Goal: Task Accomplishment & Management: Manage account settings

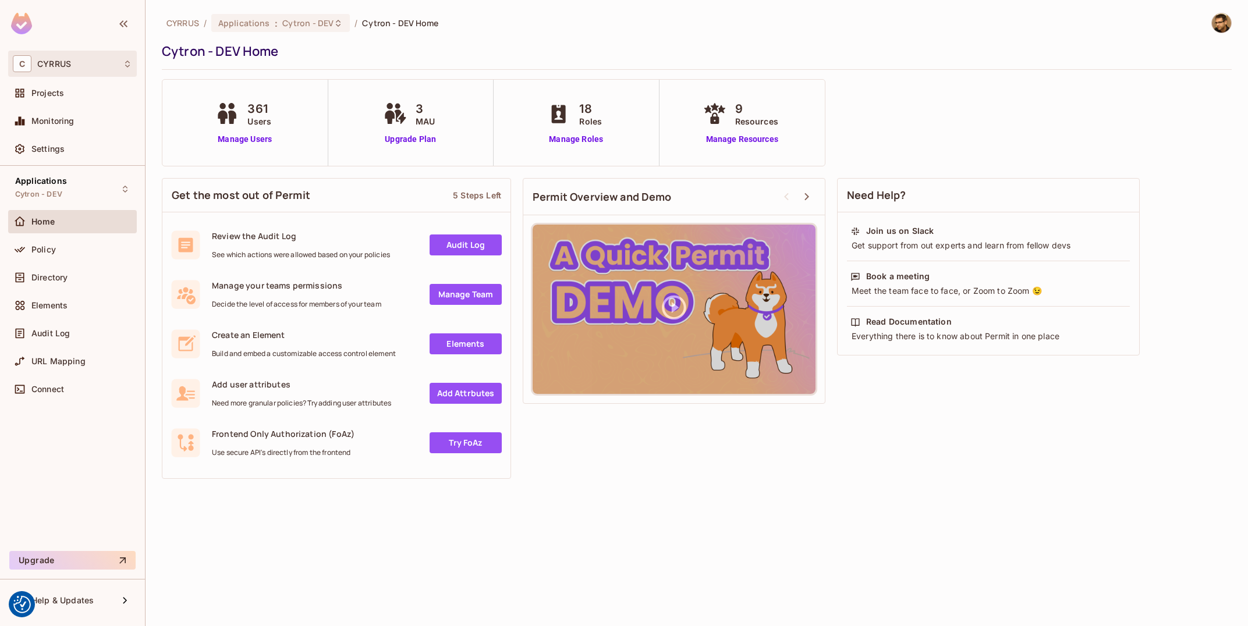
click at [84, 54] on div "C CYRRUS" at bounding box center [72, 64] width 129 height 26
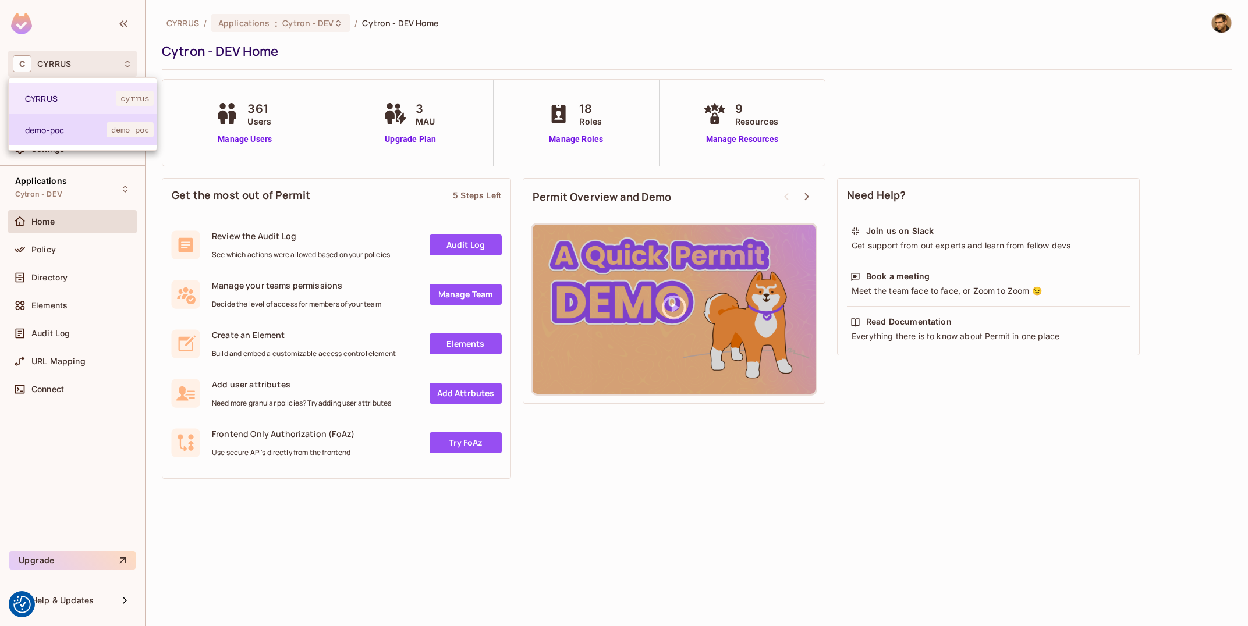
click at [68, 144] on li "demo-poc demo-poc" at bounding box center [83, 129] width 148 height 31
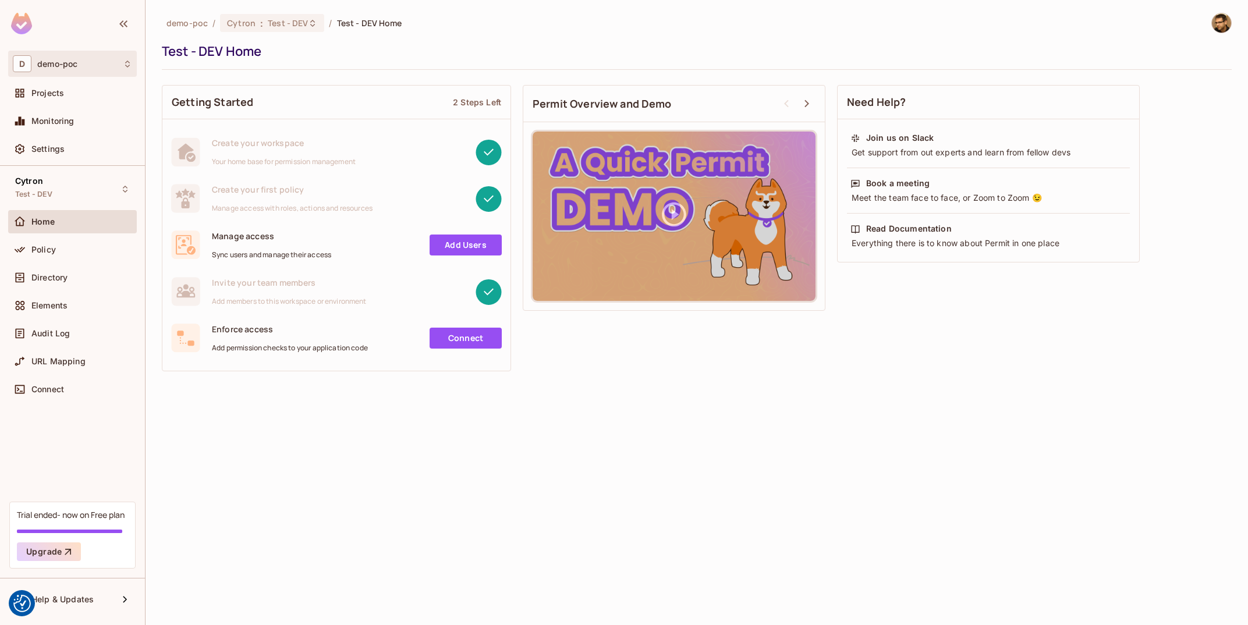
click at [63, 73] on div "D demo-poc" at bounding box center [72, 64] width 129 height 26
click at [63, 73] on div at bounding box center [624, 312] width 1248 height 625
click at [267, 30] on div "Cytron : Test - DEV" at bounding box center [272, 23] width 104 height 18
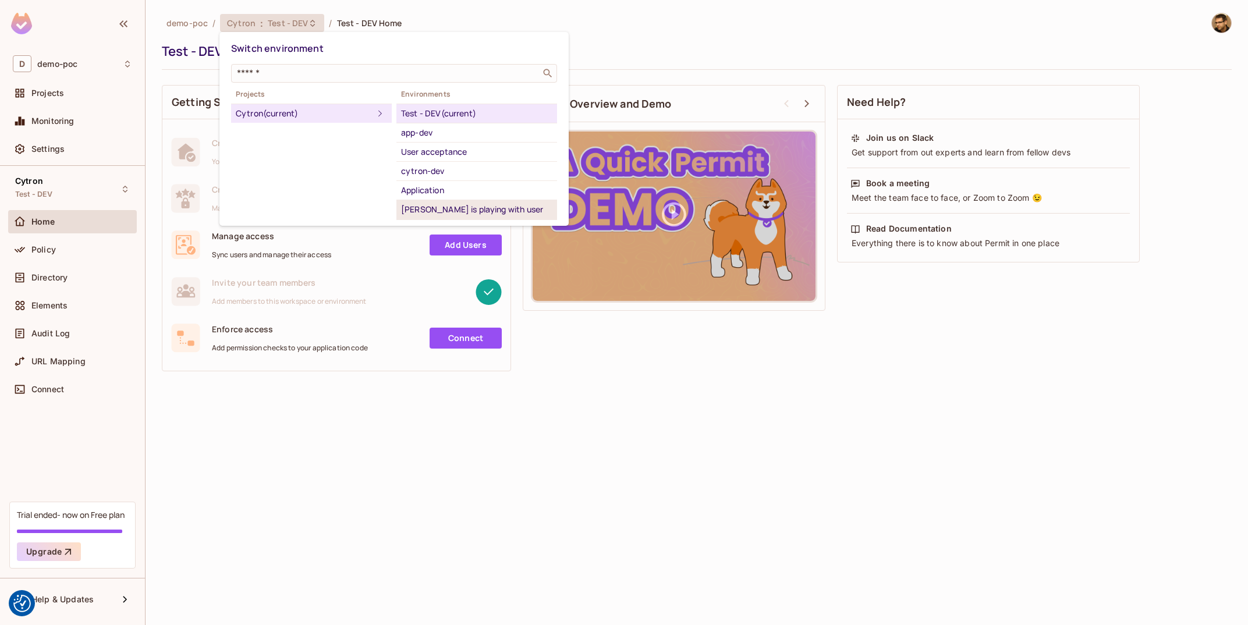
click at [484, 205] on div "[PERSON_NAME] is playing with user synchroniztion" at bounding box center [476, 217] width 151 height 28
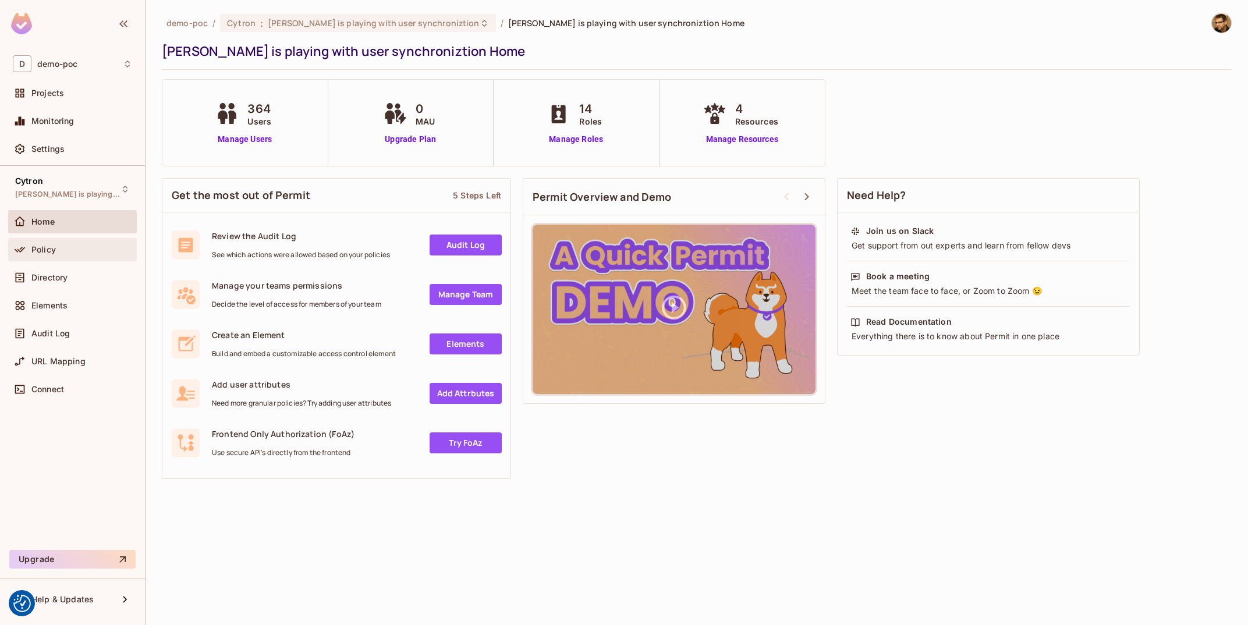
click at [58, 261] on div "Policy" at bounding box center [72, 249] width 129 height 23
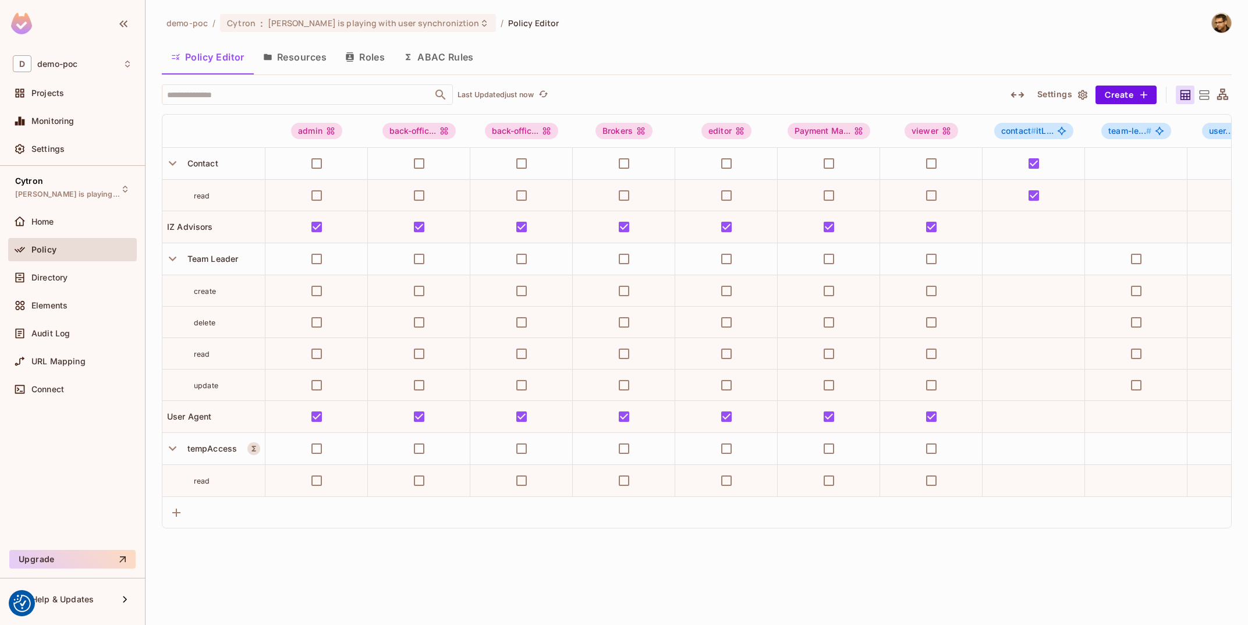
click at [317, 50] on button "Resources" at bounding box center [295, 56] width 82 height 29
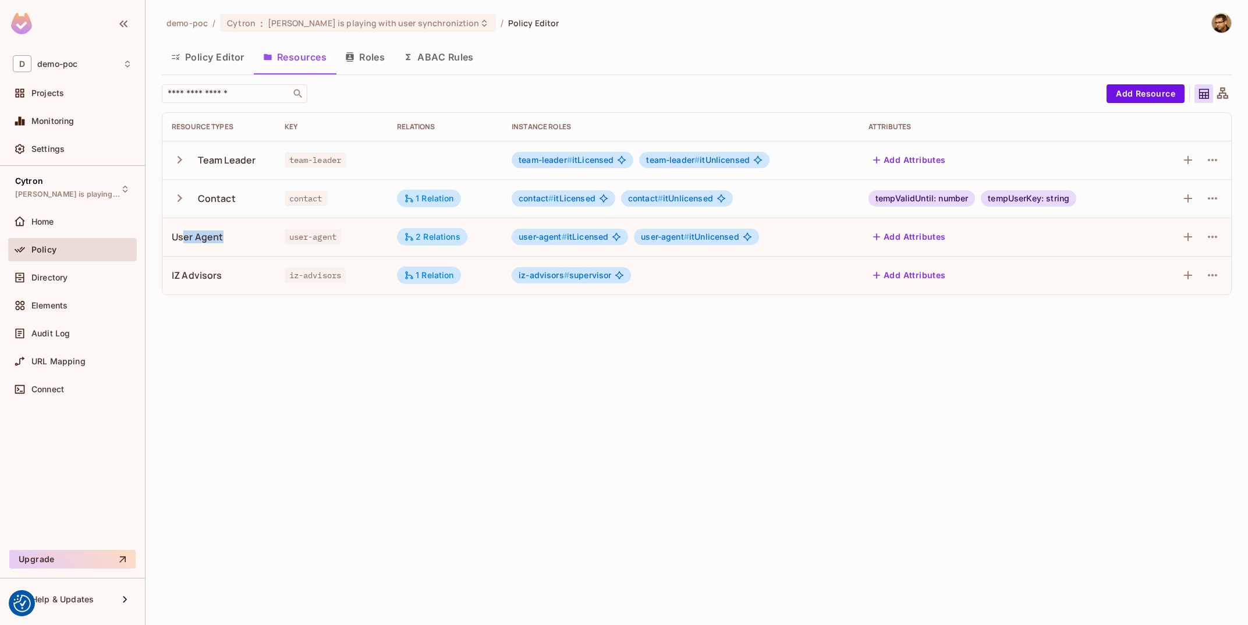
drag, startPoint x: 183, startPoint y: 238, endPoint x: 246, endPoint y: 249, distance: 63.2
click at [261, 237] on div "User Agent" at bounding box center [219, 236] width 94 height 13
drag, startPoint x: 194, startPoint y: 275, endPoint x: 260, endPoint y: 276, distance: 65.2
click at [271, 274] on td "IZ Advisors" at bounding box center [218, 275] width 113 height 38
click at [247, 276] on div "IZ Advisors" at bounding box center [219, 275] width 94 height 13
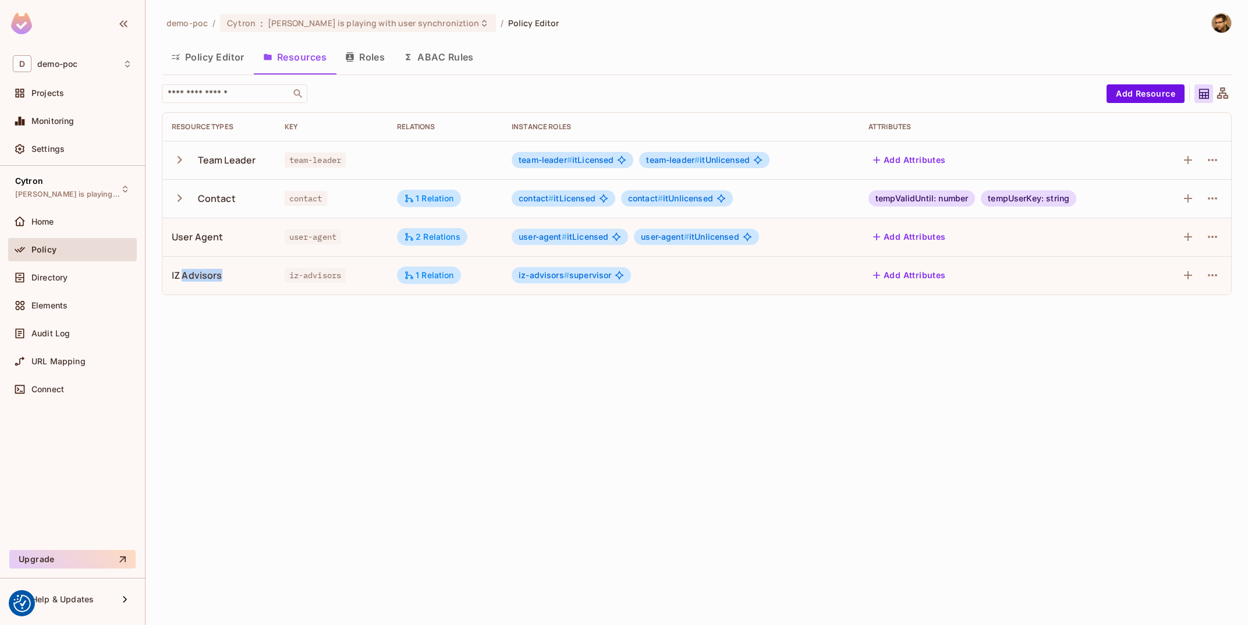
click at [247, 276] on div "IZ Advisors" at bounding box center [219, 275] width 94 height 13
click at [236, 279] on div "IZ Advisors" at bounding box center [219, 275] width 94 height 13
click at [1138, 91] on button "Add Resource" at bounding box center [1145, 93] width 78 height 19
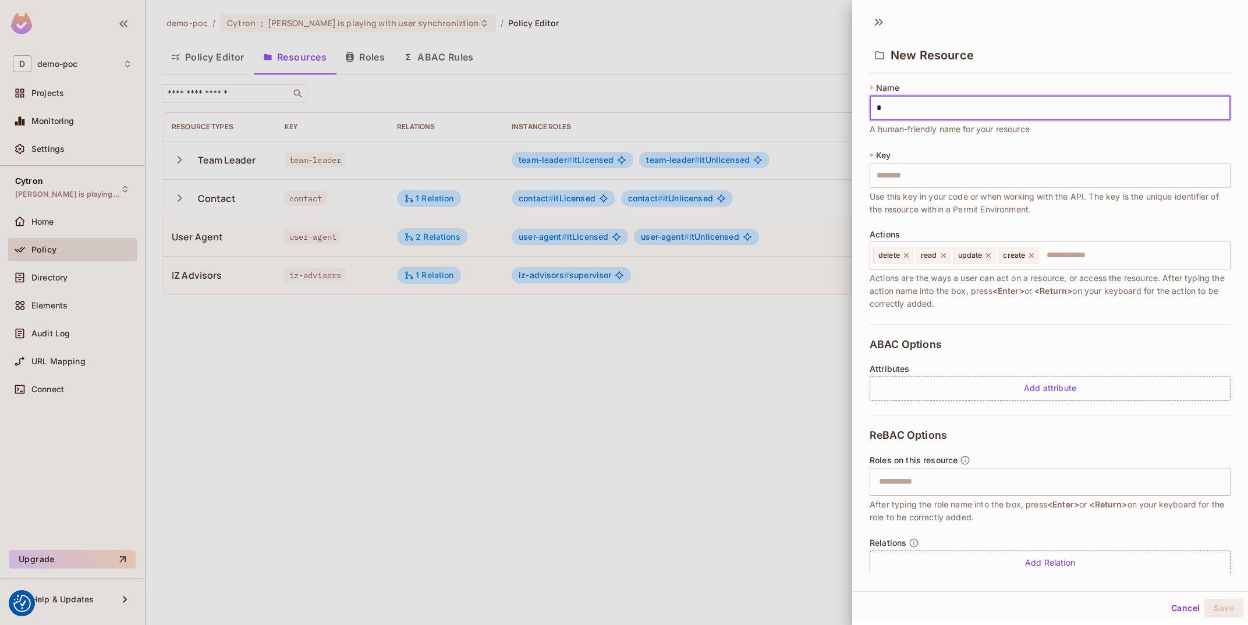
type input "**"
type input "***"
type input "****"
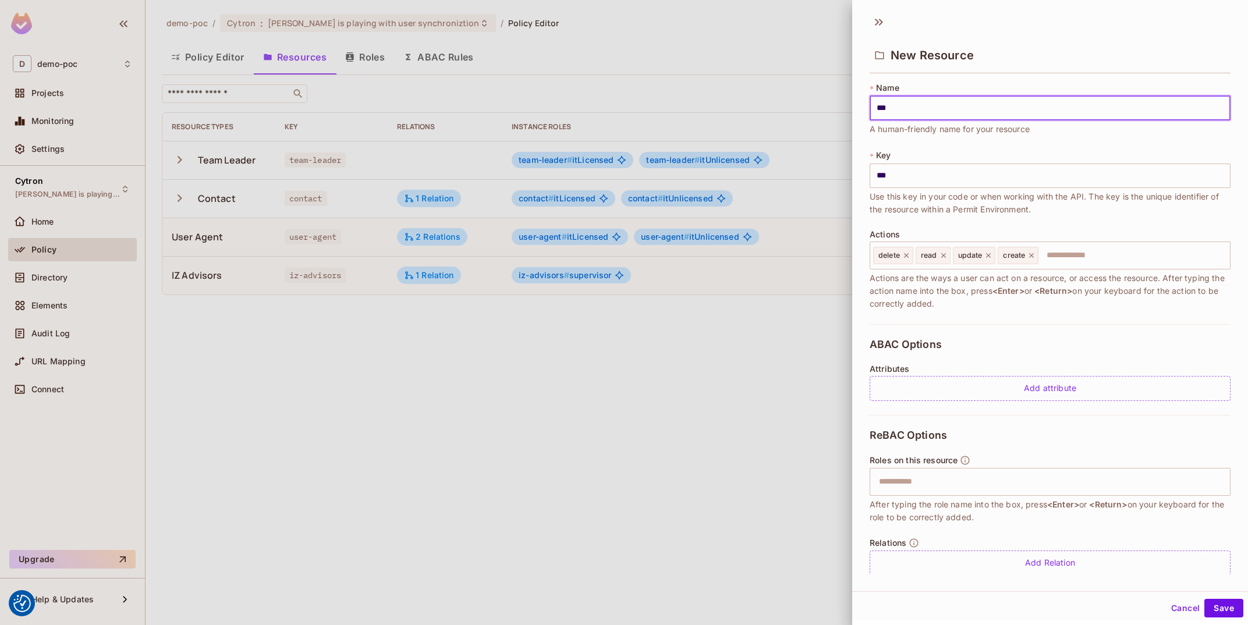
type input "****"
click at [1204, 599] on button "Save" at bounding box center [1223, 608] width 39 height 19
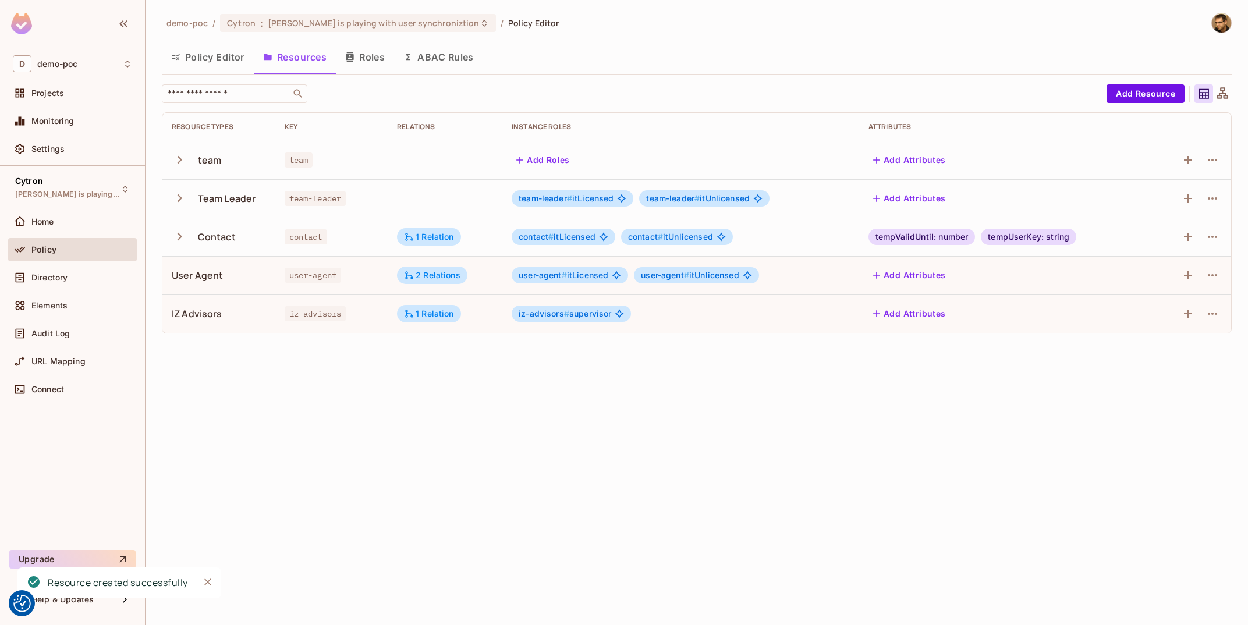
click at [178, 159] on icon "button" at bounding box center [180, 160] width 16 height 16
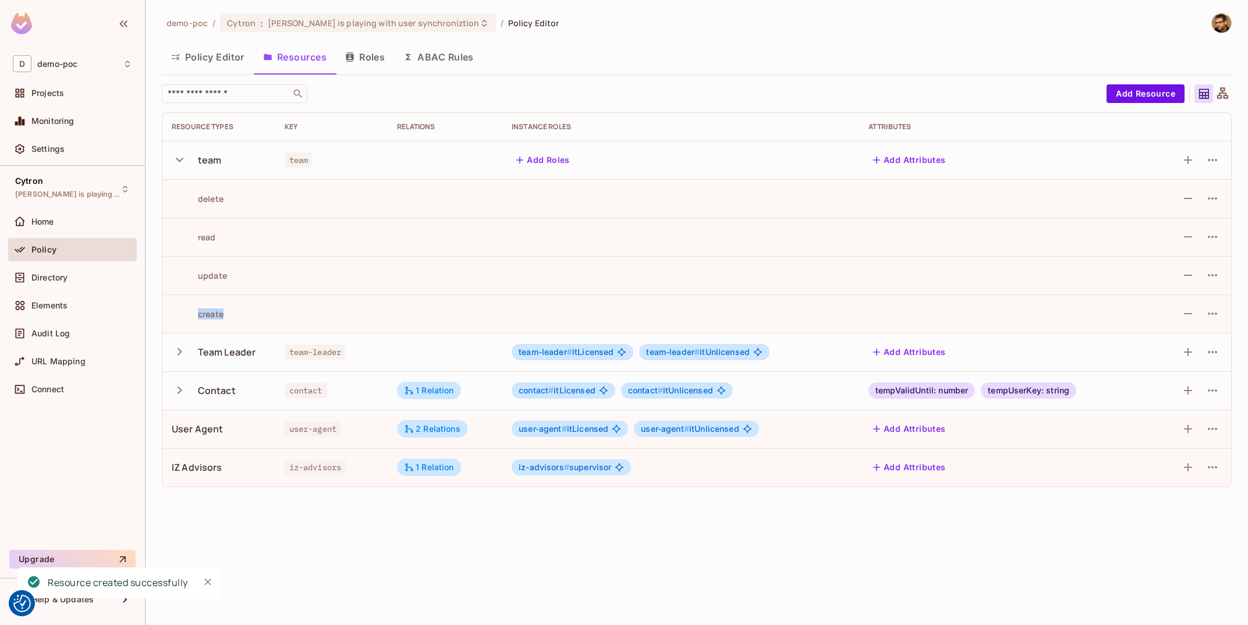
drag, startPoint x: 258, startPoint y: 243, endPoint x: 331, endPoint y: 322, distance: 106.7
click at [331, 322] on tbody "team team Add Roles Add Attributes delete read update create Team Leader team-l…" at bounding box center [696, 314] width 1068 height 346
click at [331, 322] on td at bounding box center [331, 313] width 113 height 38
click at [442, 467] on div "1 Relation" at bounding box center [429, 467] width 50 height 10
click at [494, 505] on div "is consists of" at bounding box center [507, 505] width 61 height 12
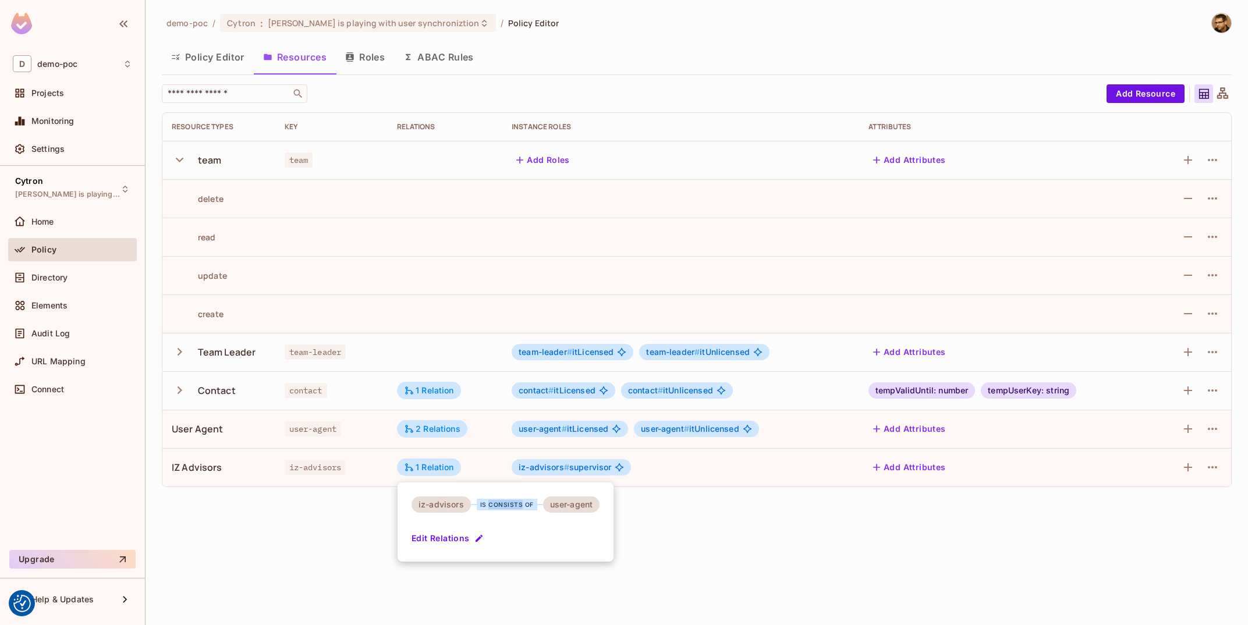
click at [494, 505] on div "is consists of" at bounding box center [507, 505] width 61 height 12
click at [579, 508] on div "user-agent" at bounding box center [571, 504] width 57 height 16
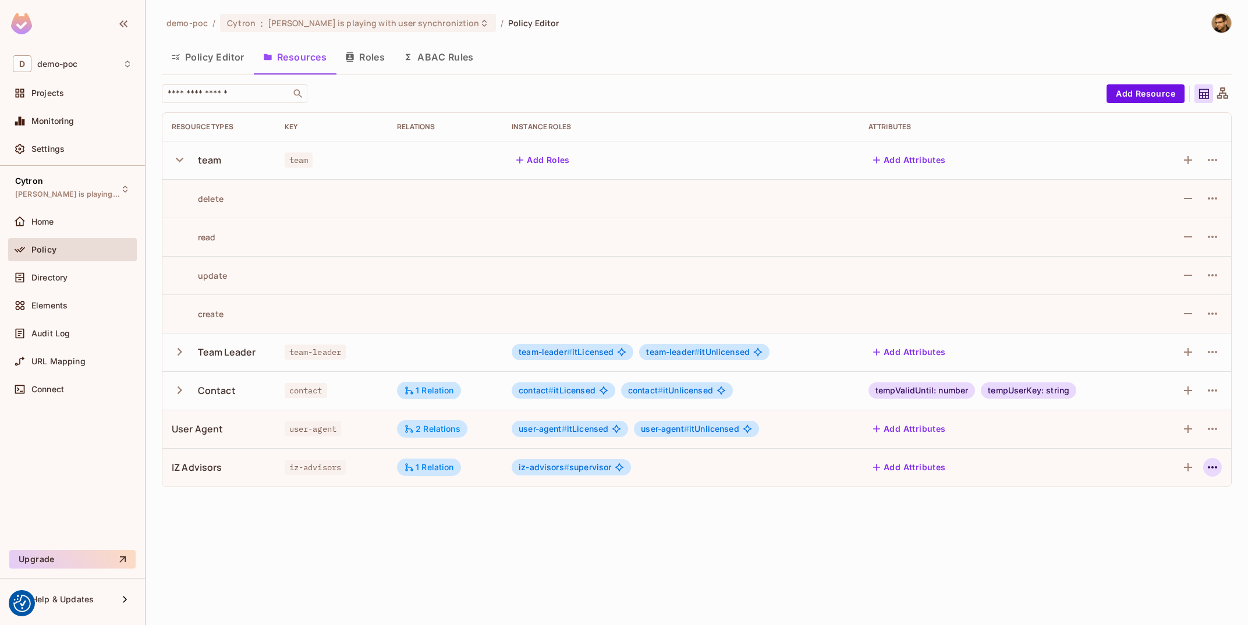
click at [1216, 468] on icon "button" at bounding box center [1212, 467] width 9 height 2
click at [1174, 512] on div "Edit Resource" at bounding box center [1161, 514] width 55 height 12
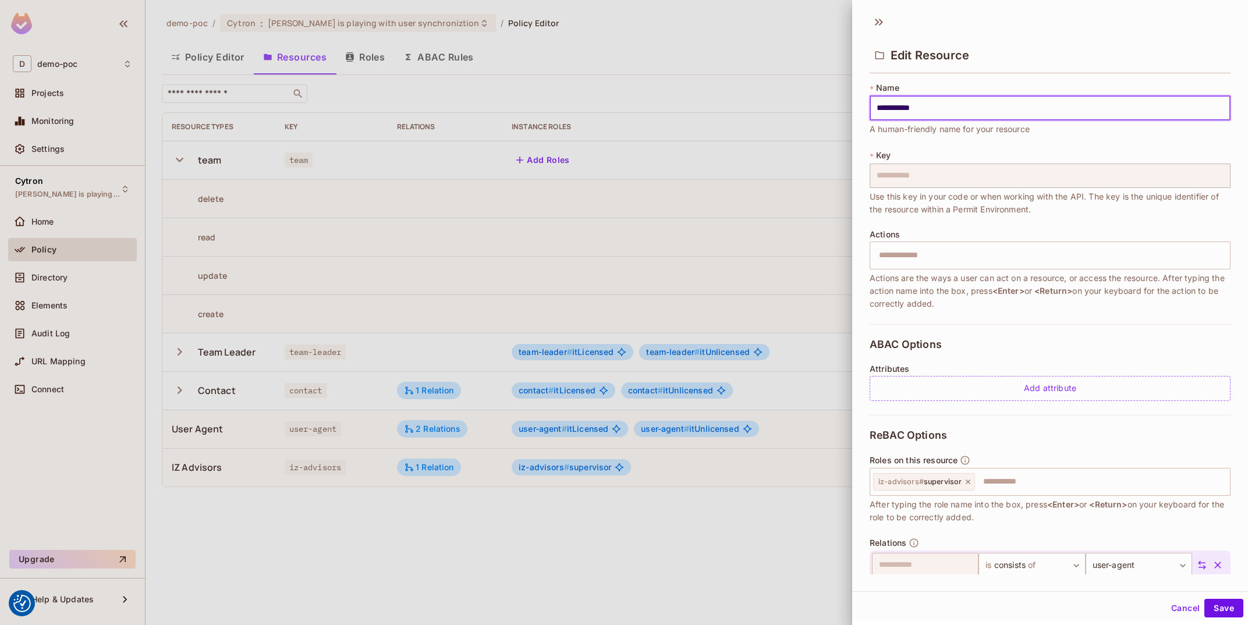
scroll to position [49, 0]
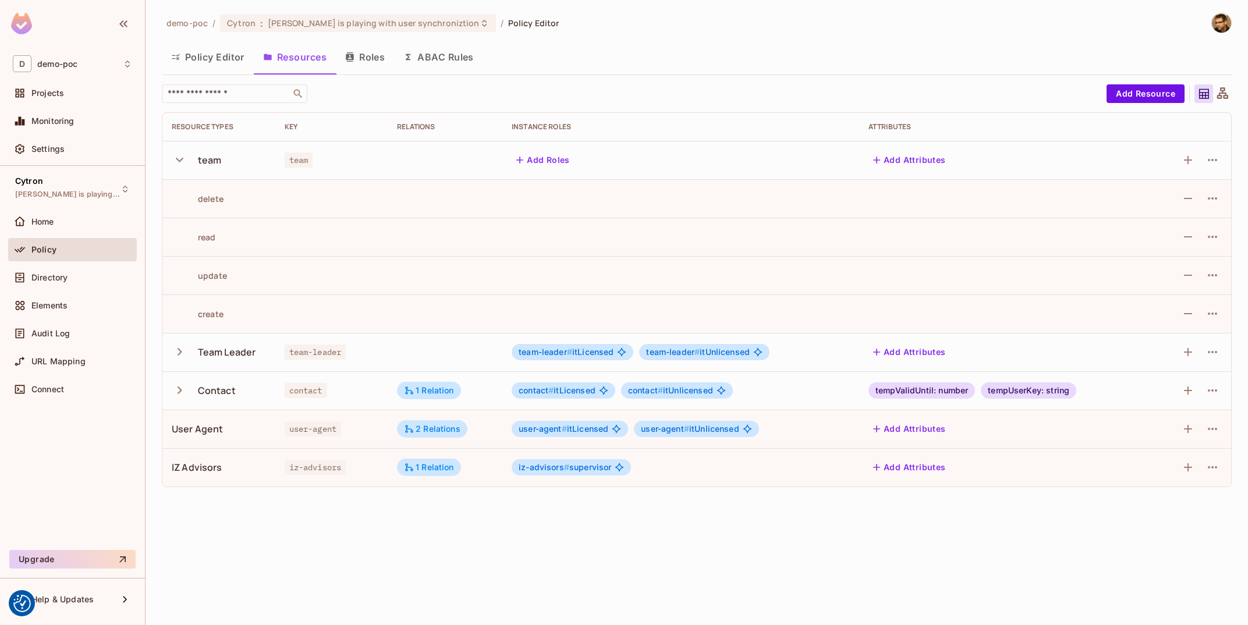
click at [520, 158] on icon "button" at bounding box center [520, 160] width 12 height 12
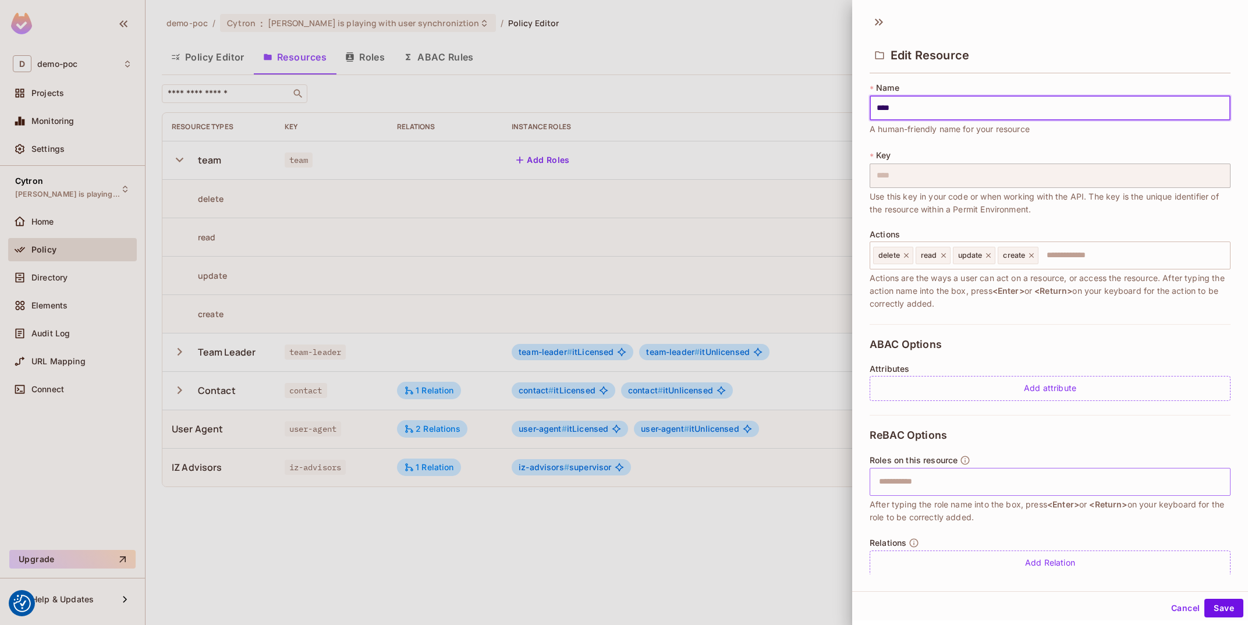
scroll to position [15, 0]
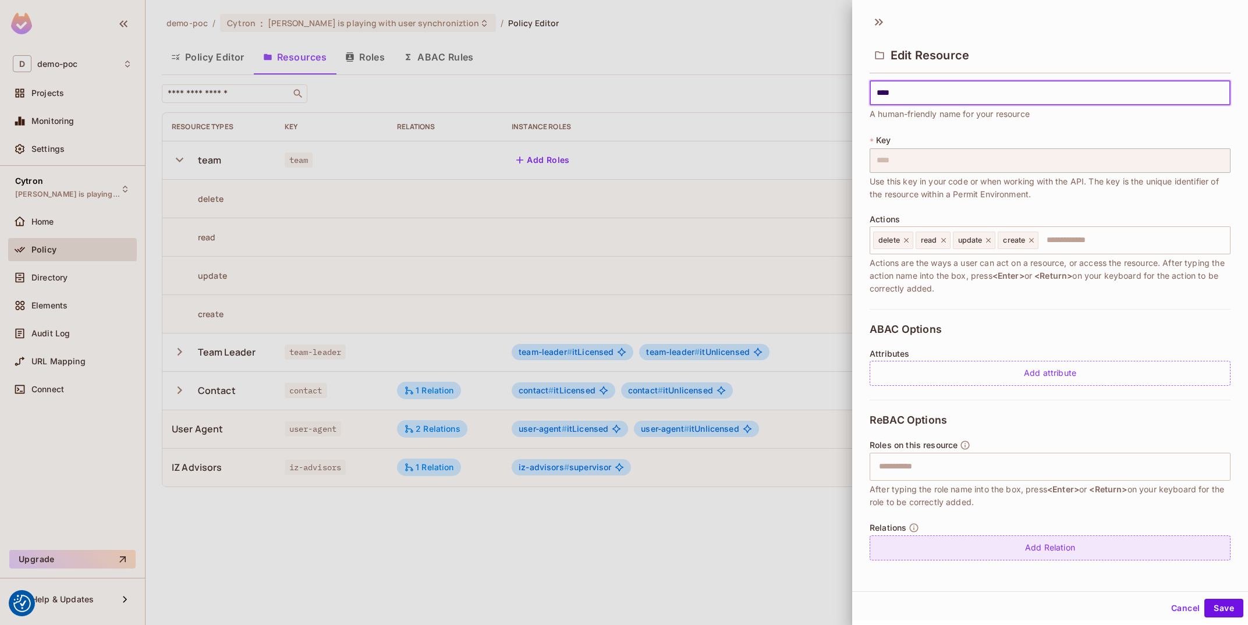
click at [1088, 546] on div "Add Relation" at bounding box center [1049, 547] width 361 height 25
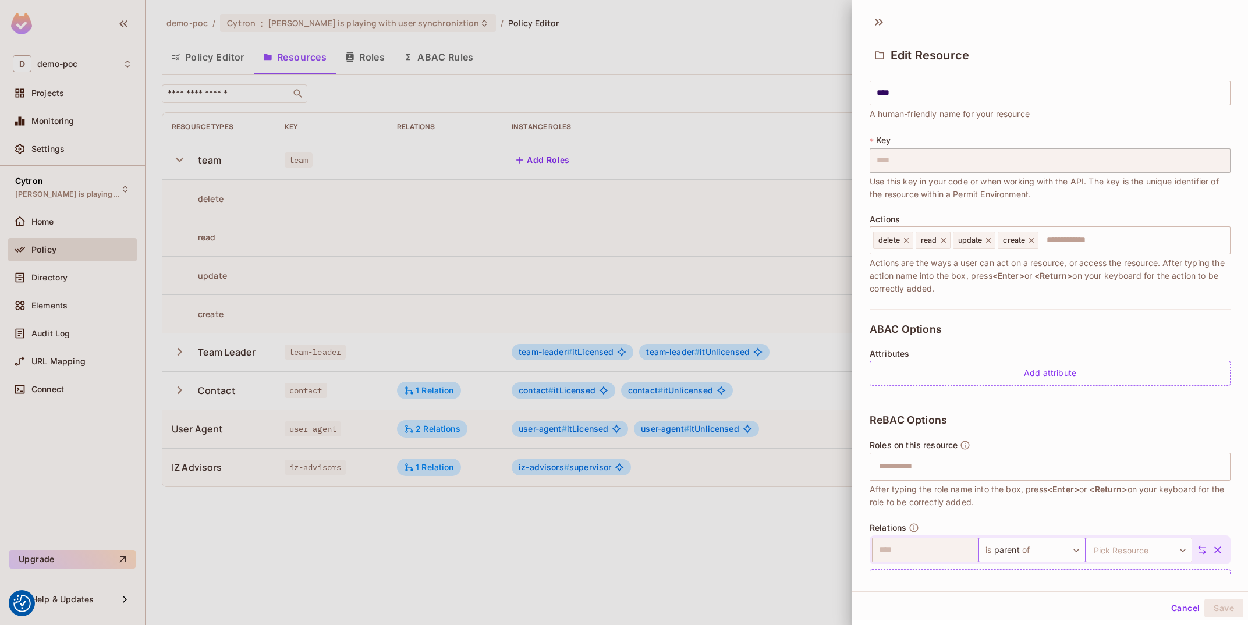
click at [1045, 559] on body "We use cookies to enhance your browsing experience, serve personalized ads or c…" at bounding box center [624, 312] width 1248 height 625
click at [1043, 598] on li "Add Custom Relation" at bounding box center [1021, 600] width 107 height 21
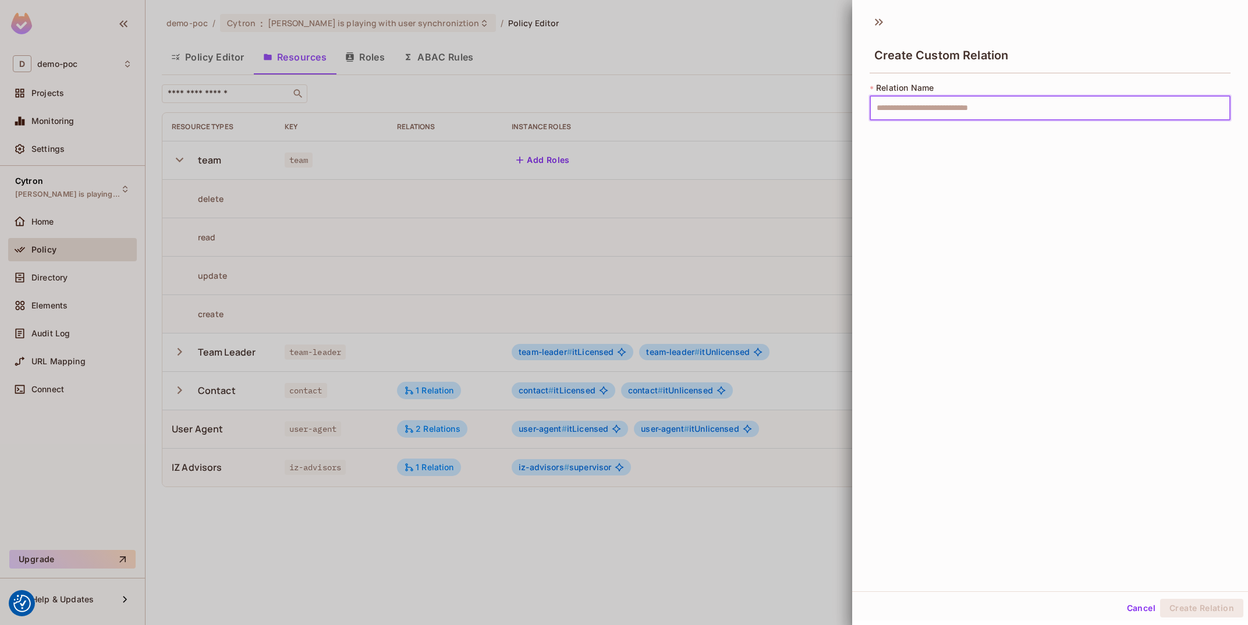
click at [963, 106] on input "text" at bounding box center [1049, 108] width 361 height 24
click at [887, 22] on icon at bounding box center [878, 22] width 19 height 19
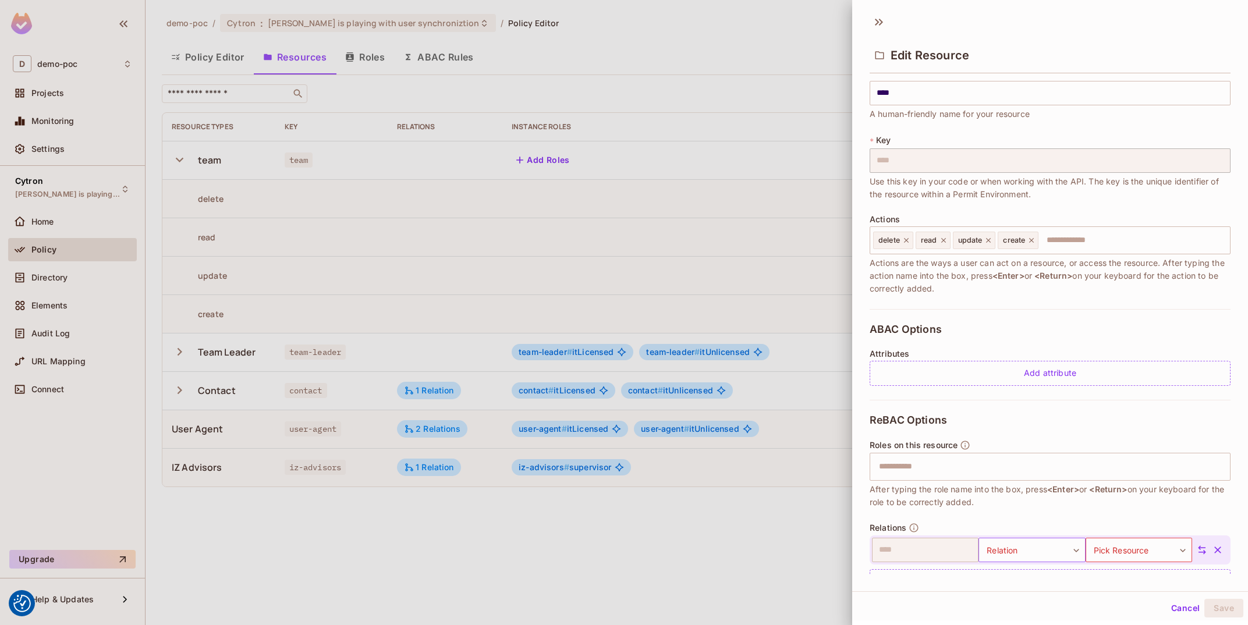
click at [1038, 556] on body "We use cookies to enhance your browsing experience, serve personalized ads or c…" at bounding box center [624, 312] width 1248 height 625
click at [1036, 570] on li "is consists of" at bounding box center [1021, 569] width 107 height 21
click at [1119, 548] on body "We use cookies to enhance your browsing experience, serve personalized ads or c…" at bounding box center [624, 312] width 1248 height 625
click at [869, 24] on div "Edit Resource" at bounding box center [1050, 45] width 396 height 65
click at [879, 24] on icon at bounding box center [878, 22] width 19 height 19
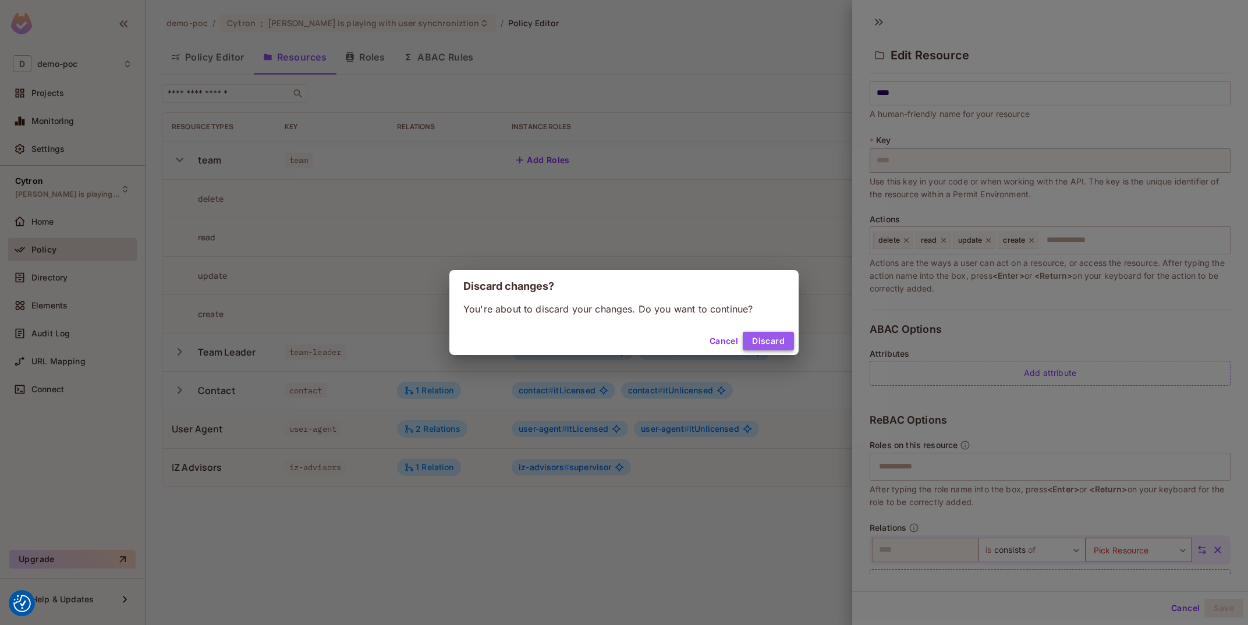
click at [787, 338] on button "Discard" at bounding box center [768, 341] width 51 height 19
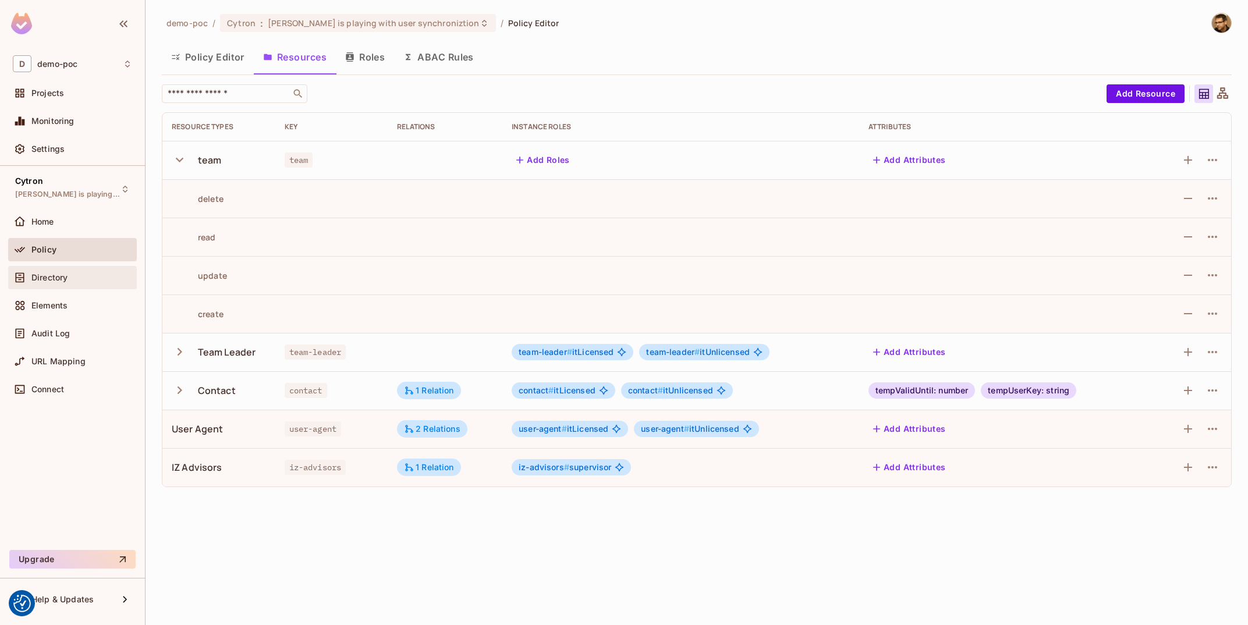
click at [111, 283] on div "Directory" at bounding box center [72, 278] width 119 height 14
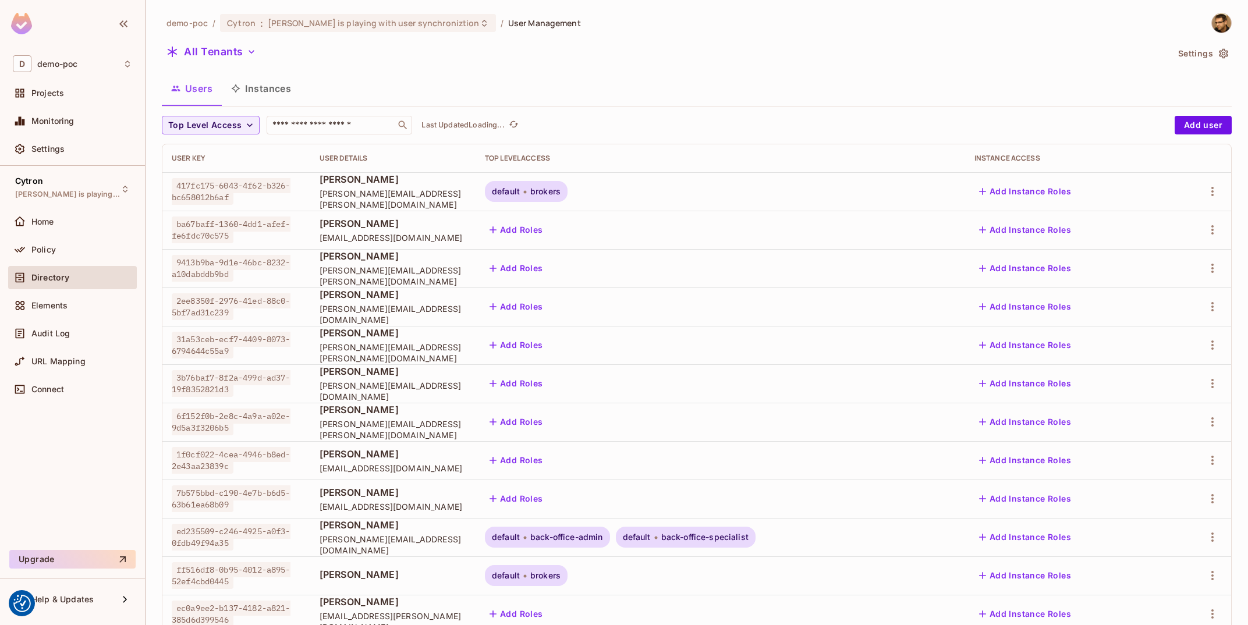
click at [257, 84] on button "Instances" at bounding box center [261, 88] width 79 height 29
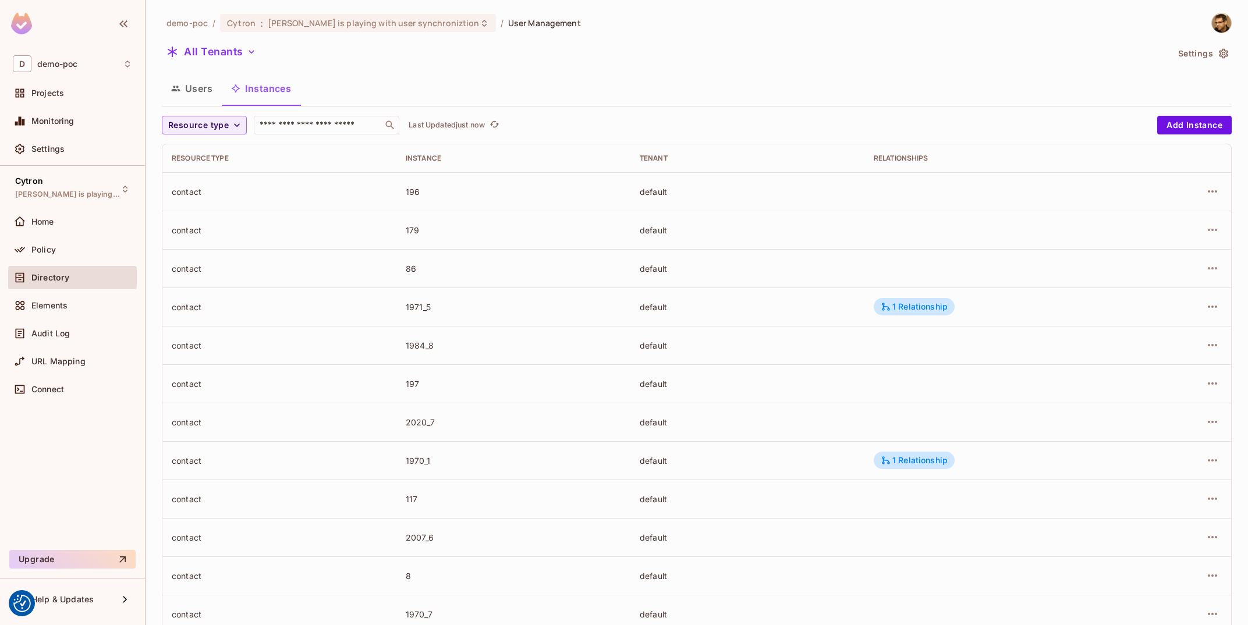
click at [232, 138] on div "Resource type ​ Last Updated just now Add Instance Resource type Instance Tenan…" at bounding box center [697, 452] width 1070 height 672
click at [230, 115] on div "demo-poc / Cytron : [PERSON_NAME] is playing with user synchroniztion / User Ma…" at bounding box center [697, 405] width 1070 height 784
click at [221, 133] on button "Resource type" at bounding box center [204, 125] width 85 height 19
click at [207, 157] on li "team" at bounding box center [196, 151] width 69 height 25
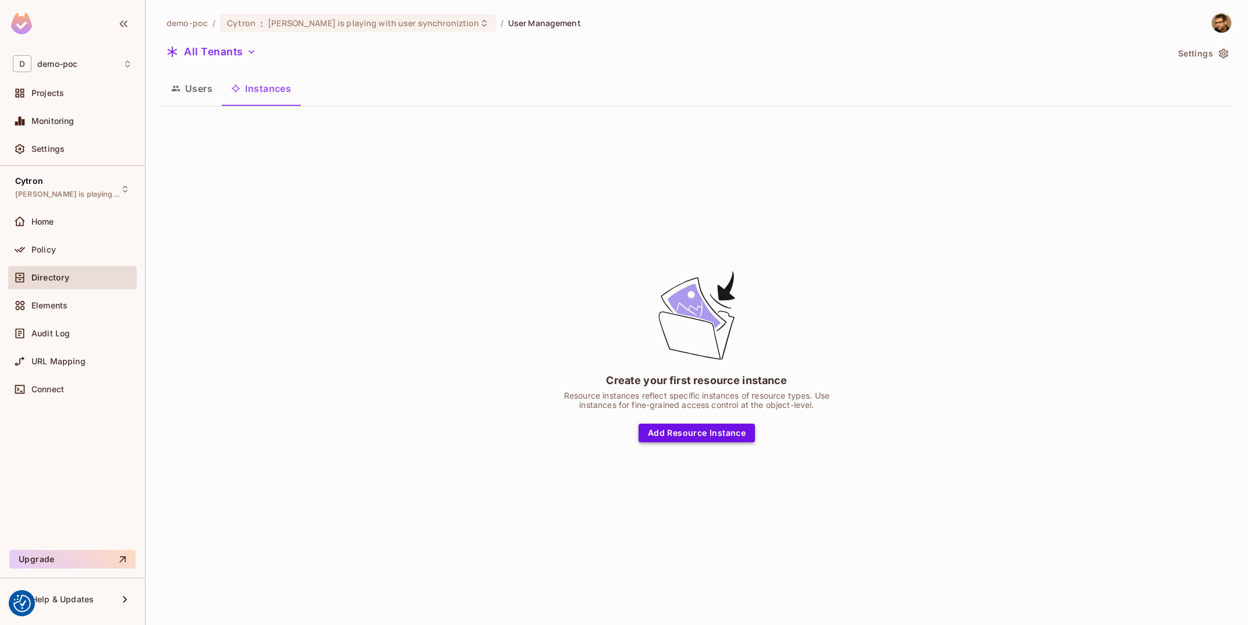
click at [713, 431] on button "Add Resource Instance" at bounding box center [696, 433] width 116 height 19
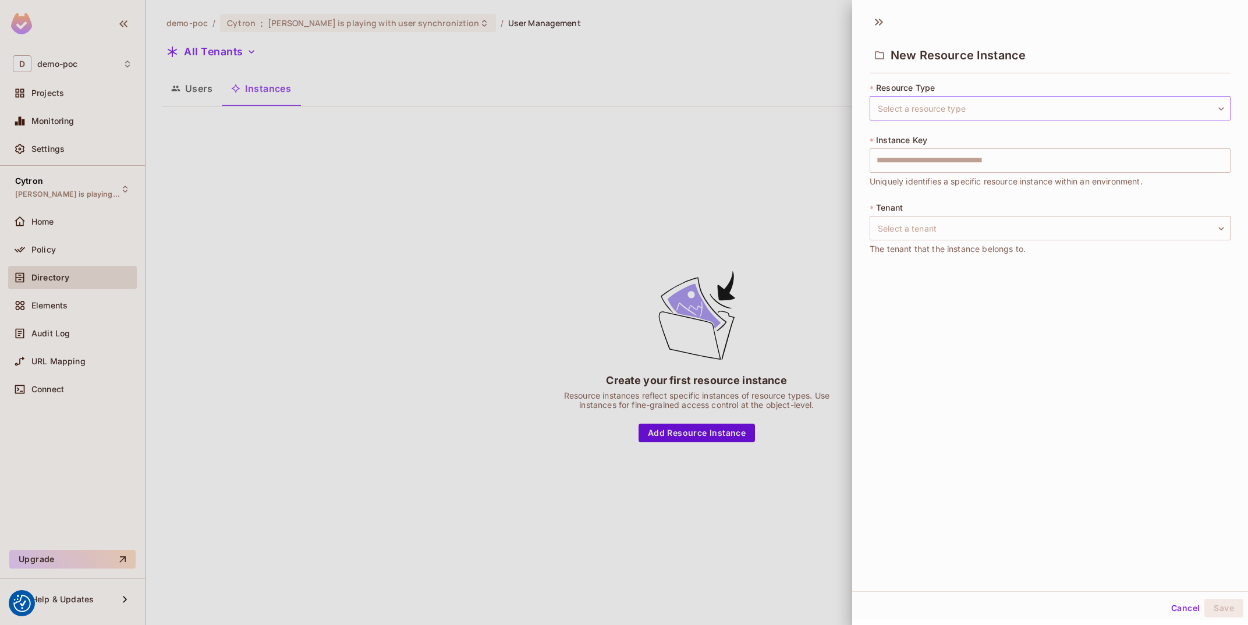
click at [910, 102] on body "We use cookies to enhance your browsing experience, serve personalized ads or c…" at bounding box center [624, 312] width 1248 height 625
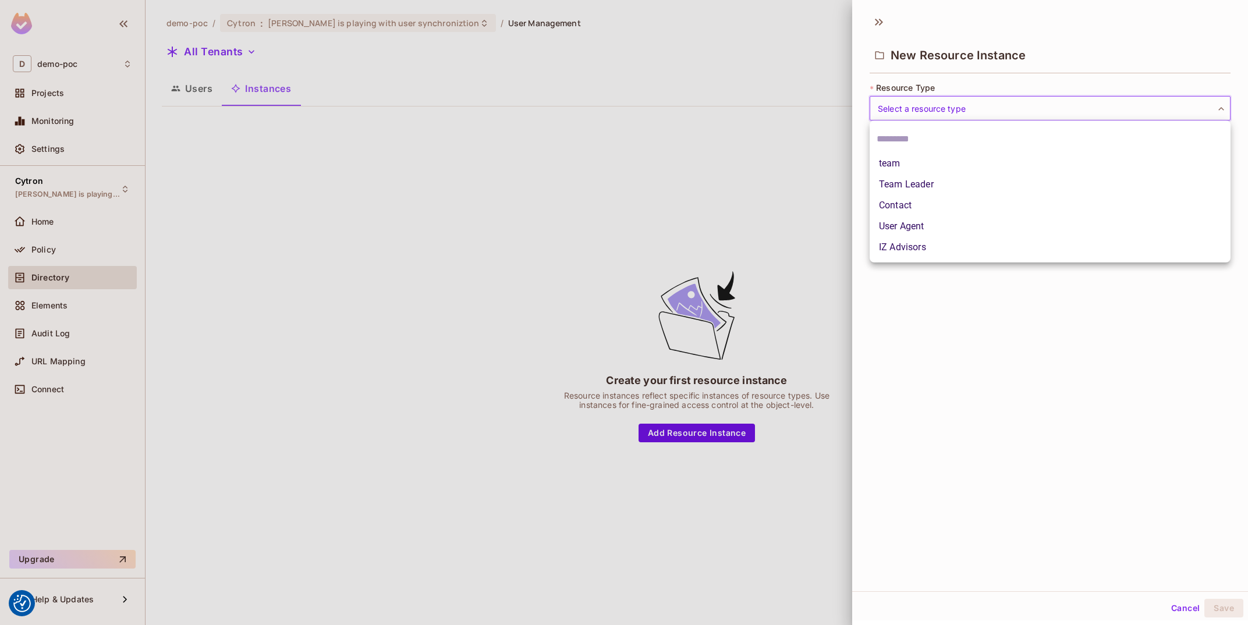
click at [935, 169] on li "team" at bounding box center [1049, 163] width 361 height 21
type input "****"
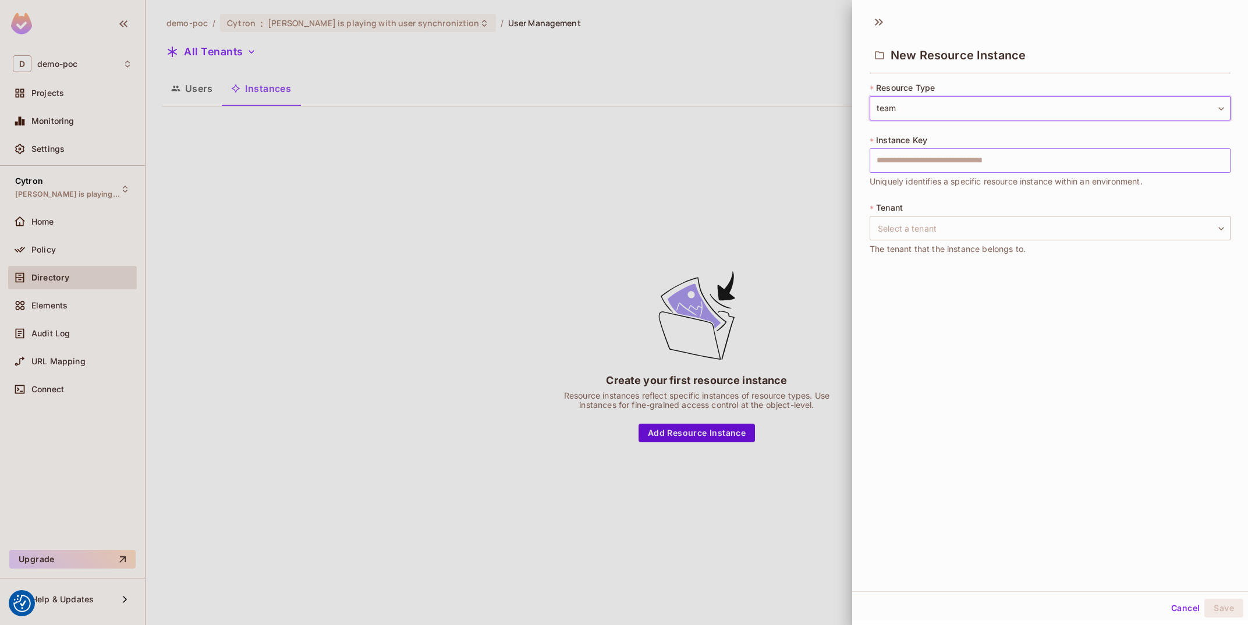
click at [934, 164] on input "text" at bounding box center [1049, 160] width 361 height 24
type input "**********"
click at [1055, 223] on body "We use cookies to enhance your browsing experience, serve personalized ads or c…" at bounding box center [624, 312] width 1248 height 625
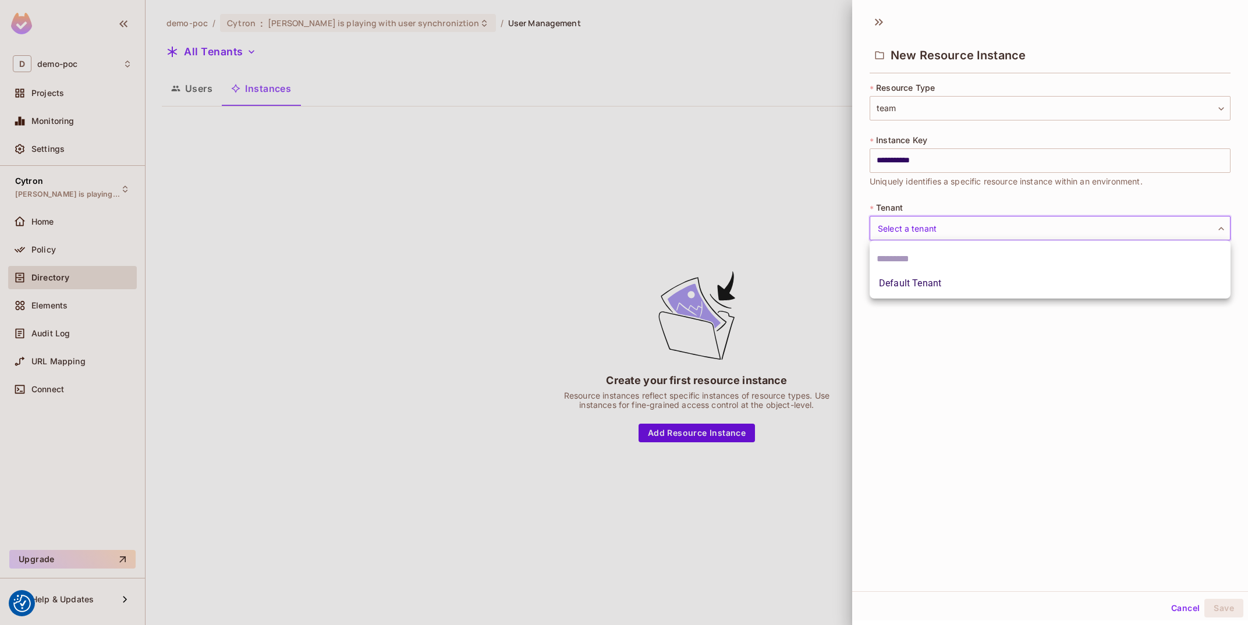
click at [957, 293] on li "Default Tenant" at bounding box center [1049, 283] width 361 height 21
type input "*******"
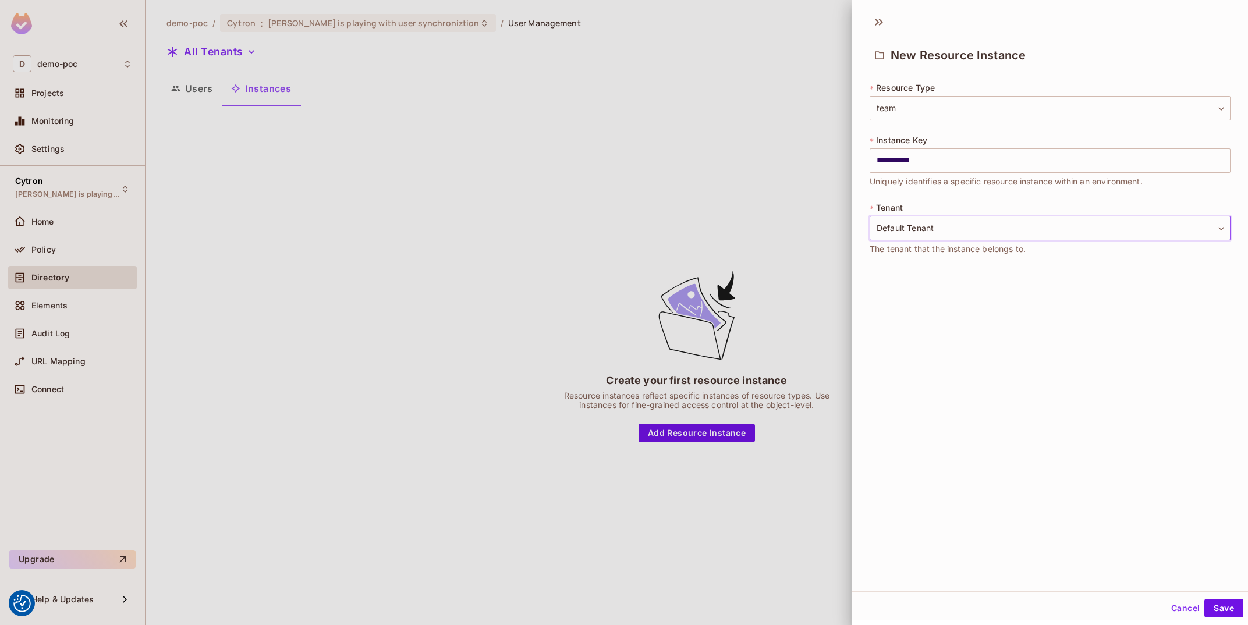
click at [1001, 552] on div "**********" at bounding box center [1050, 299] width 396 height 583
click at [1198, 605] on button "Cancel" at bounding box center [1185, 608] width 38 height 19
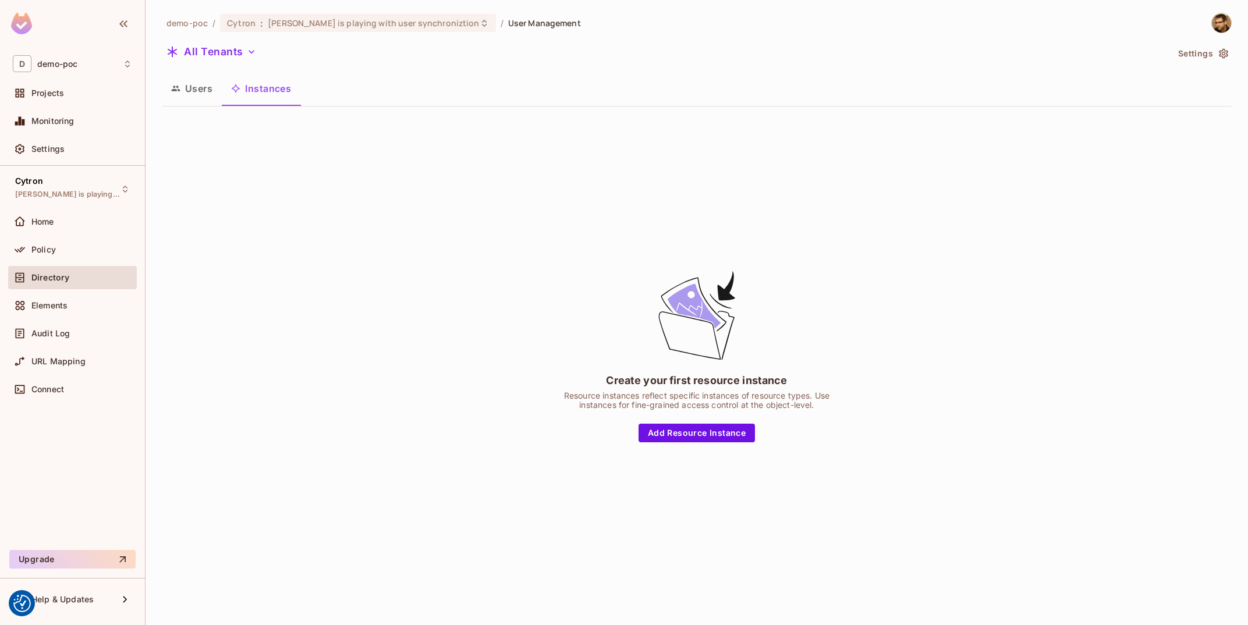
click at [726, 419] on div "Create your first resource instance Resource instances reflect specific instanc…" at bounding box center [696, 355] width 291 height 173
click at [720, 432] on button "Add Resource Instance" at bounding box center [696, 433] width 116 height 19
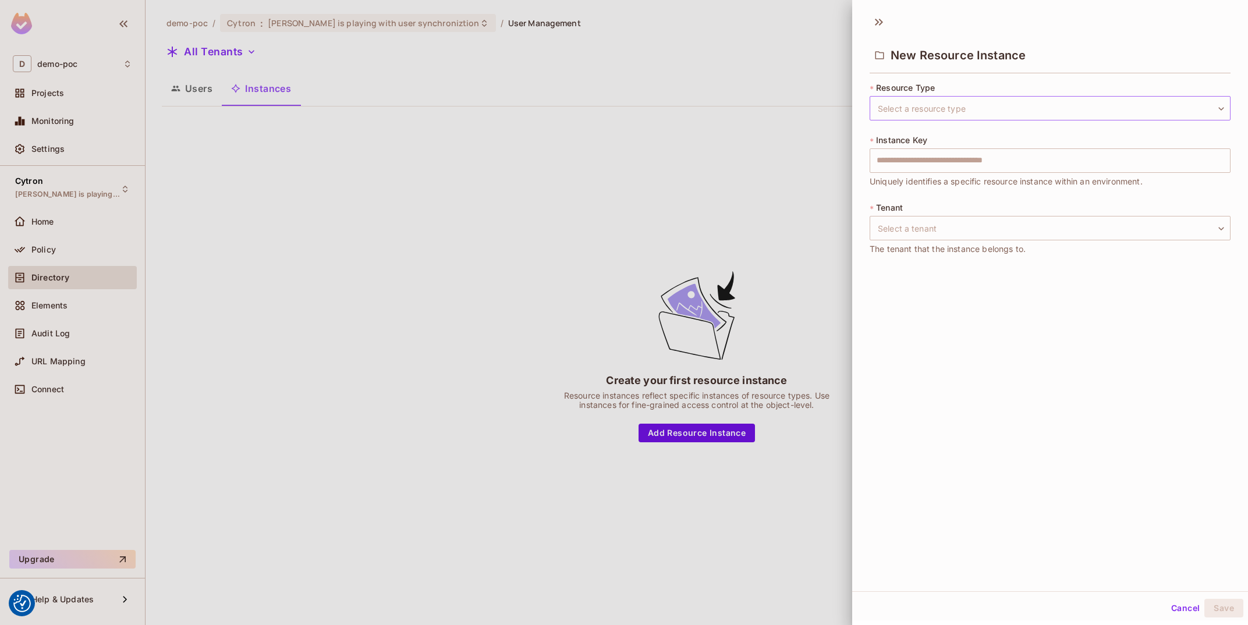
click at [912, 107] on body "We use cookies to enhance your browsing experience, serve personalized ads or c…" at bounding box center [624, 312] width 1248 height 625
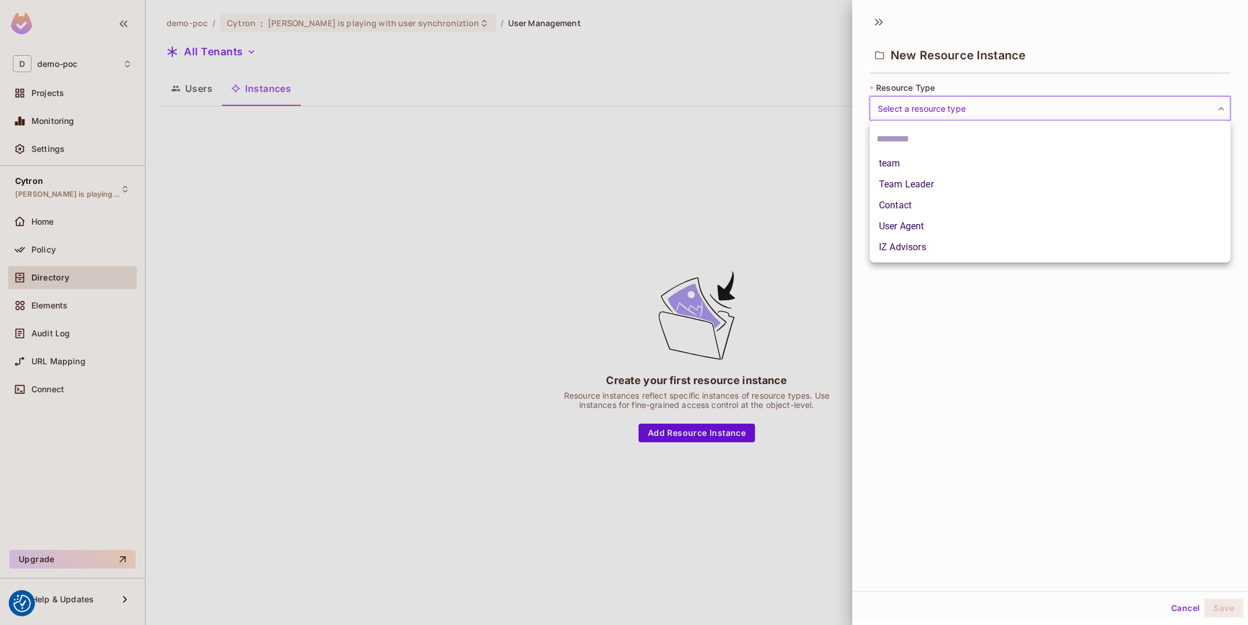
click at [914, 164] on li "team" at bounding box center [1049, 163] width 361 height 21
type input "****"
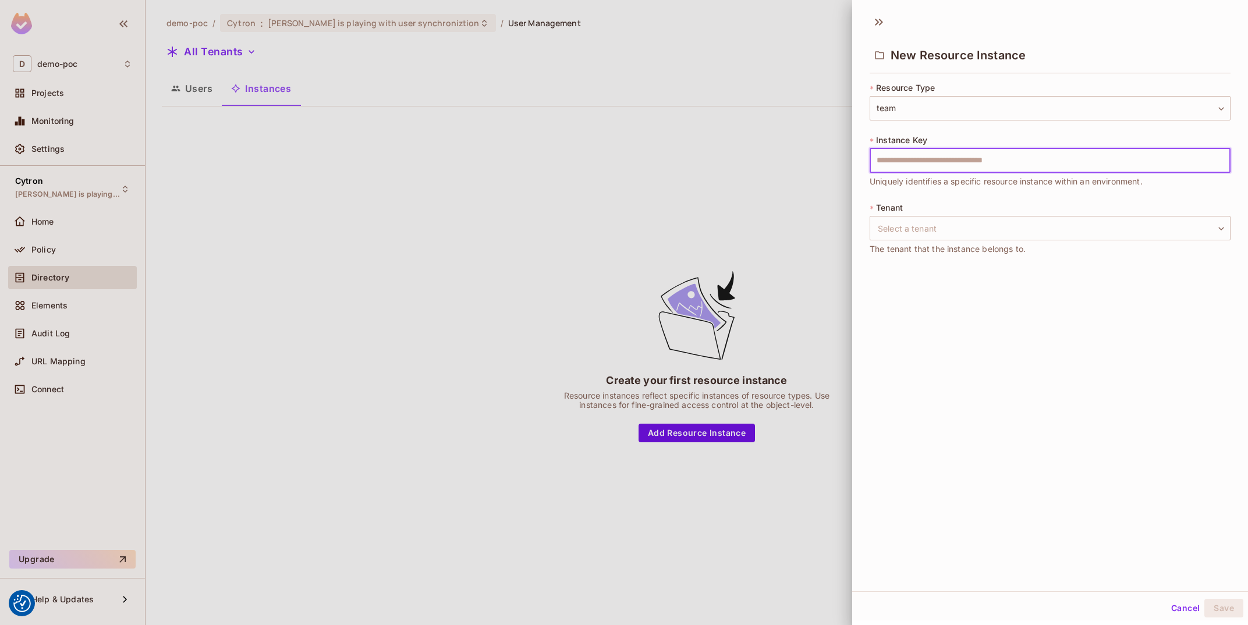
click at [936, 165] on input "text" at bounding box center [1049, 160] width 361 height 24
type input "**********"
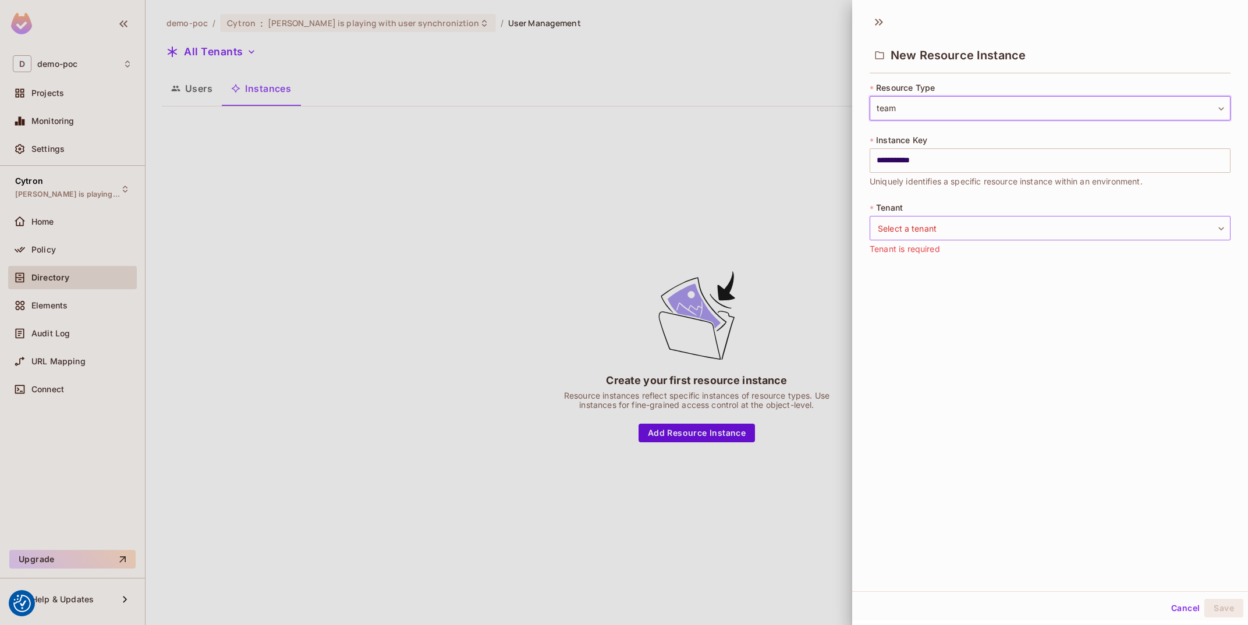
click at [953, 222] on body "We use cookies to enhance your browsing experience, serve personalized ads or c…" at bounding box center [624, 312] width 1248 height 625
click at [930, 293] on li "Default Tenant" at bounding box center [1049, 283] width 361 height 21
type input "*******"
click at [1011, 442] on div "**********" at bounding box center [1050, 299] width 396 height 583
click at [1232, 612] on button "Save" at bounding box center [1223, 608] width 39 height 19
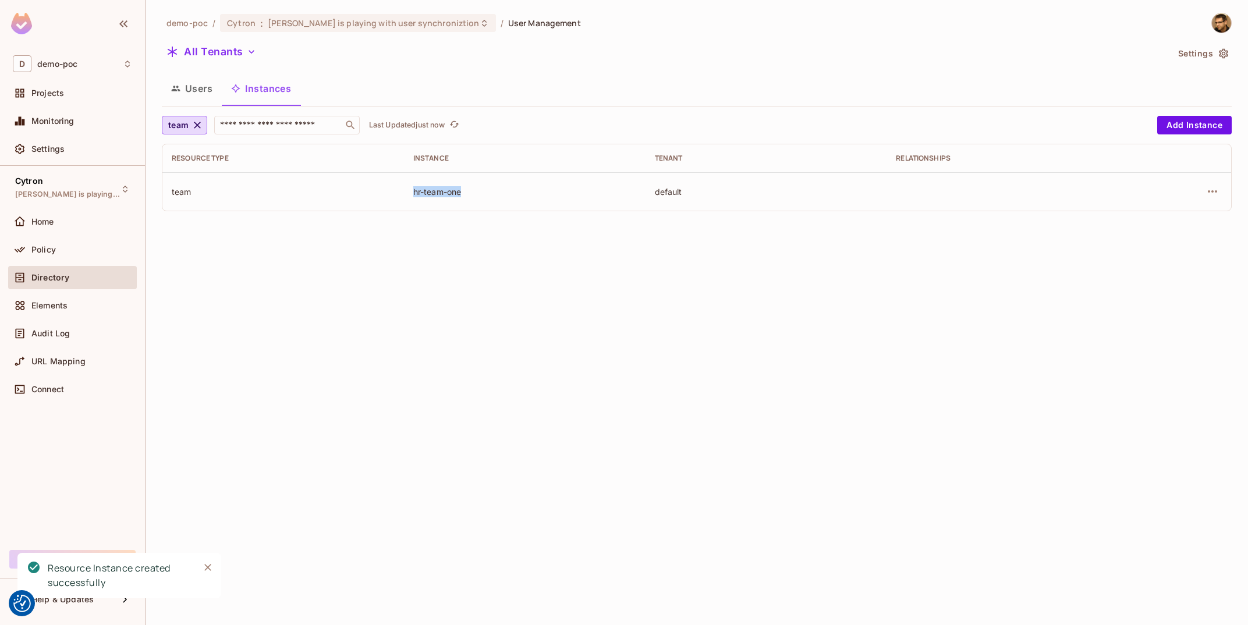
drag, startPoint x: 405, startPoint y: 184, endPoint x: 511, endPoint y: 201, distance: 107.3
click at [395, 197] on div "team" at bounding box center [283, 191] width 223 height 11
click at [511, 201] on td "hr-team-one" at bounding box center [525, 191] width 242 height 38
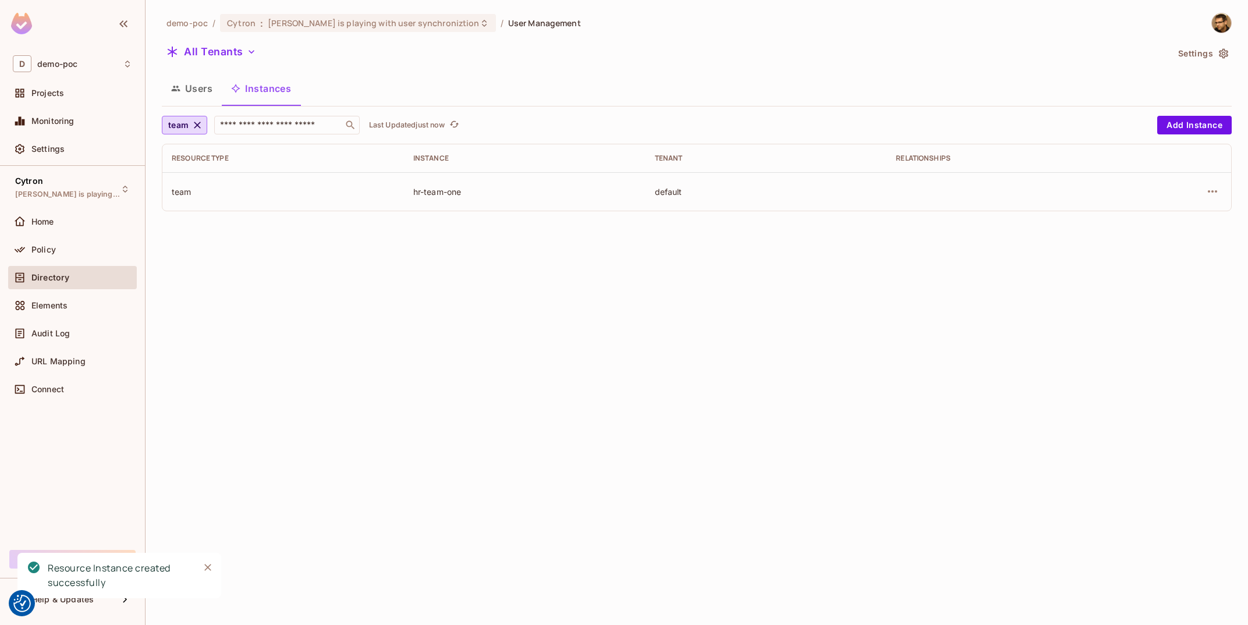
click at [511, 201] on td "hr-team-one" at bounding box center [525, 191] width 242 height 38
click at [208, 104] on div "Users Instances" at bounding box center [697, 90] width 1070 height 32
click at [205, 72] on div "demo-poc / Cytron : [PERSON_NAME] is playing with user synchroniztion / User Ma…" at bounding box center [697, 117] width 1070 height 208
click at [205, 85] on button "Users" at bounding box center [192, 88] width 60 height 29
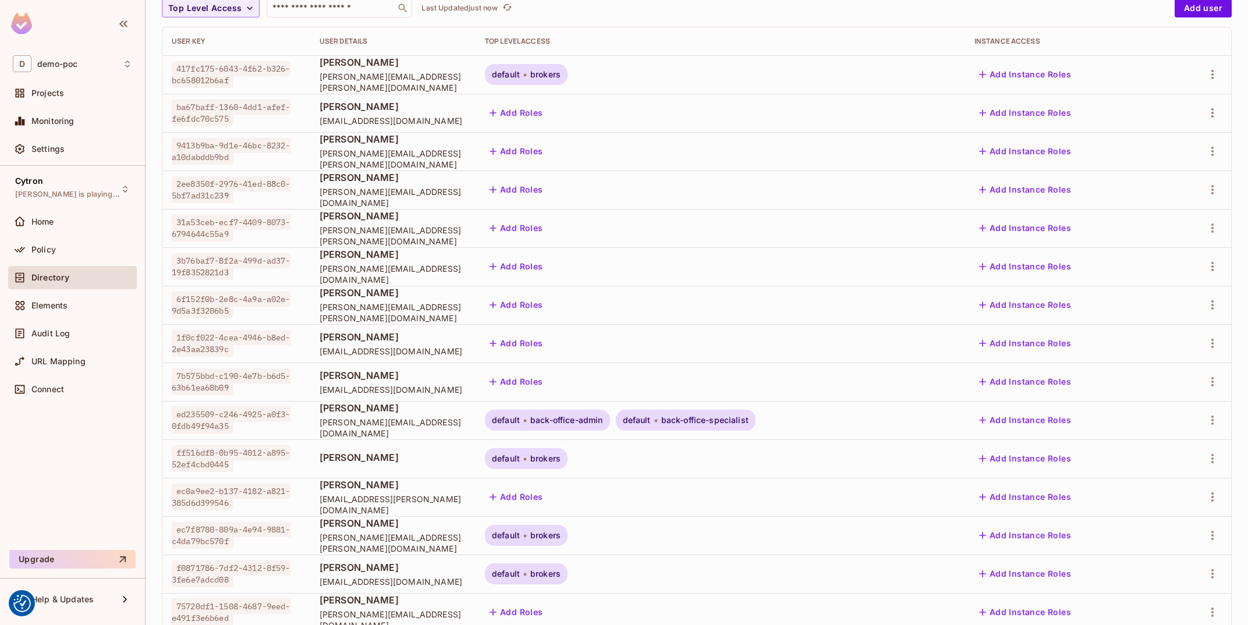
scroll to position [48, 0]
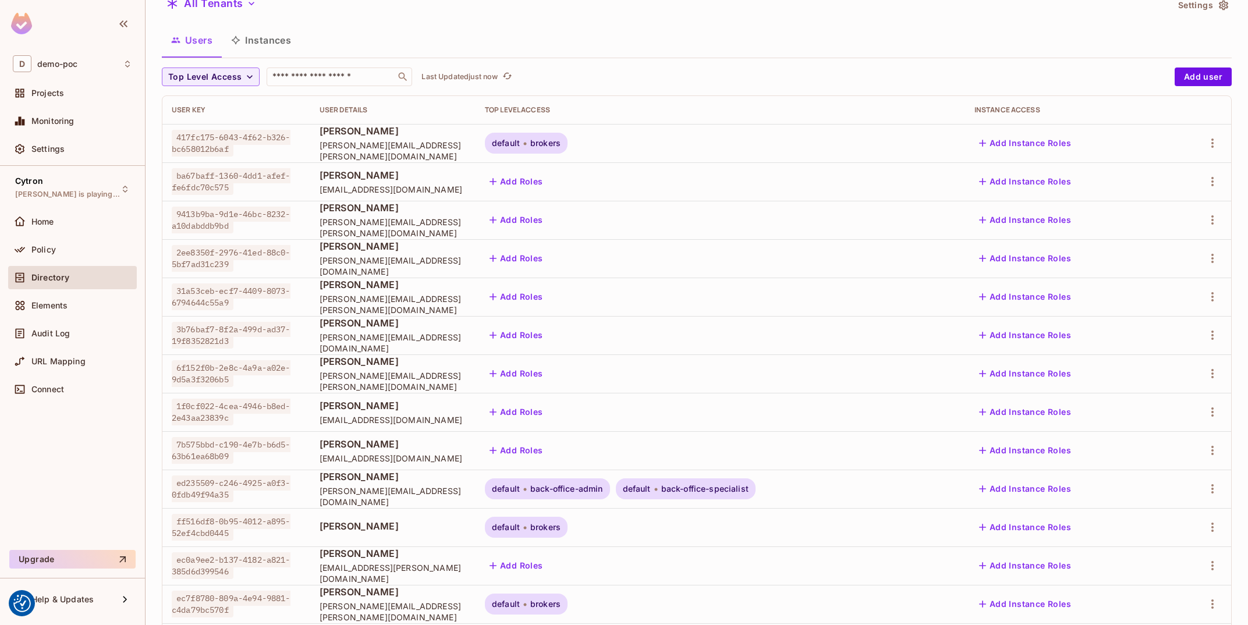
click at [1075, 412] on button "Add Instance Roles" at bounding box center [1024, 412] width 101 height 19
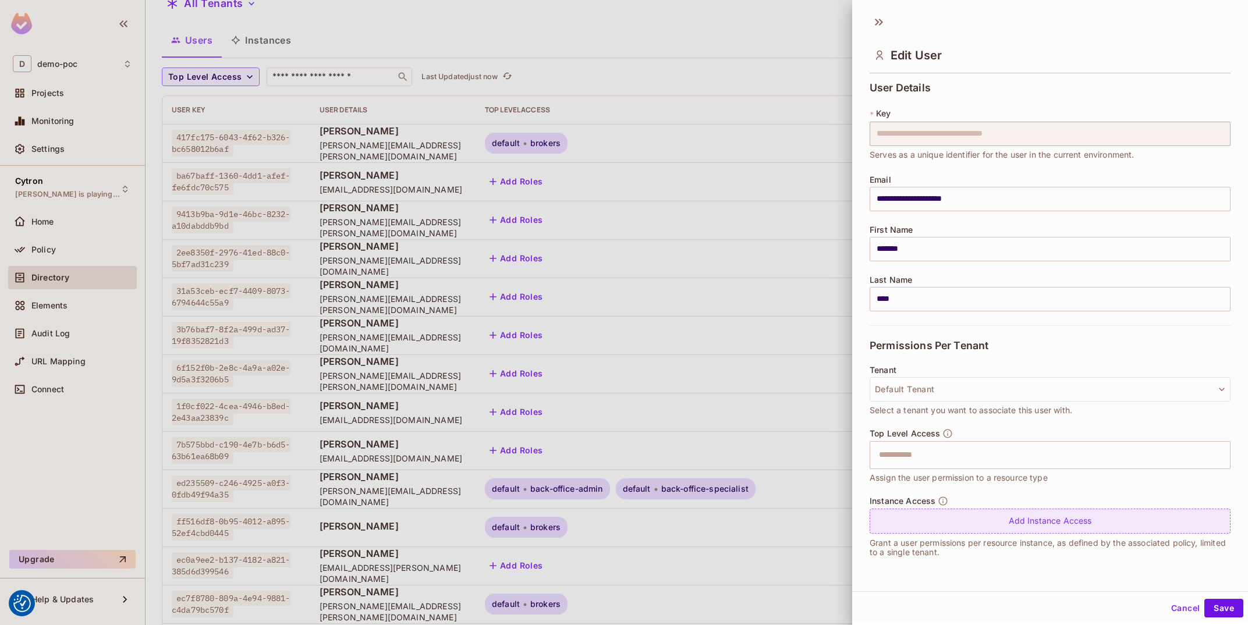
click at [1047, 523] on div "Add Instance Access" at bounding box center [1049, 521] width 361 height 25
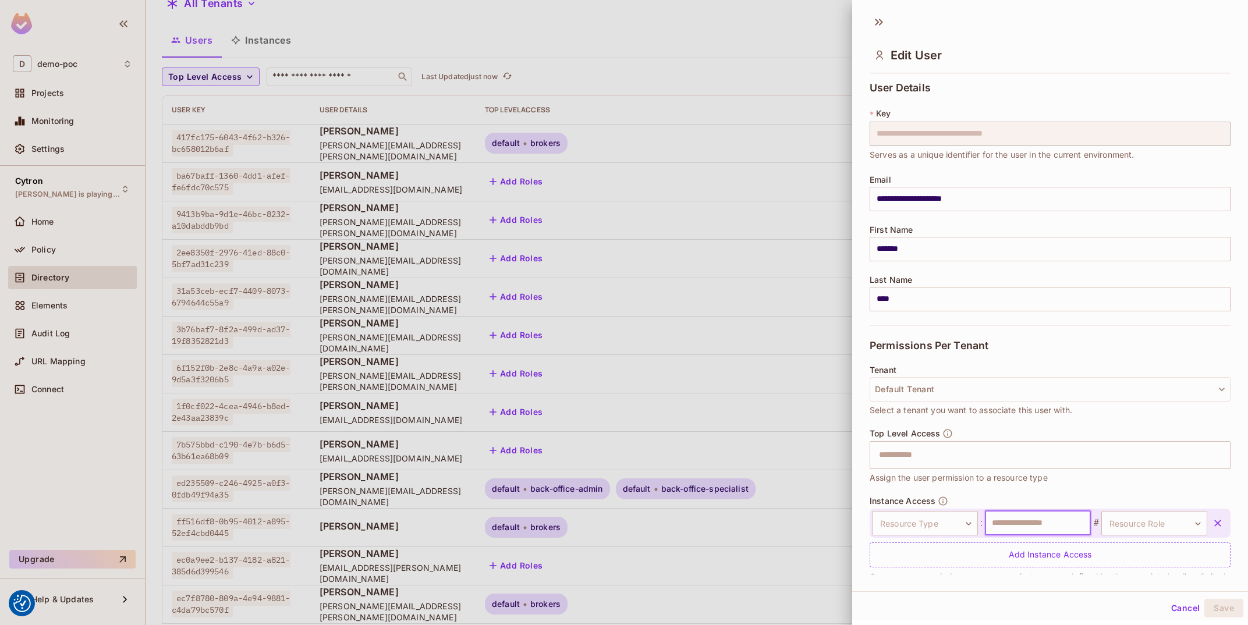
click at [1036, 521] on input "text" at bounding box center [1038, 523] width 106 height 24
click at [946, 528] on body "We use cookies to enhance your browsing experience, serve personalized ads or c…" at bounding box center [624, 312] width 1248 height 625
click at [940, 511] on li "team" at bounding box center [914, 516] width 107 height 21
click at [1042, 530] on input "text" at bounding box center [1038, 523] width 106 height 24
click at [1193, 520] on body "We use cookies to enhance your browsing experience, serve personalized ads or c…" at bounding box center [624, 312] width 1248 height 625
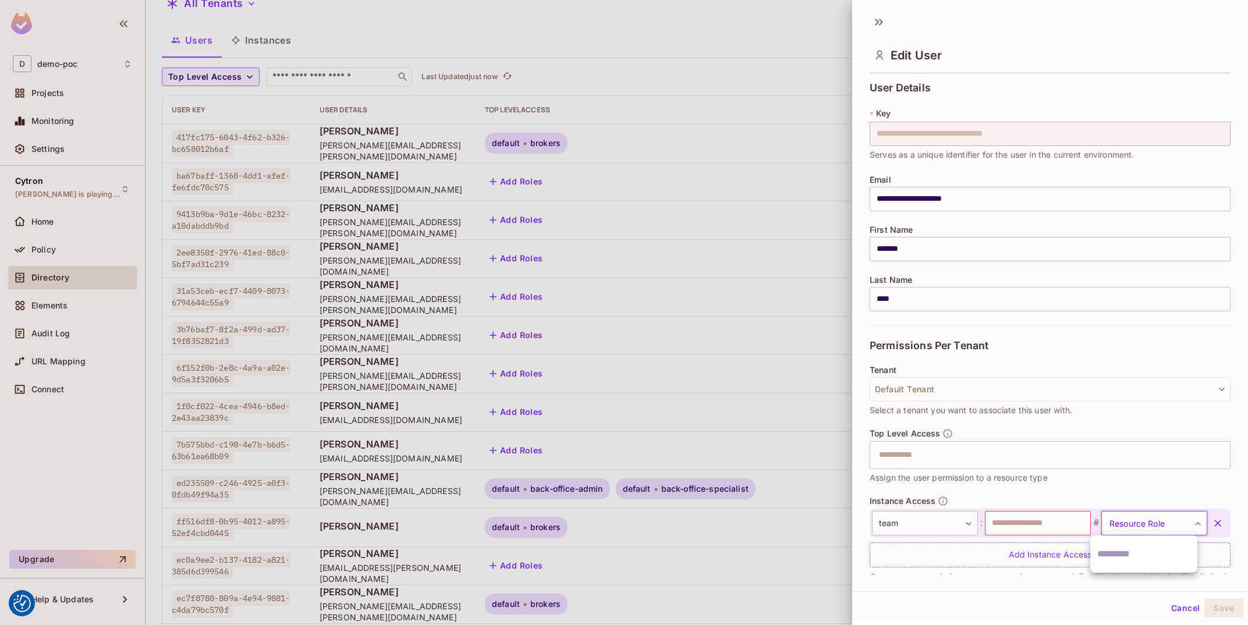
click at [1155, 556] on input "text" at bounding box center [1143, 554] width 93 height 19
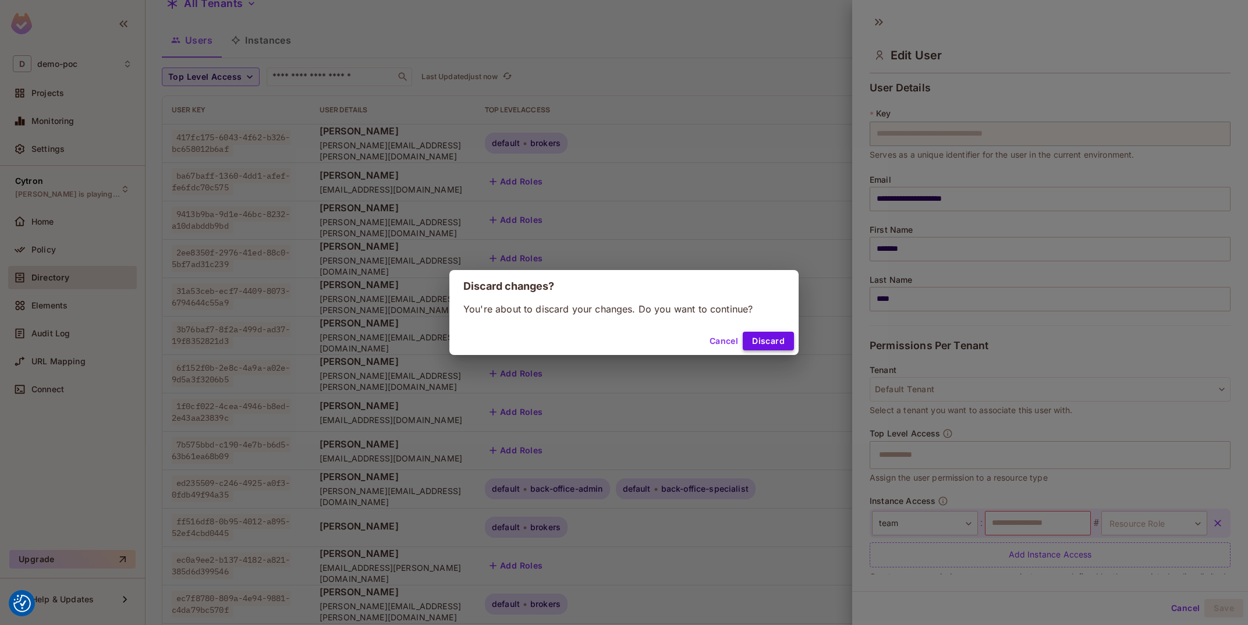
click at [771, 336] on button "Discard" at bounding box center [768, 341] width 51 height 19
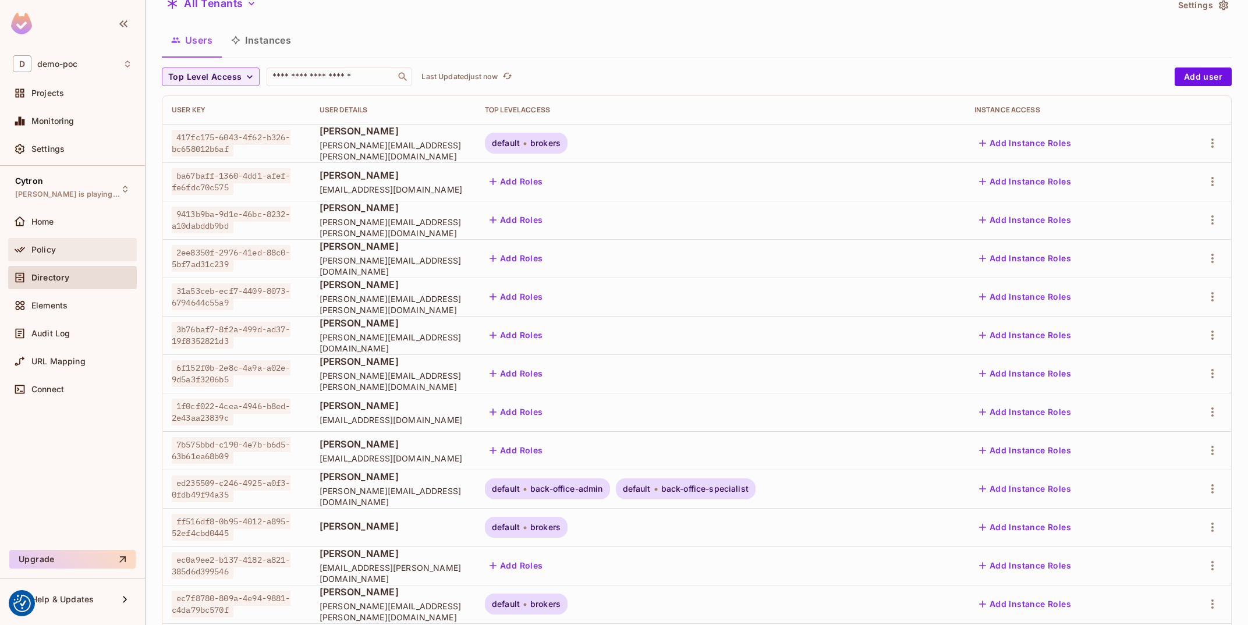
click at [70, 258] on div "Policy" at bounding box center [72, 249] width 129 height 23
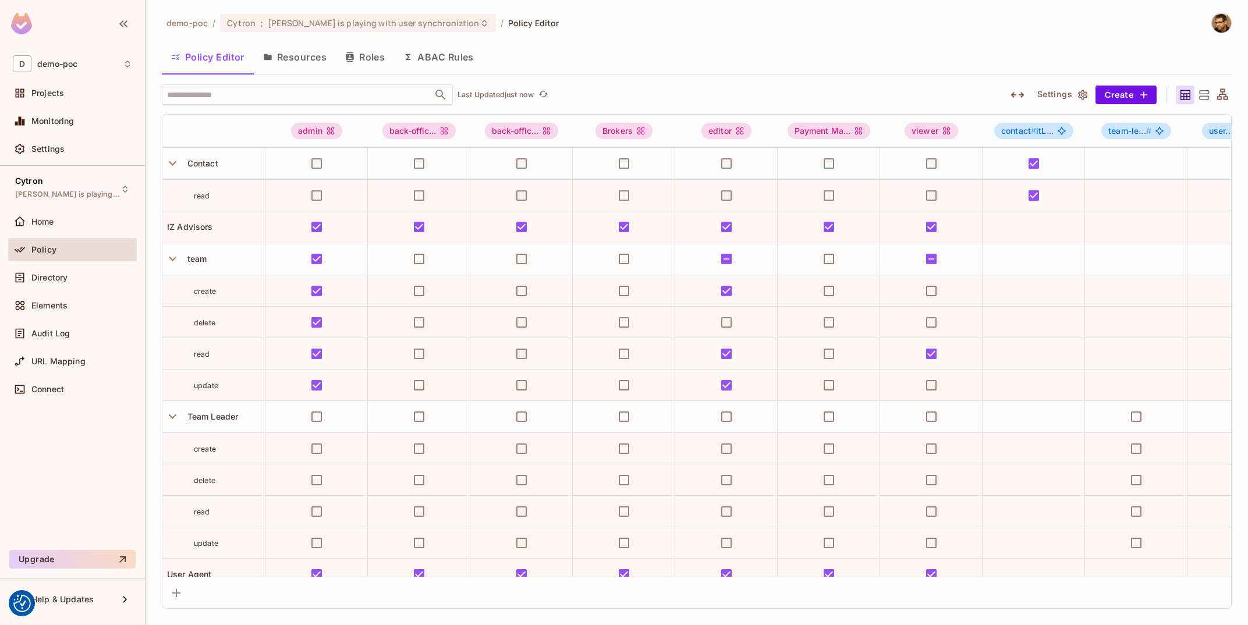
click at [305, 56] on button "Resources" at bounding box center [295, 56] width 82 height 29
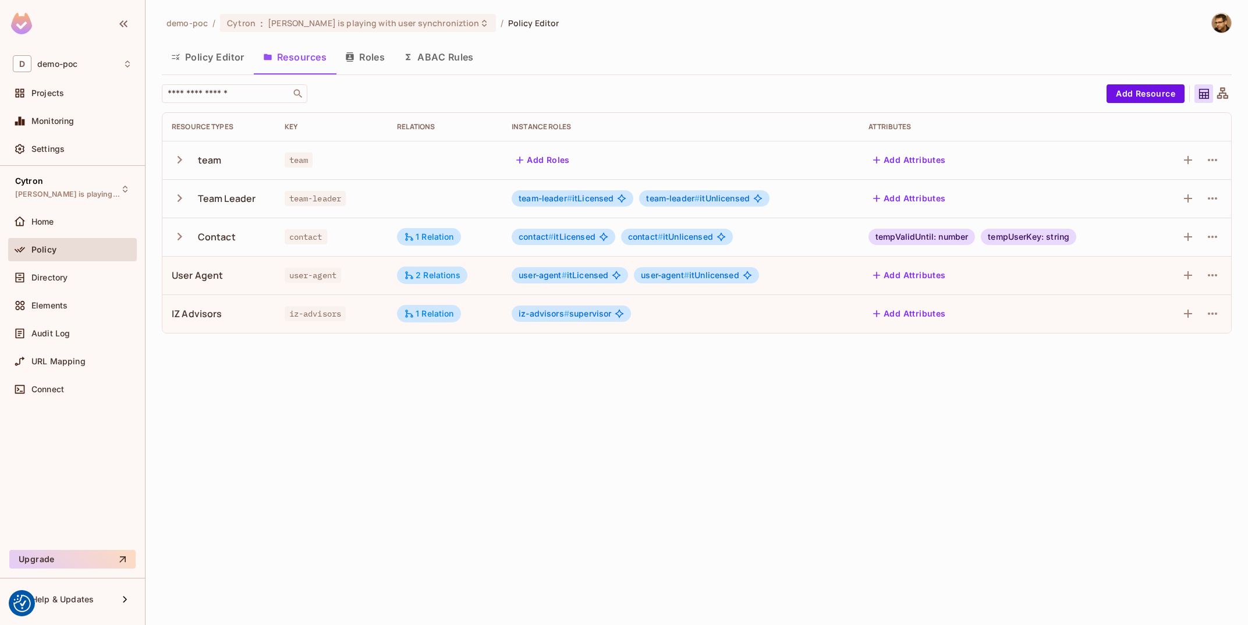
click at [177, 165] on icon "button" at bounding box center [180, 160] width 16 height 16
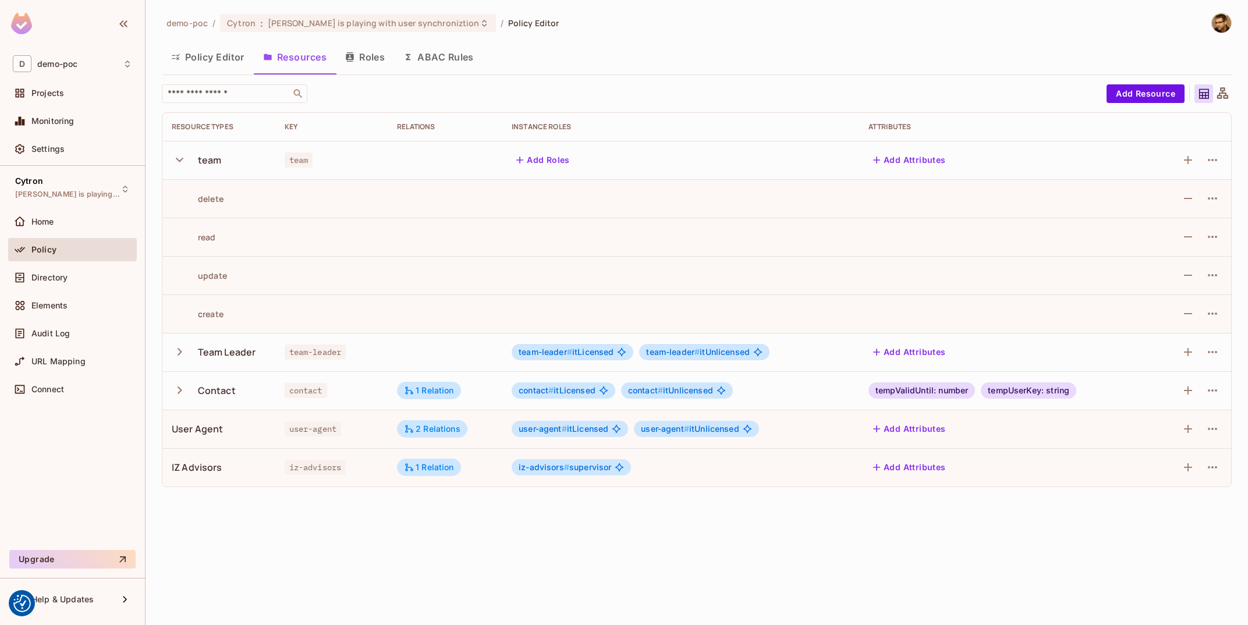
click at [533, 158] on button "Add Roles" at bounding box center [543, 160] width 63 height 19
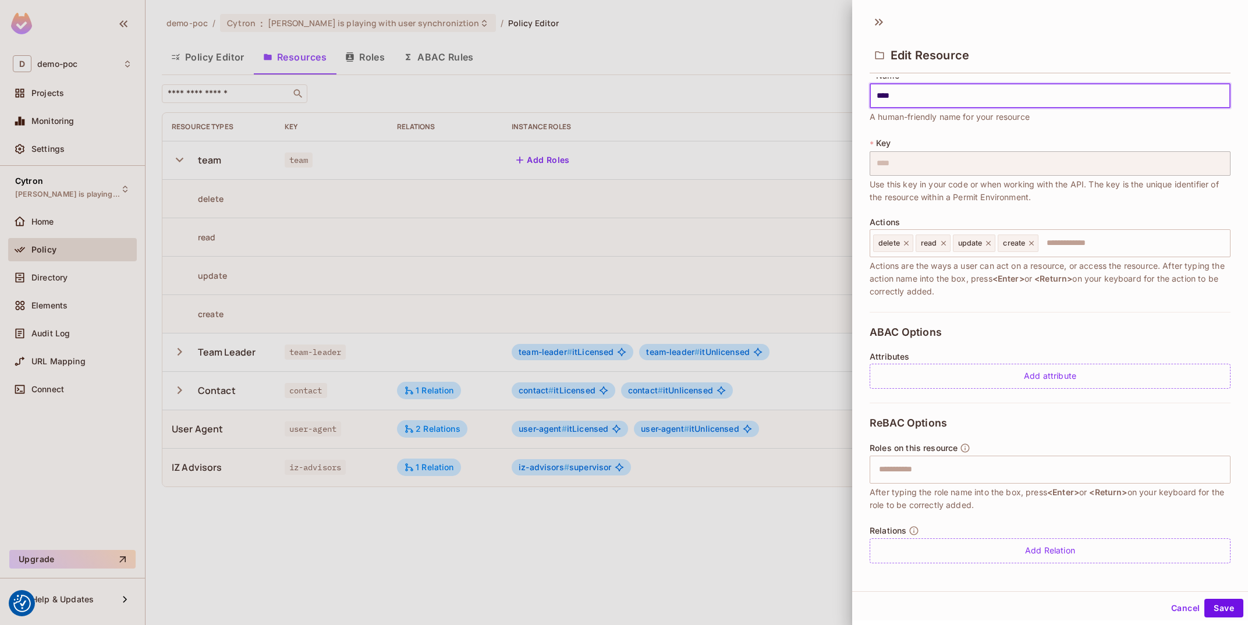
scroll to position [15, 0]
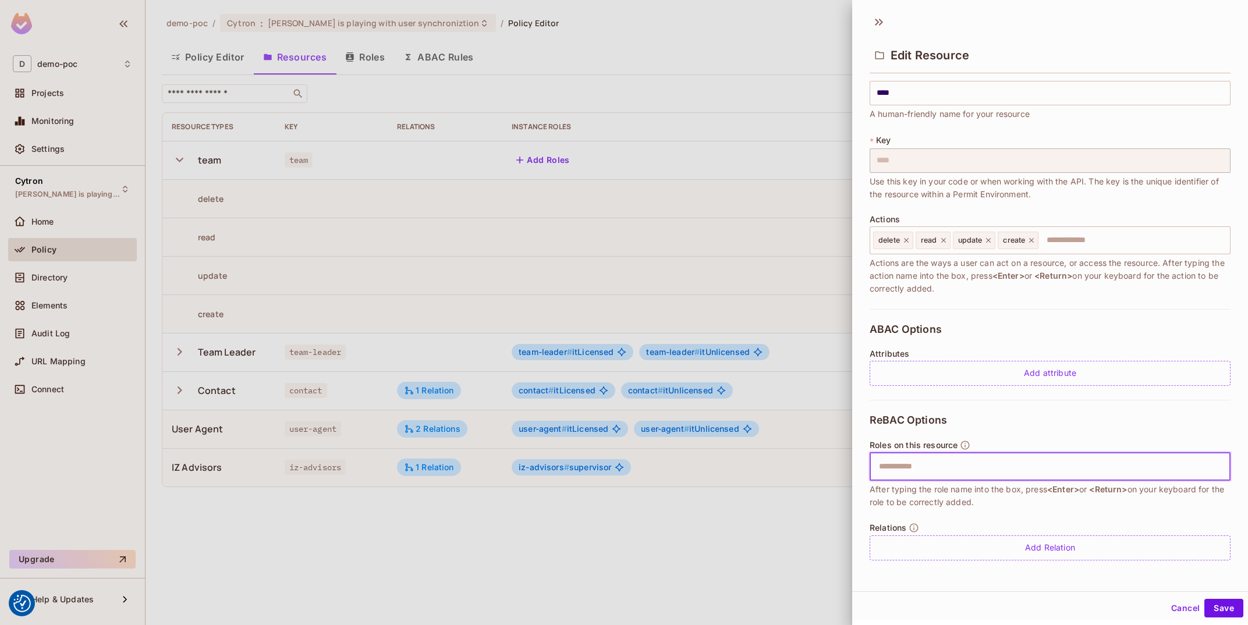
click at [999, 470] on input "text" at bounding box center [1048, 466] width 353 height 23
click at [968, 475] on input "text" at bounding box center [1048, 466] width 353 height 23
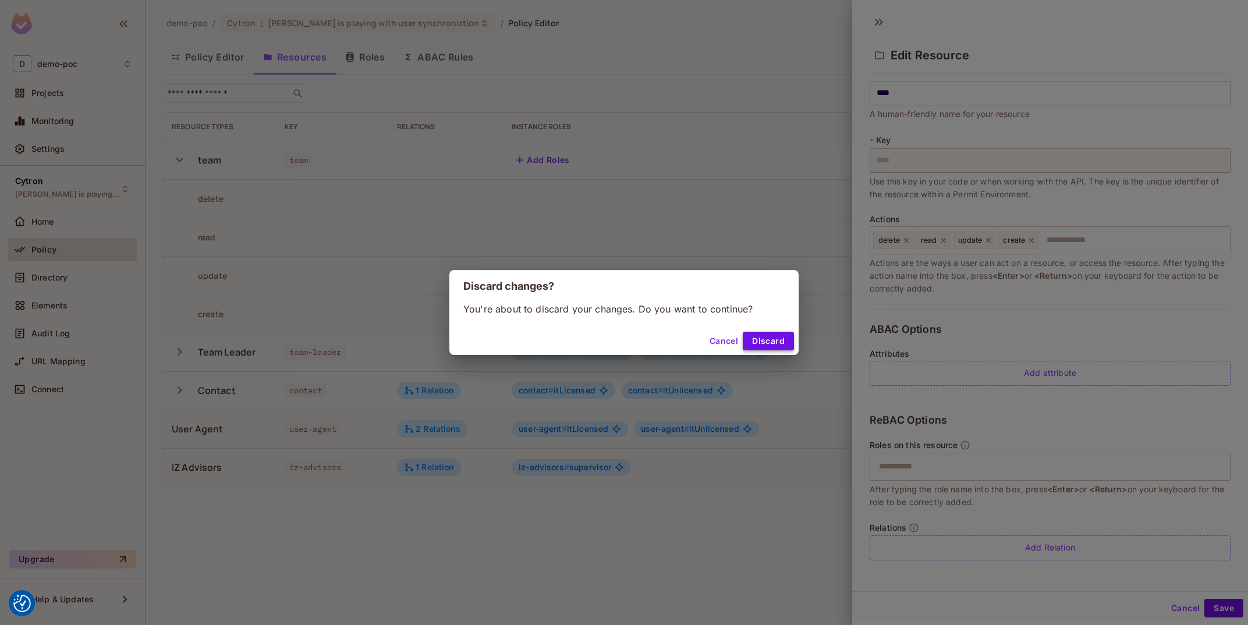
click at [772, 347] on button "Discard" at bounding box center [768, 341] width 51 height 19
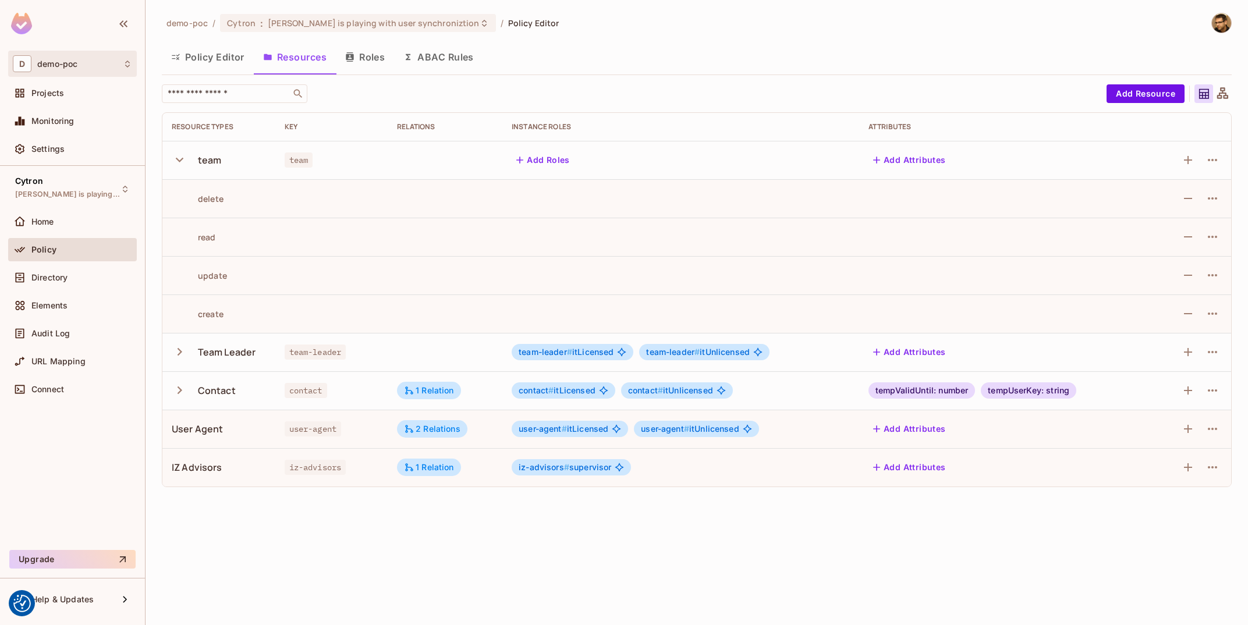
click at [66, 59] on div "D demo-poc" at bounding box center [72, 63] width 119 height 17
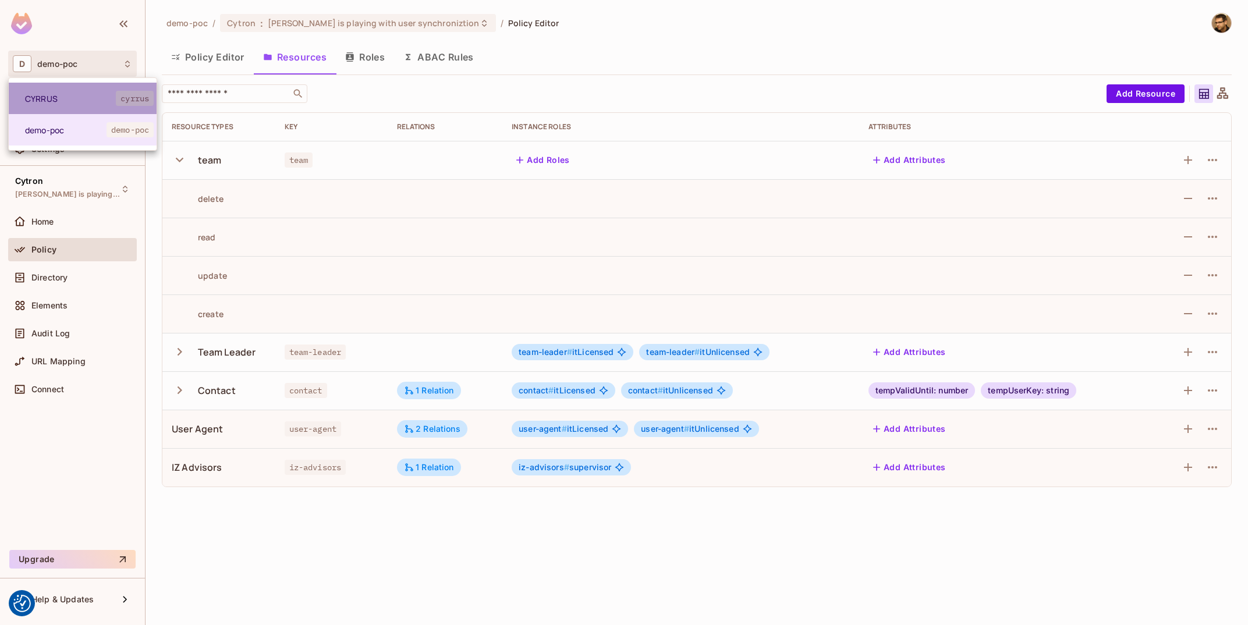
click at [94, 104] on li "CYRRUS cyrrus" at bounding box center [83, 98] width 148 height 31
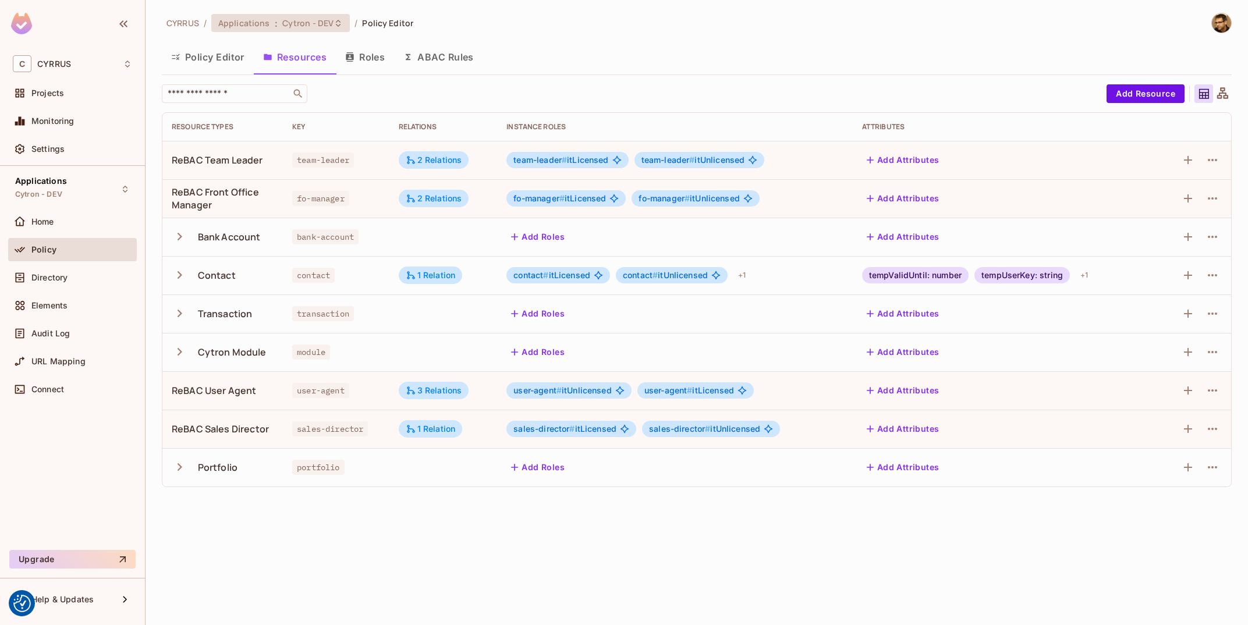
click at [306, 17] on div "Applications : Cytron - DEV" at bounding box center [280, 23] width 139 height 18
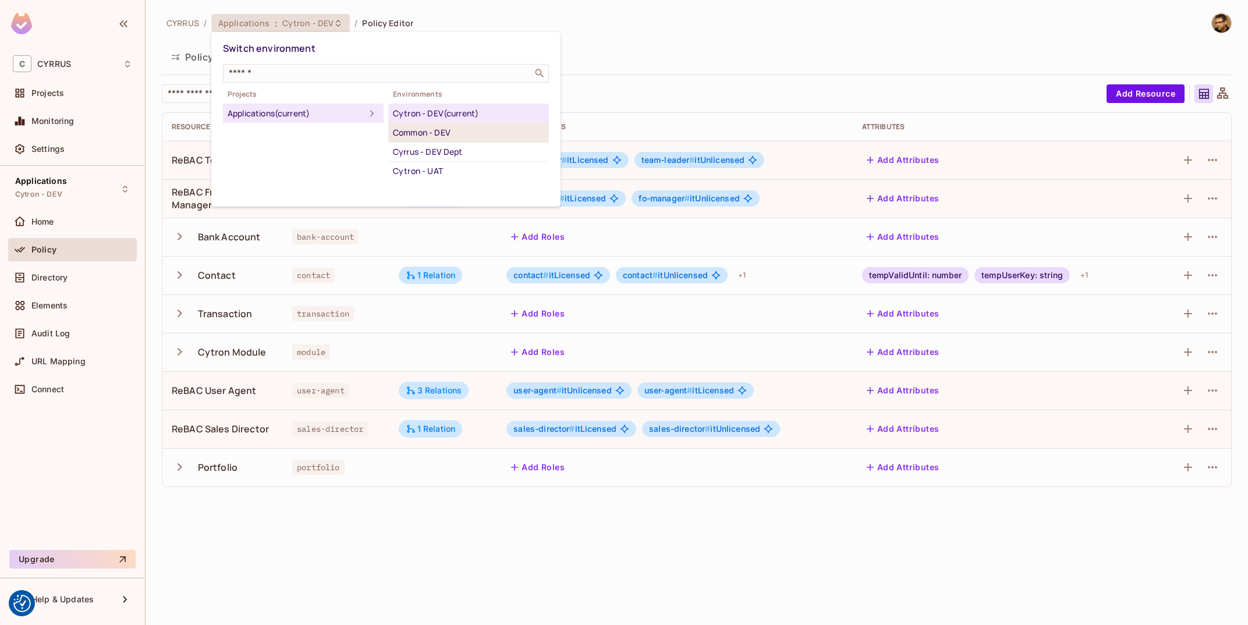
click at [451, 133] on div "Common - DEV" at bounding box center [468, 133] width 151 height 14
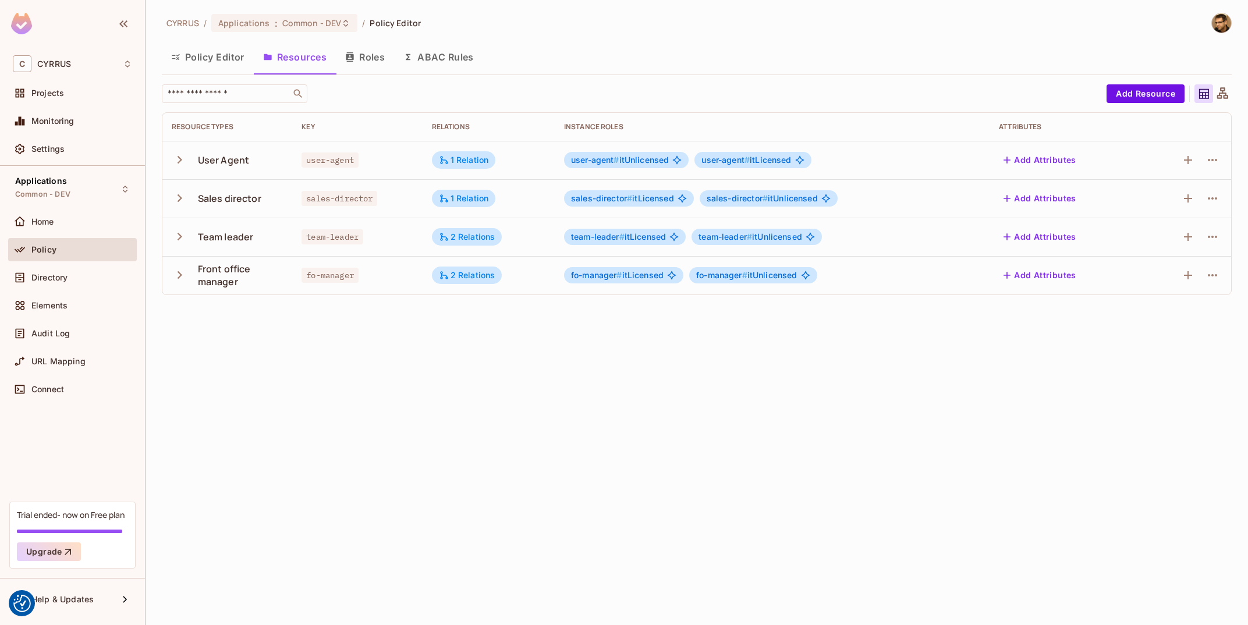
click at [198, 61] on button "Policy Editor" at bounding box center [208, 56] width 92 height 29
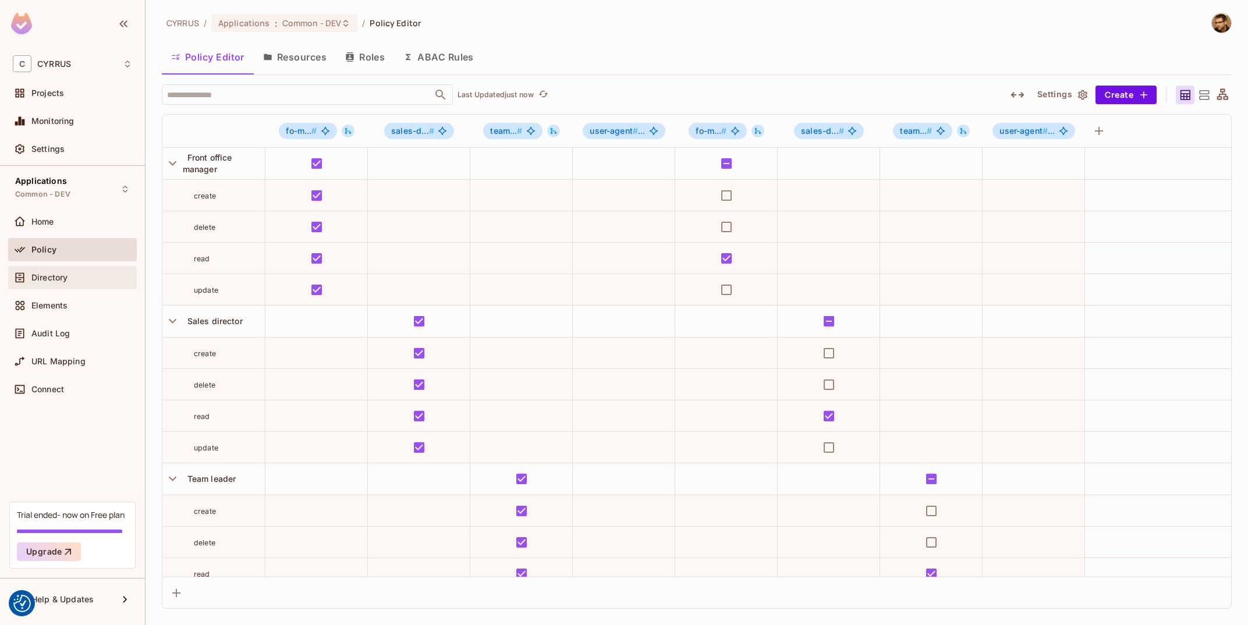
click at [55, 279] on span "Directory" at bounding box center [49, 277] width 36 height 9
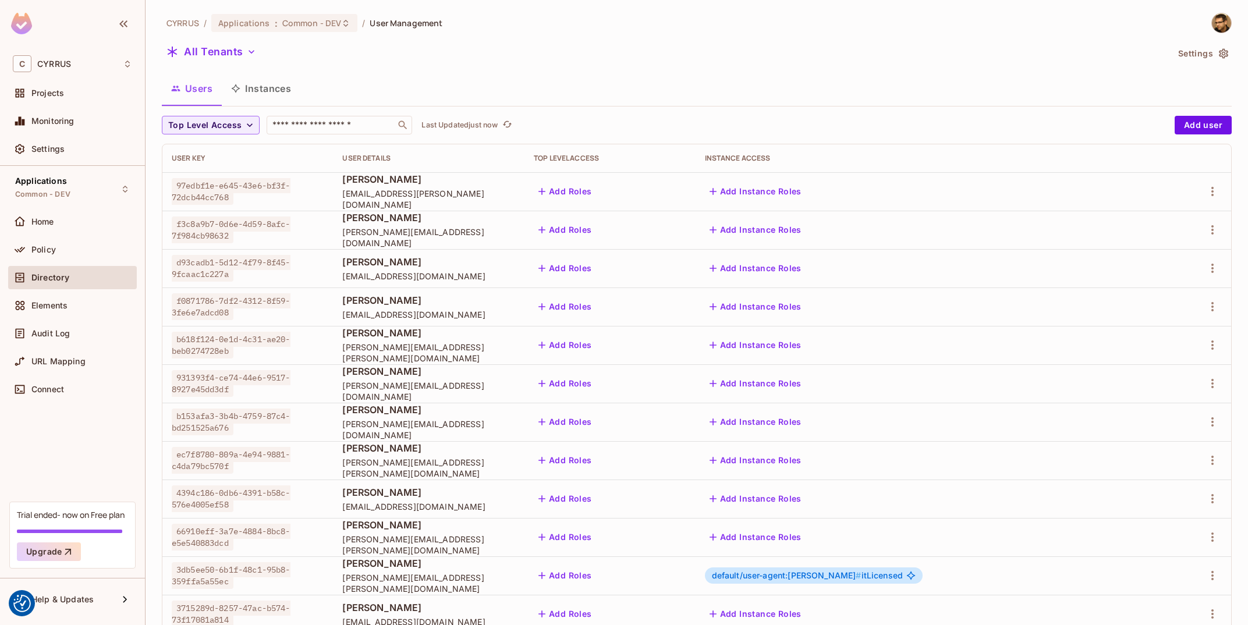
scroll to position [189, 0]
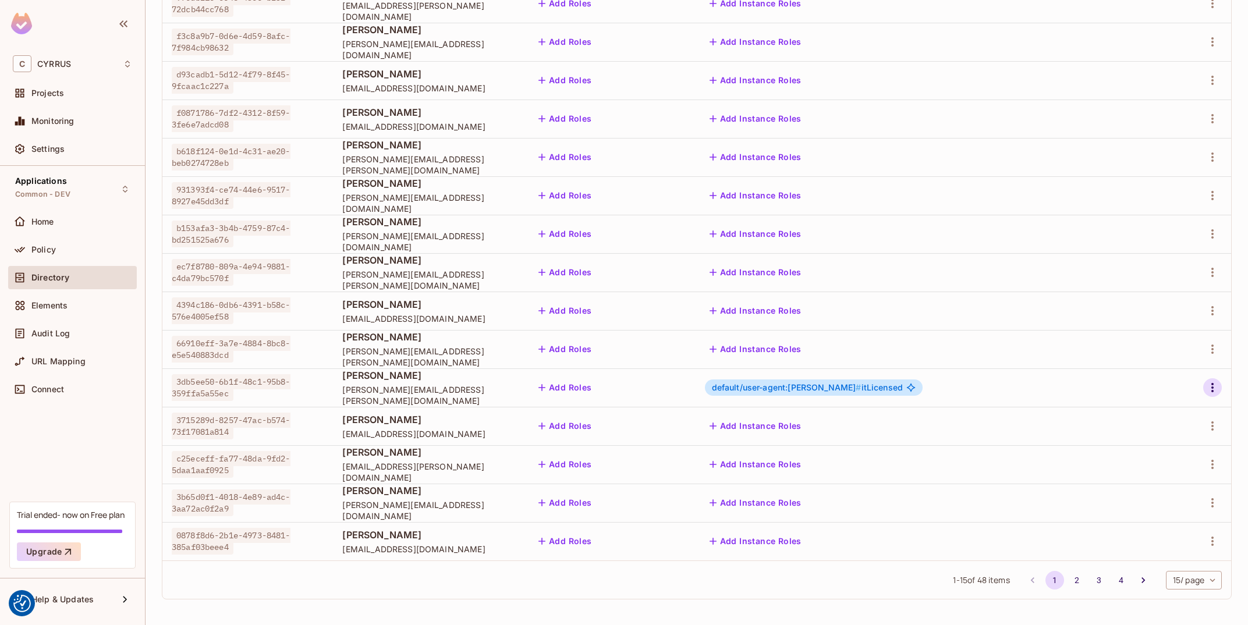
click at [1209, 385] on icon "button" at bounding box center [1212, 388] width 14 height 14
click at [1176, 406] on li "Edit" at bounding box center [1159, 415] width 108 height 26
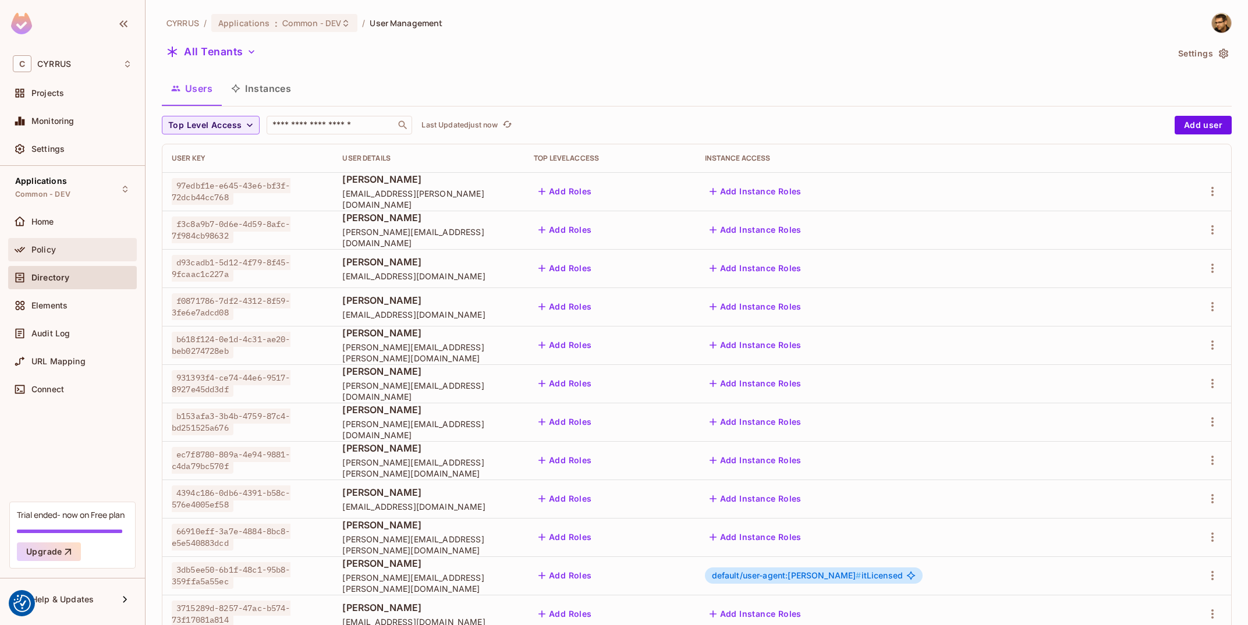
click at [79, 258] on div "Policy" at bounding box center [72, 249] width 129 height 23
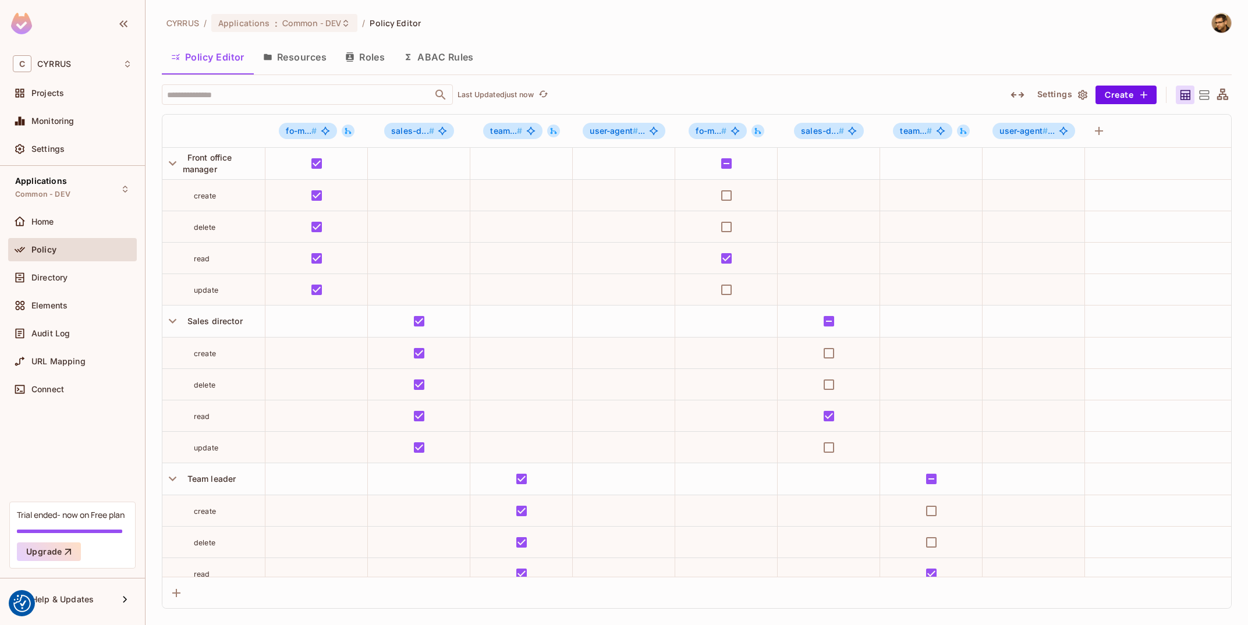
click at [312, 62] on button "Resources" at bounding box center [295, 56] width 82 height 29
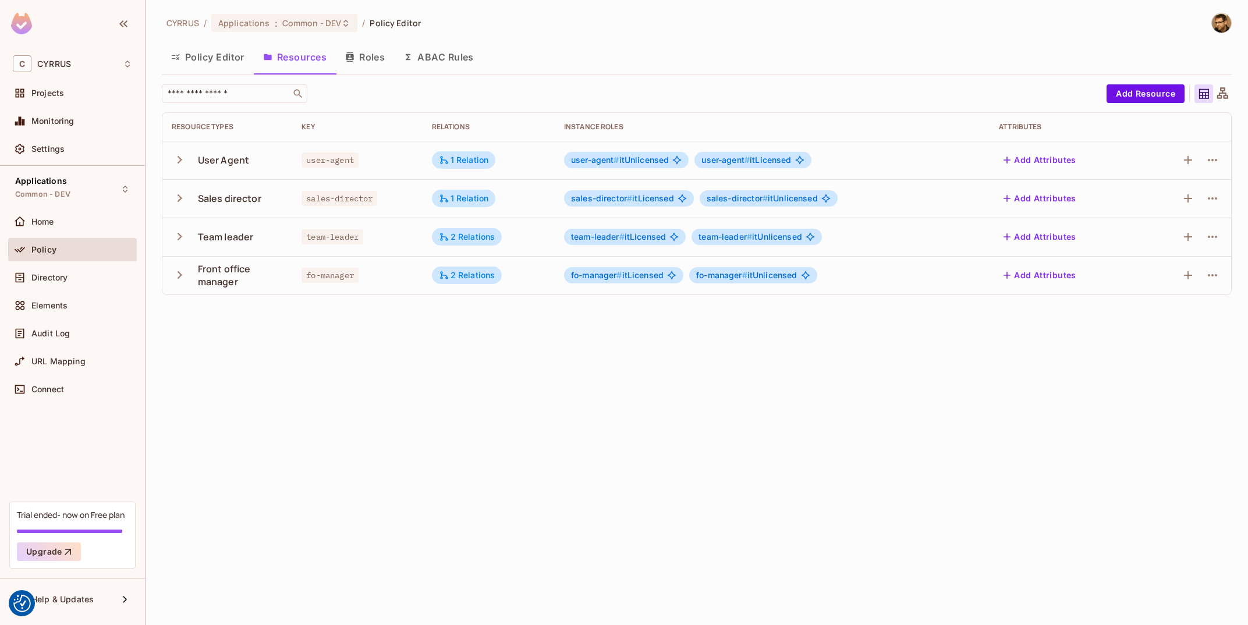
click at [1222, 162] on td at bounding box center [1185, 160] width 92 height 38
click at [1216, 163] on icon "button" at bounding box center [1212, 160] width 14 height 14
click at [1201, 194] on li "Edit Resource" at bounding box center [1157, 206] width 110 height 26
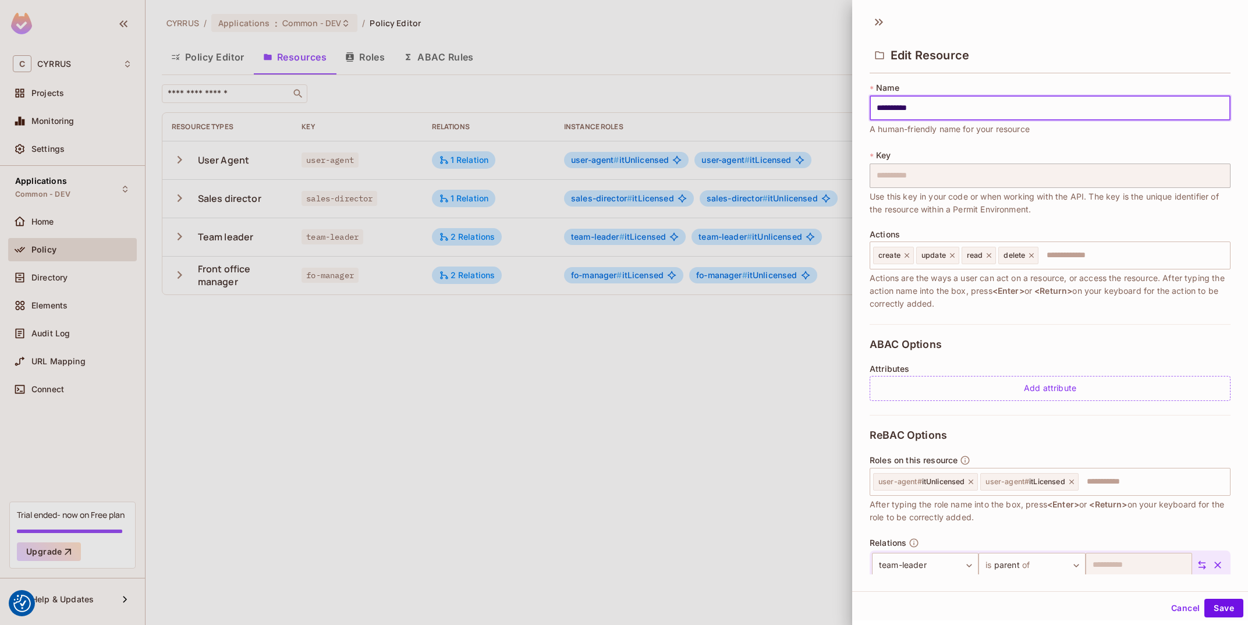
scroll to position [49, 0]
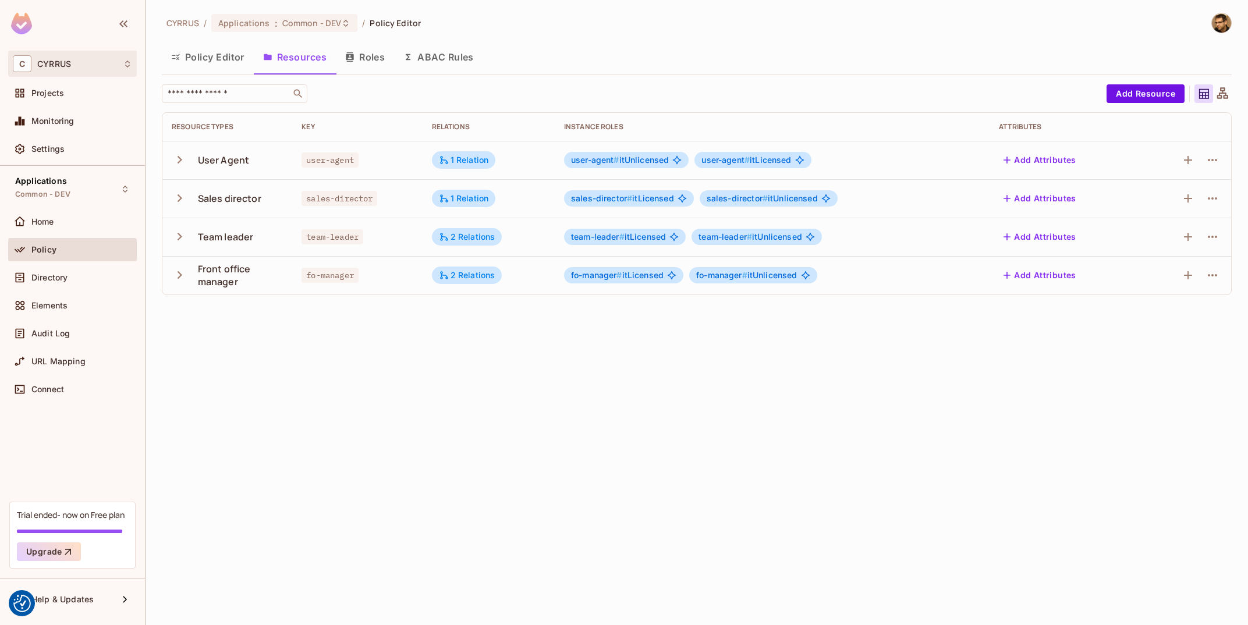
click at [81, 66] on div "C CYRRUS" at bounding box center [72, 63] width 119 height 17
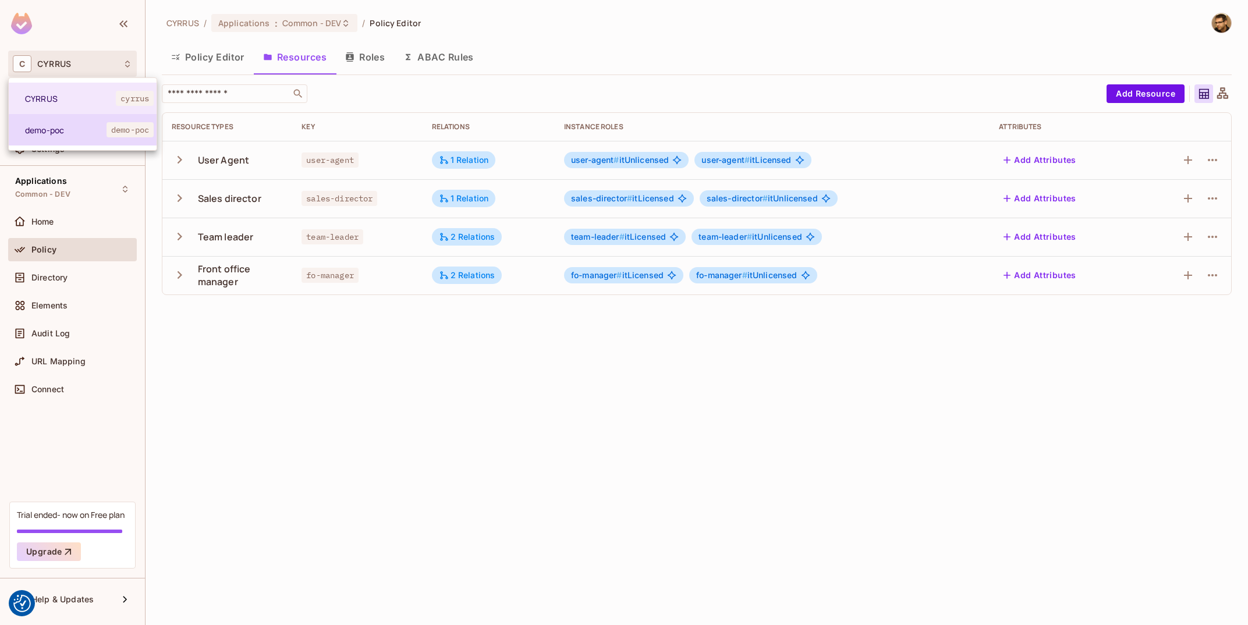
click at [87, 139] on li "demo-poc demo-poc" at bounding box center [83, 129] width 148 height 31
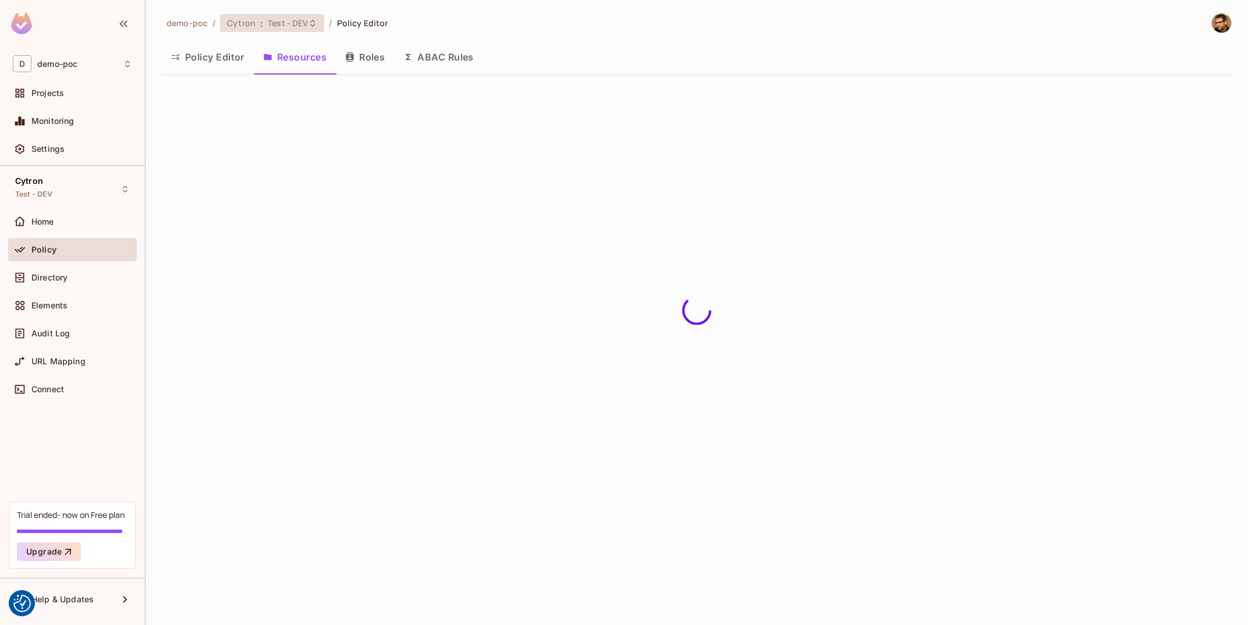
click at [274, 24] on span "Test - DEV" at bounding box center [288, 22] width 40 height 11
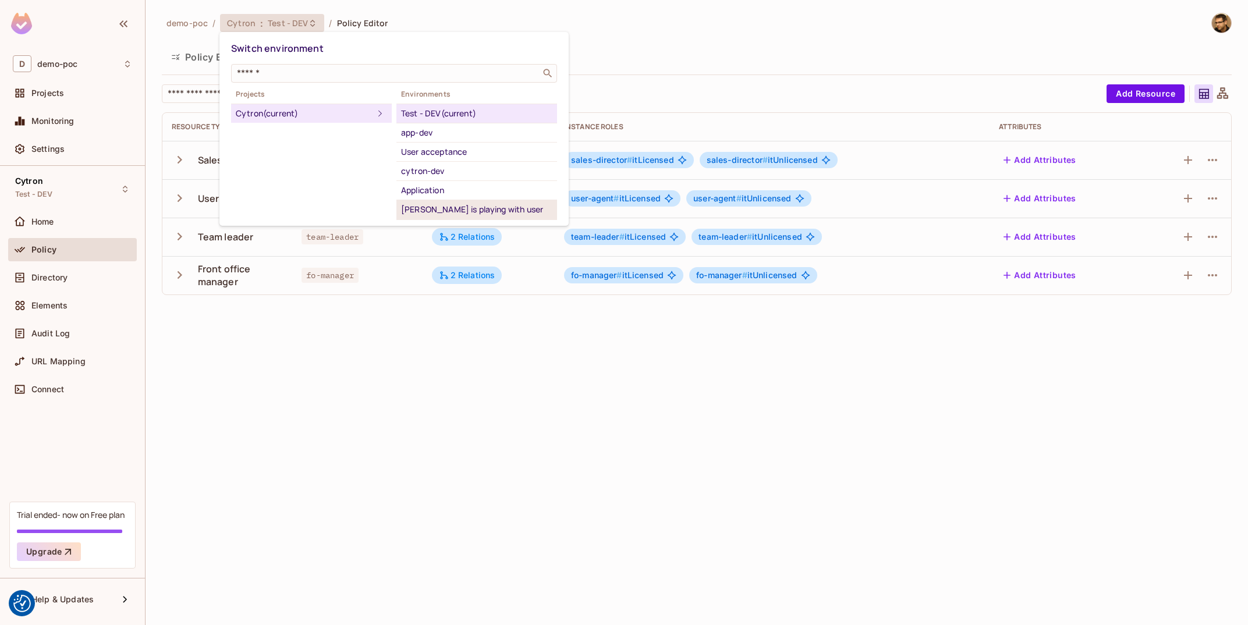
click at [449, 204] on div "[PERSON_NAME] is playing with user synchroniztion" at bounding box center [476, 217] width 151 height 28
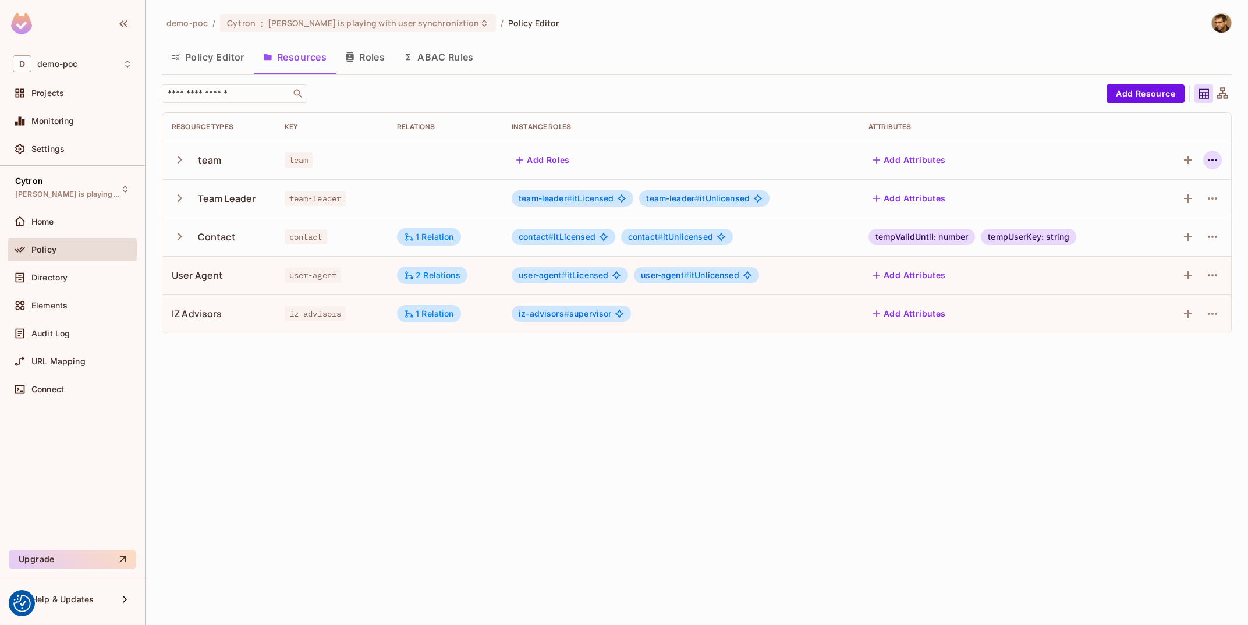
click at [1219, 159] on icon "button" at bounding box center [1212, 160] width 14 height 14
click at [1191, 201] on span "Edit Resource" at bounding box center [1162, 206] width 62 height 19
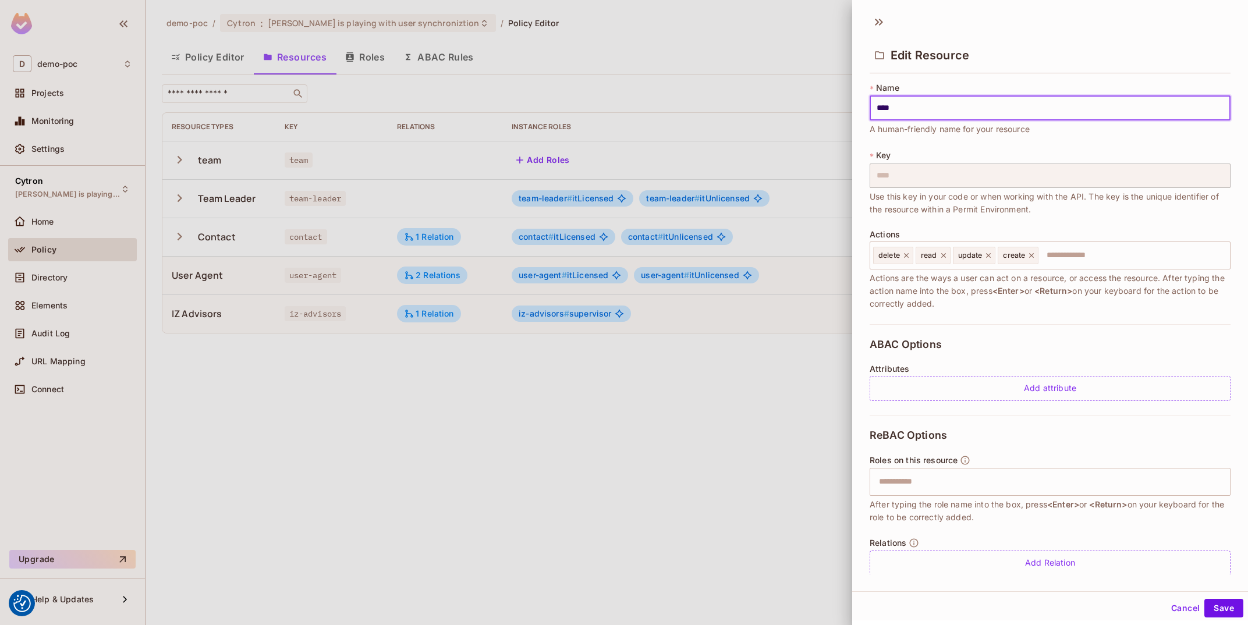
scroll to position [15, 0]
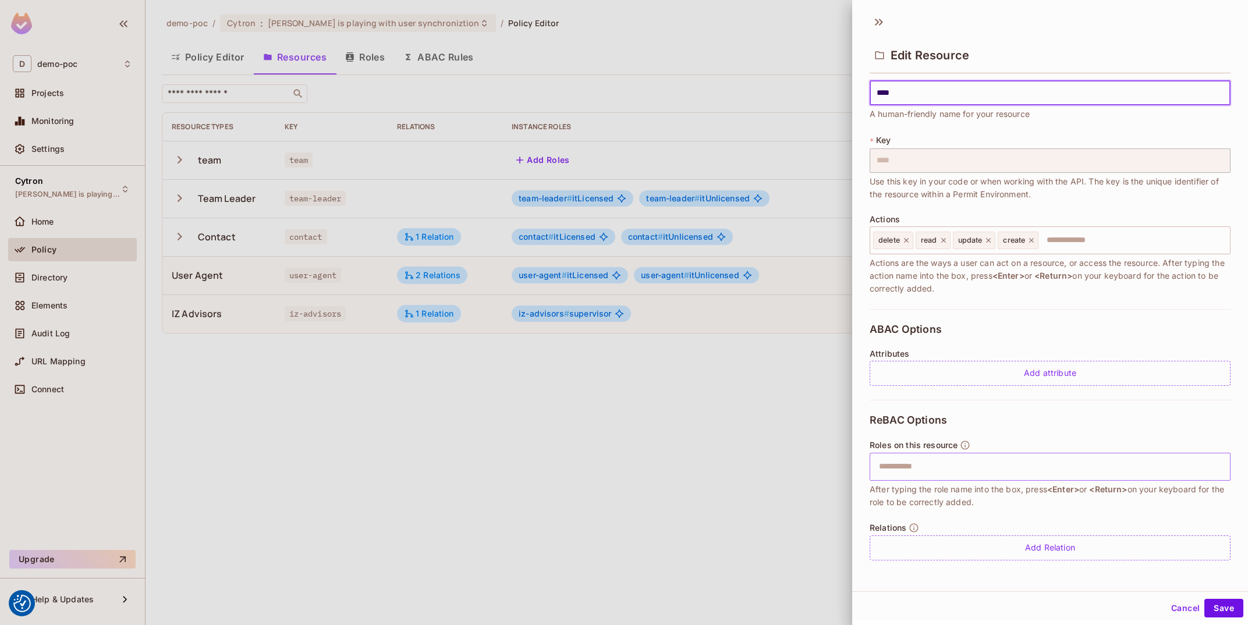
click at [1002, 462] on input "text" at bounding box center [1048, 466] width 353 height 23
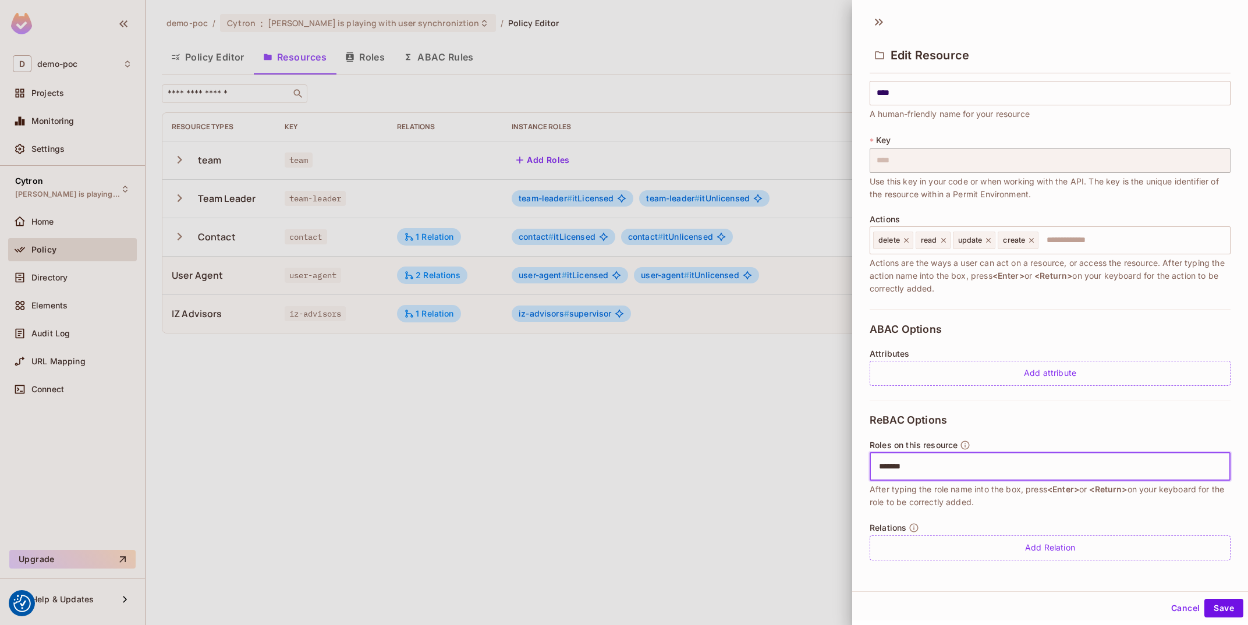
type input "*******"
click at [1069, 438] on div "ReBAC Options Roles on this resource ​ After typing the role name into the box,…" at bounding box center [1049, 487] width 361 height 175
click at [1007, 468] on input "text" at bounding box center [1048, 466] width 353 height 23
type input "*********"
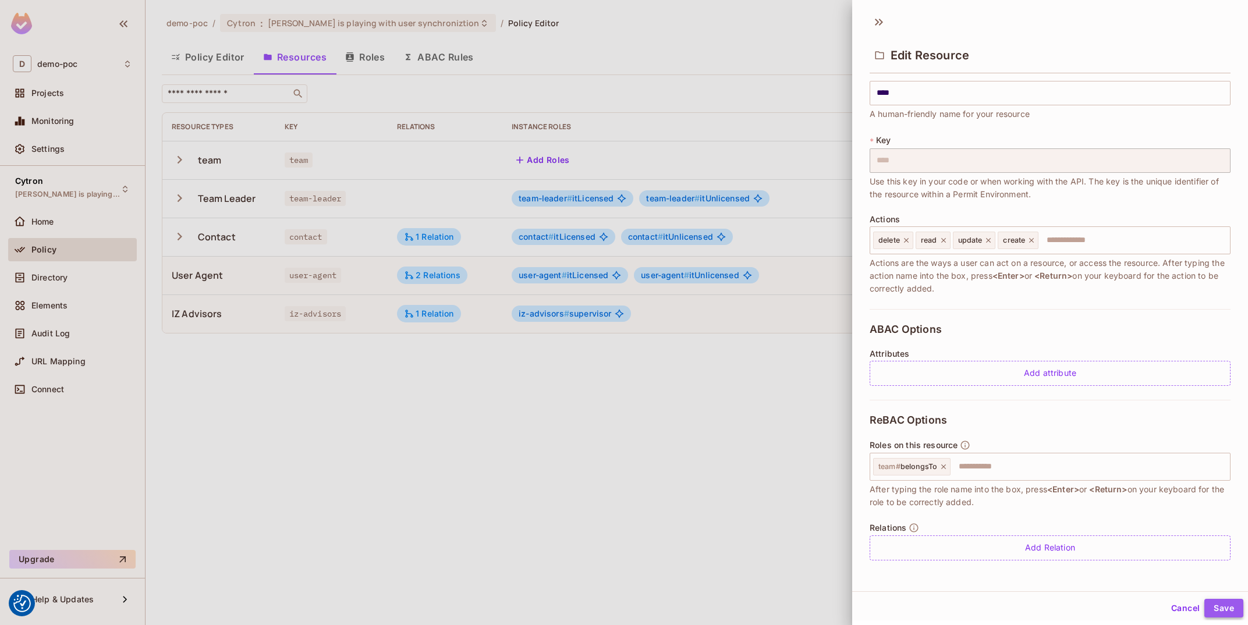
click at [1217, 615] on button "Save" at bounding box center [1223, 608] width 39 height 19
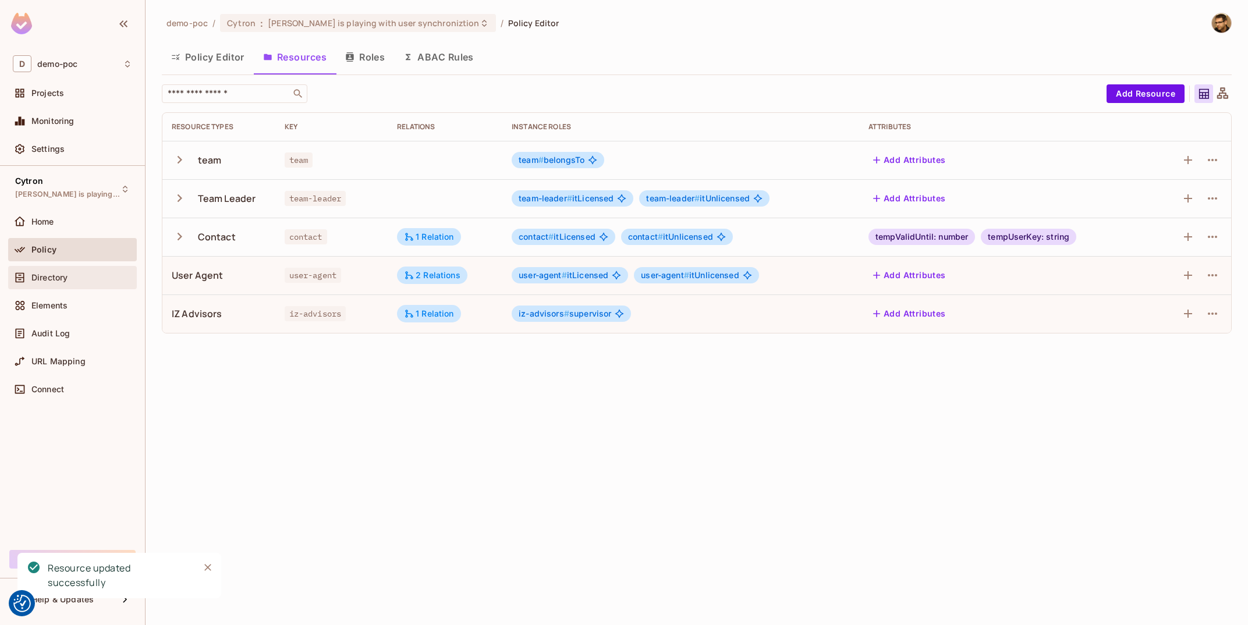
click at [69, 283] on div "Directory" at bounding box center [72, 278] width 119 height 14
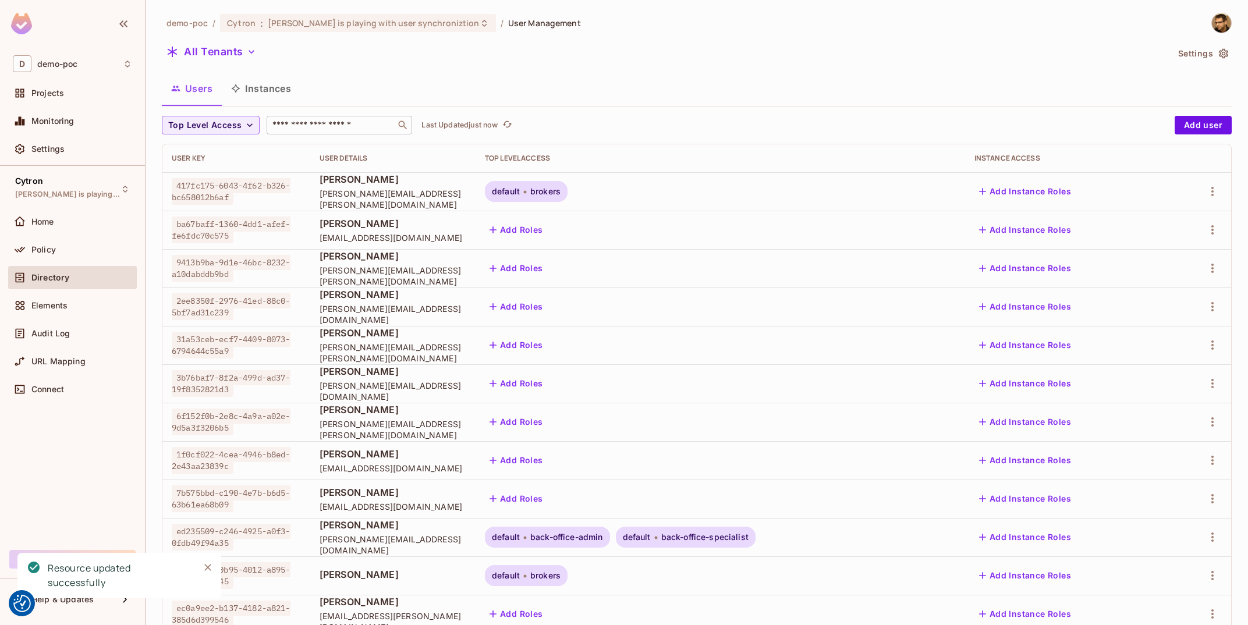
click at [303, 126] on input "text" at bounding box center [331, 125] width 122 height 12
type input "*****"
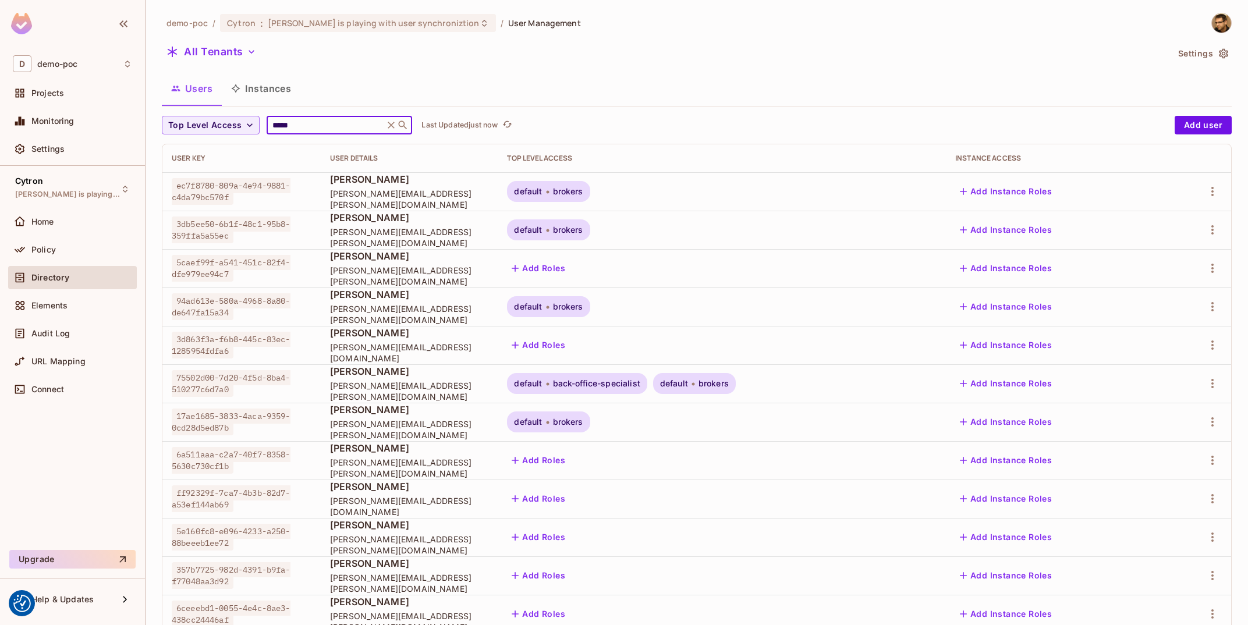
click at [1056, 380] on button "Add Instance Roles" at bounding box center [1005, 383] width 101 height 19
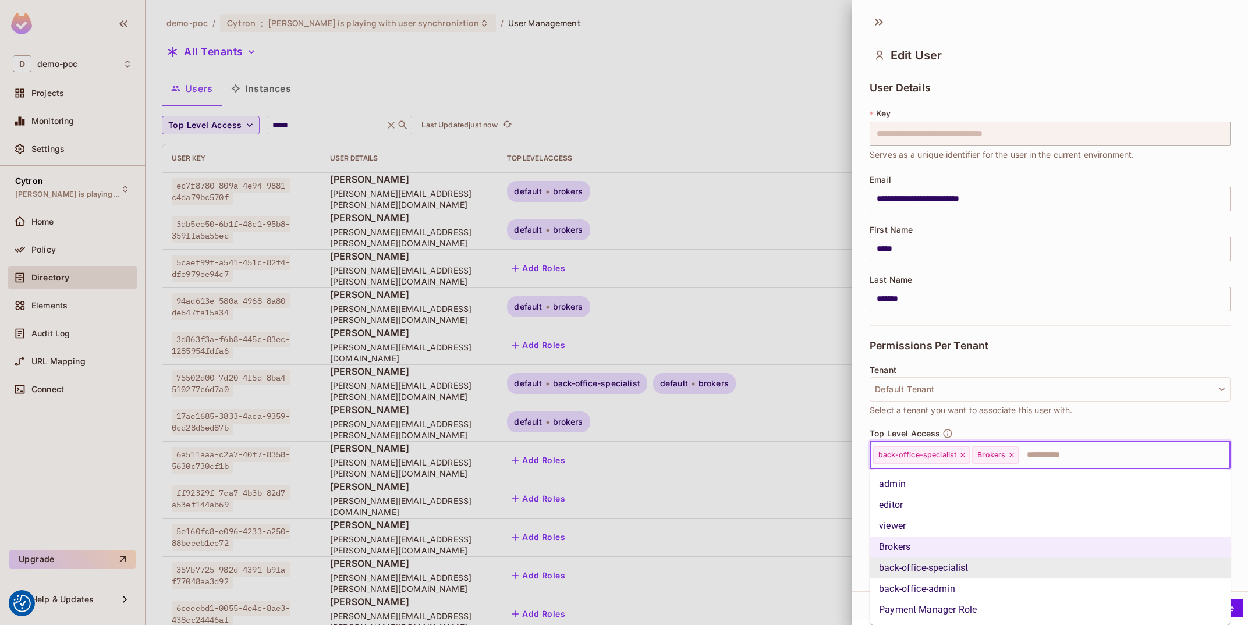
click at [1059, 464] on input "text" at bounding box center [1114, 454] width 188 height 23
type input "*"
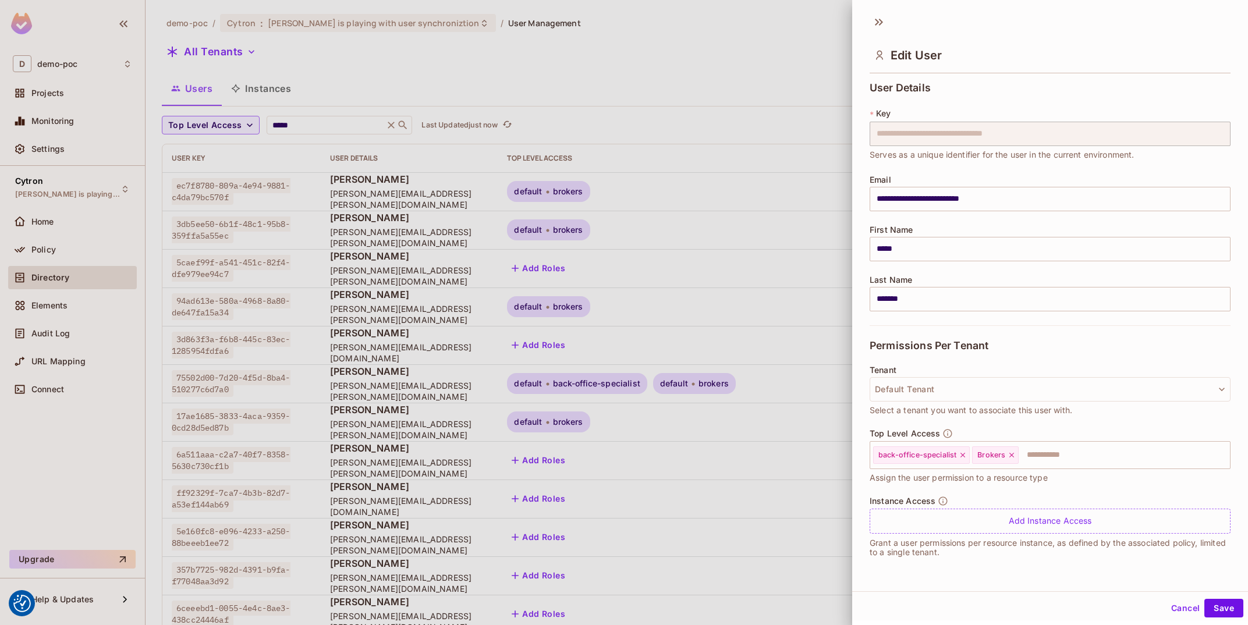
click at [1071, 421] on div "Tenant Default Tenant Select a tenant you want to associate this user with." at bounding box center [1049, 396] width 361 height 63
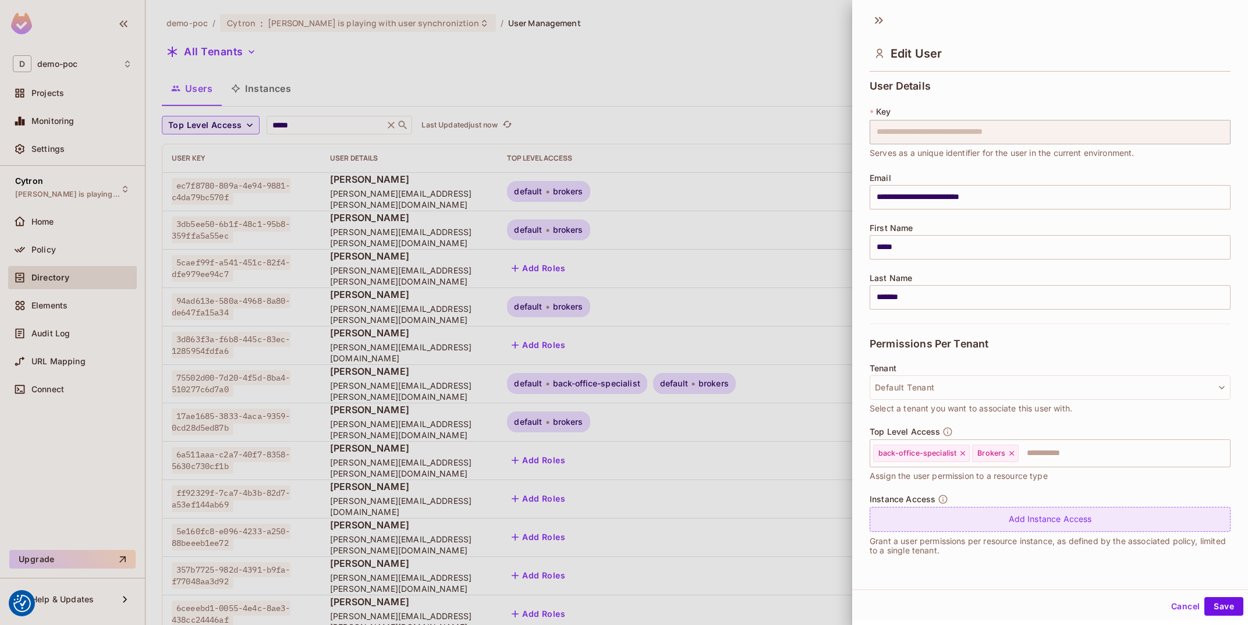
click at [1066, 524] on div "Add Instance Access" at bounding box center [1049, 519] width 361 height 25
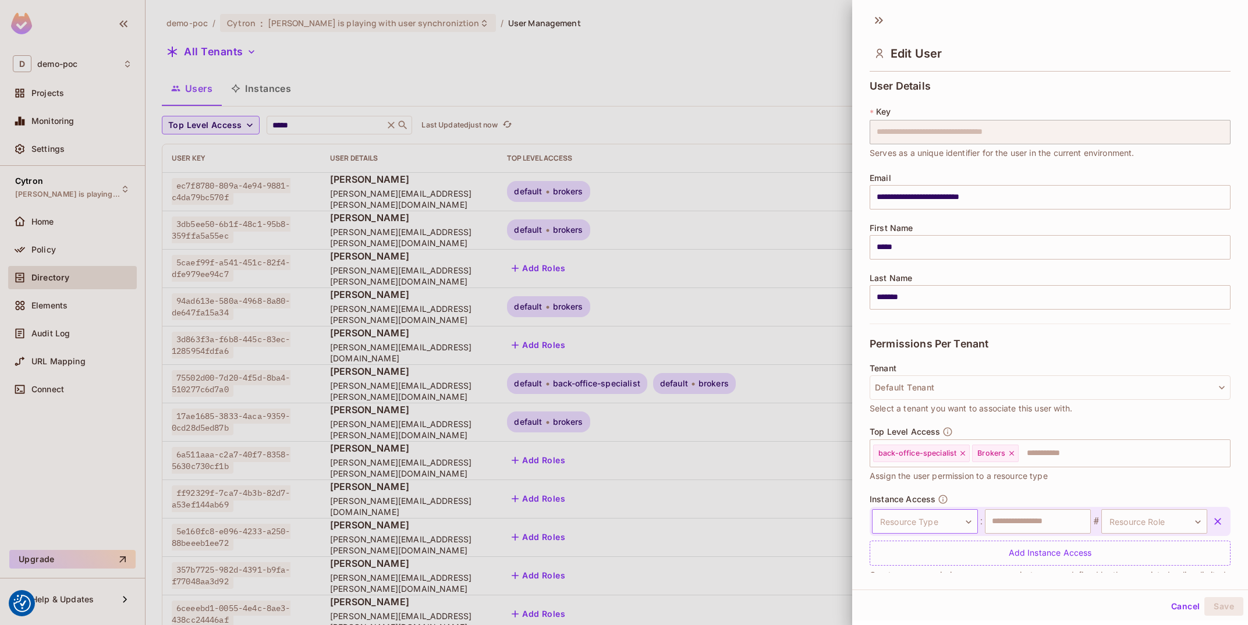
click at [931, 527] on body "We use cookies to enhance your browsing experience, serve personalized ads or c…" at bounding box center [624, 312] width 1248 height 625
click at [923, 519] on li "team" at bounding box center [914, 516] width 107 height 21
click at [1020, 522] on input "text" at bounding box center [1038, 521] width 106 height 24
type input "**********"
click at [1127, 580] on li "belongsTo" at bounding box center [1143, 576] width 107 height 21
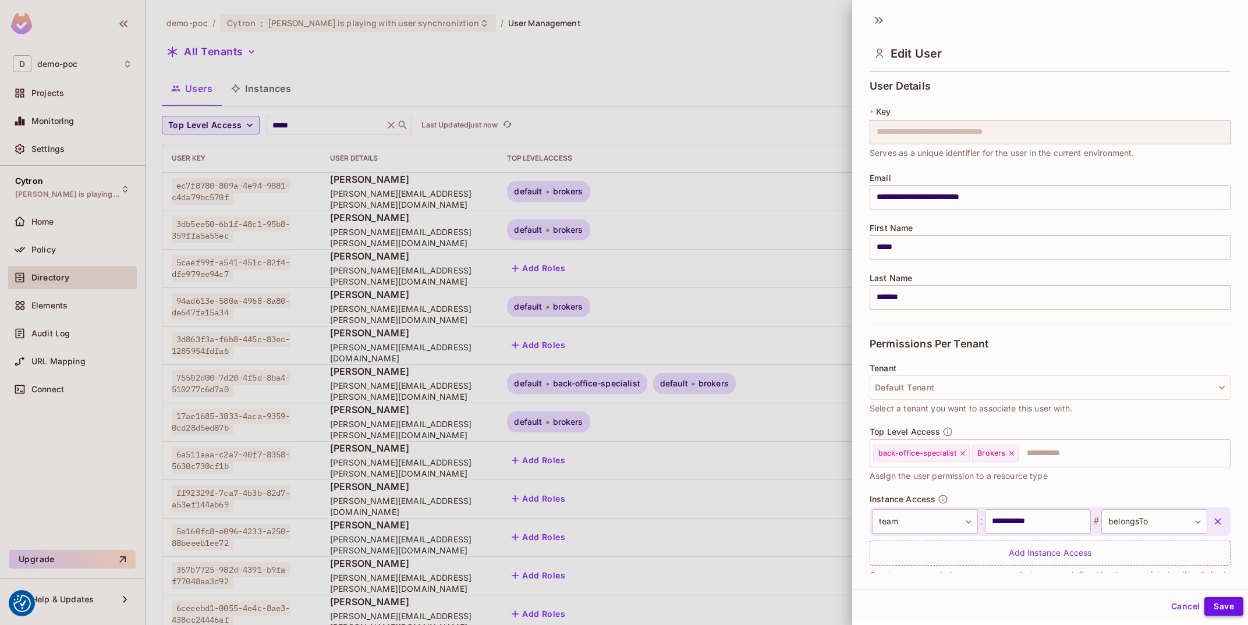
click at [1238, 602] on button "Save" at bounding box center [1223, 606] width 39 height 19
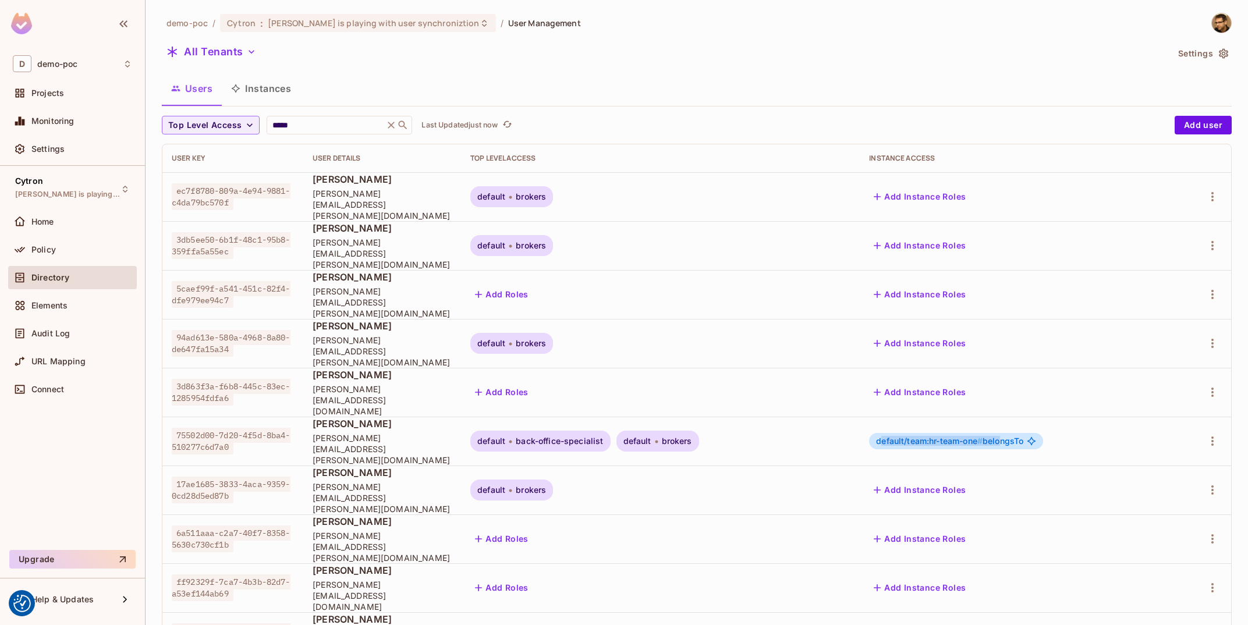
drag, startPoint x: 958, startPoint y: 385, endPoint x: 1077, endPoint y: 384, distance: 119.3
click at [1023, 436] on span "default/team:hr-team-one # belongsTo" at bounding box center [949, 440] width 147 height 9
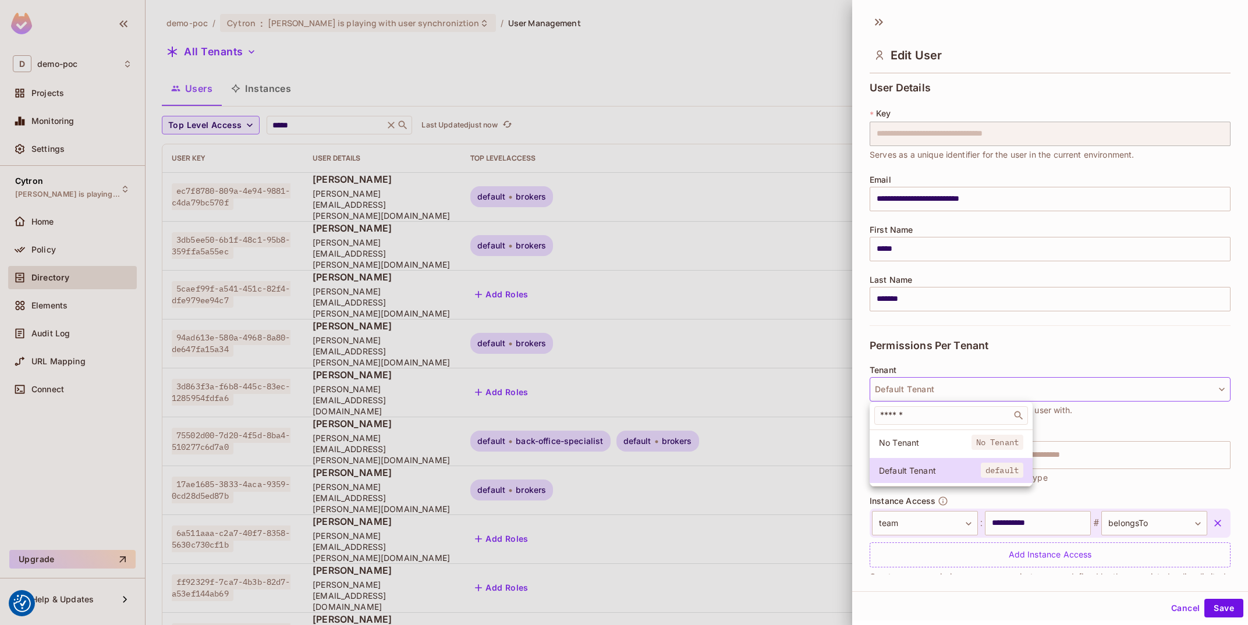
click at [1077, 384] on div at bounding box center [624, 312] width 1248 height 625
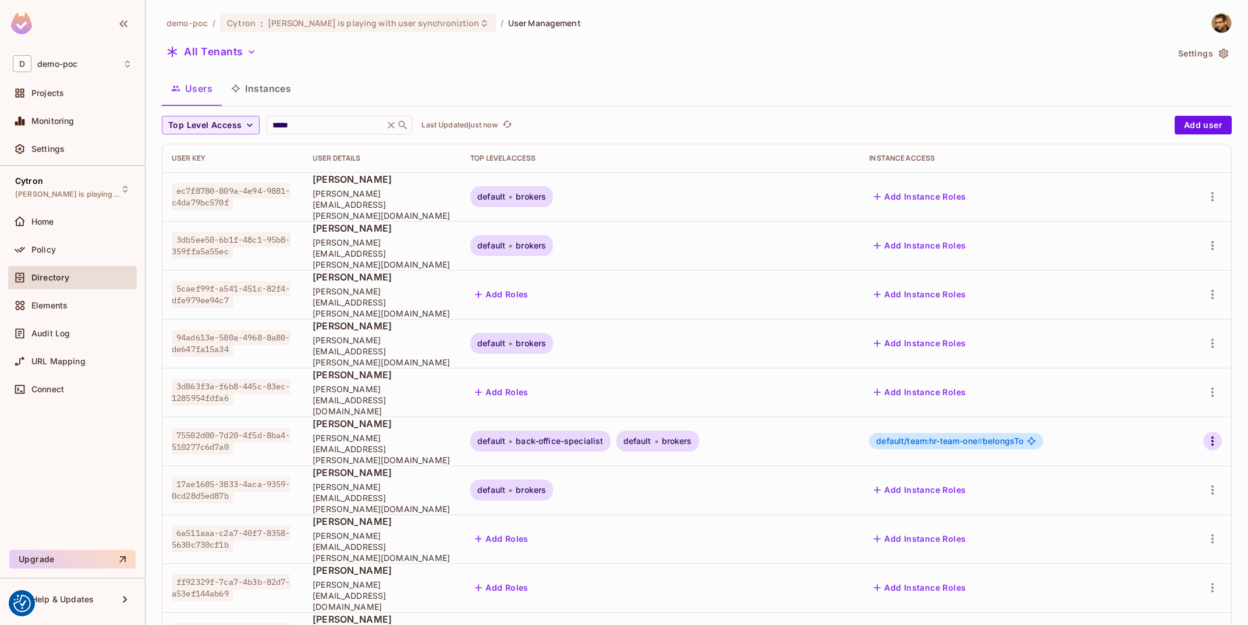
click at [1214, 434] on icon "button" at bounding box center [1212, 441] width 14 height 14
click at [1171, 412] on li "Edit" at bounding box center [1159, 410] width 108 height 26
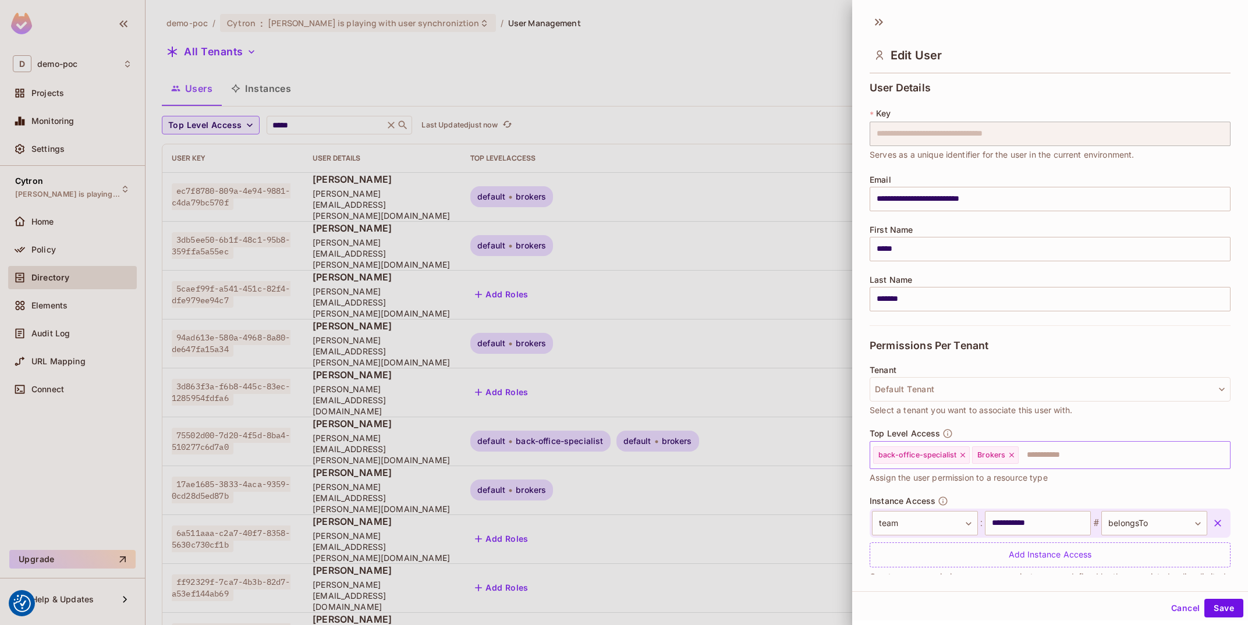
click at [964, 455] on icon at bounding box center [962, 455] width 8 height 8
click at [1219, 608] on button "Save" at bounding box center [1223, 608] width 39 height 19
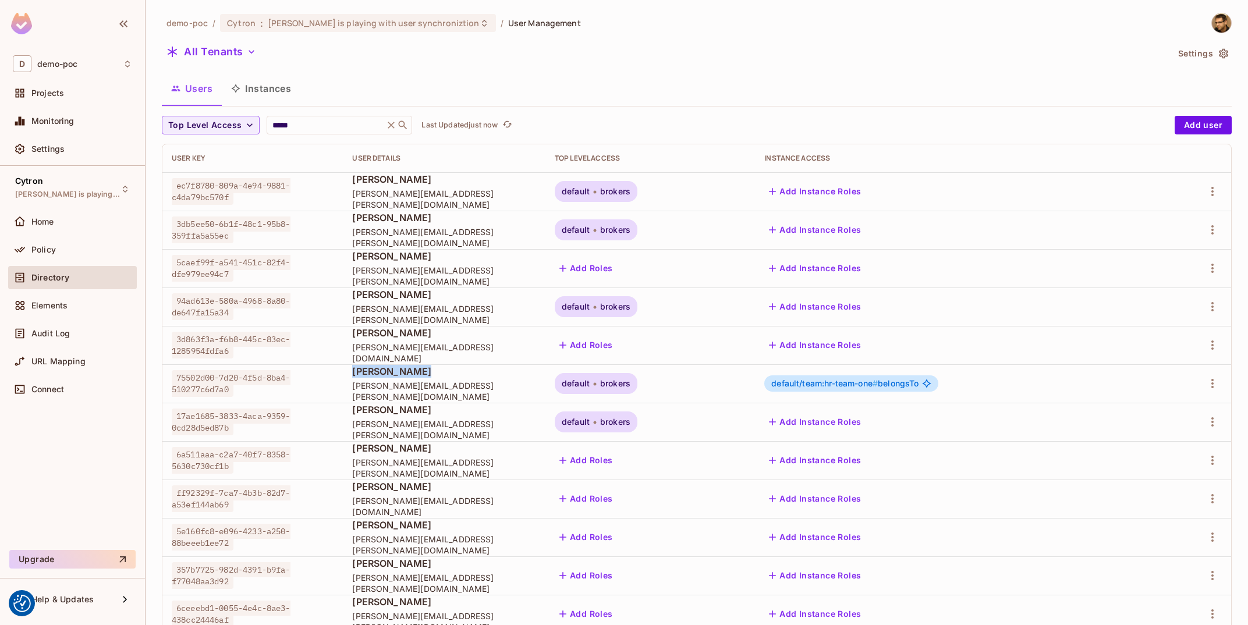
drag, startPoint x: 501, startPoint y: 370, endPoint x: 610, endPoint y: 377, distance: 109.6
click at [545, 377] on td "[PERSON_NAME] [PERSON_NAME][EMAIL_ADDRESS][PERSON_NAME][DOMAIN_NAME]" at bounding box center [444, 383] width 203 height 38
drag, startPoint x: 805, startPoint y: 384, endPoint x: 822, endPoint y: 383, distance: 16.9
click at [695, 383] on tr "75502d00-7d20-4f5d-8ba4-510277c6d7a0 [PERSON_NAME] [PERSON_NAME][EMAIL_ADDRESS]…" at bounding box center [696, 383] width 1068 height 38
drag, startPoint x: 1117, startPoint y: 388, endPoint x: 992, endPoint y: 384, distance: 125.2
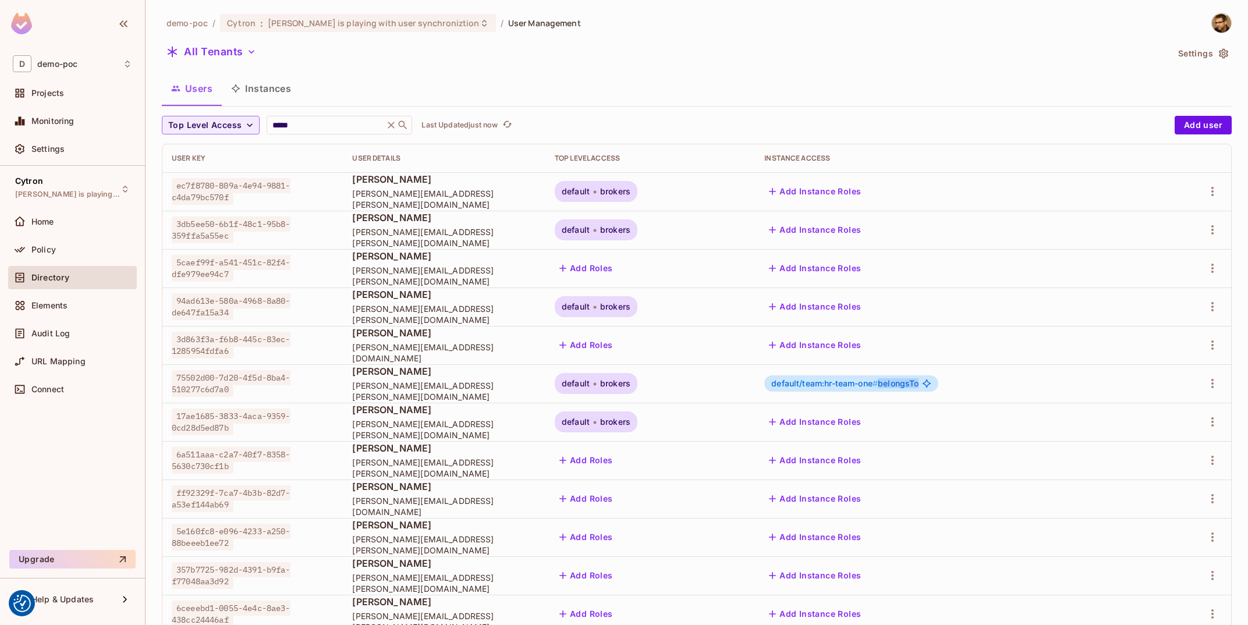
click at [992, 384] on div "default/team:hr-team-one # belongsTo" at bounding box center [954, 383] width 380 height 16
click at [95, 247] on div "Policy" at bounding box center [81, 249] width 101 height 9
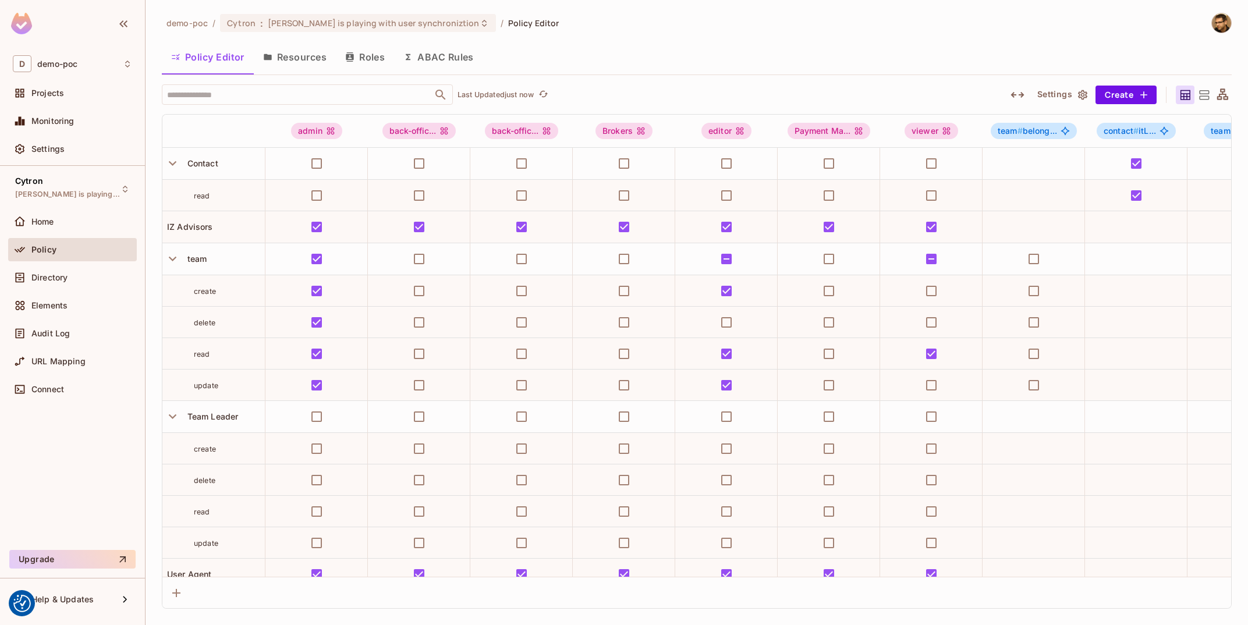
click at [285, 56] on button "Resources" at bounding box center [295, 56] width 82 height 29
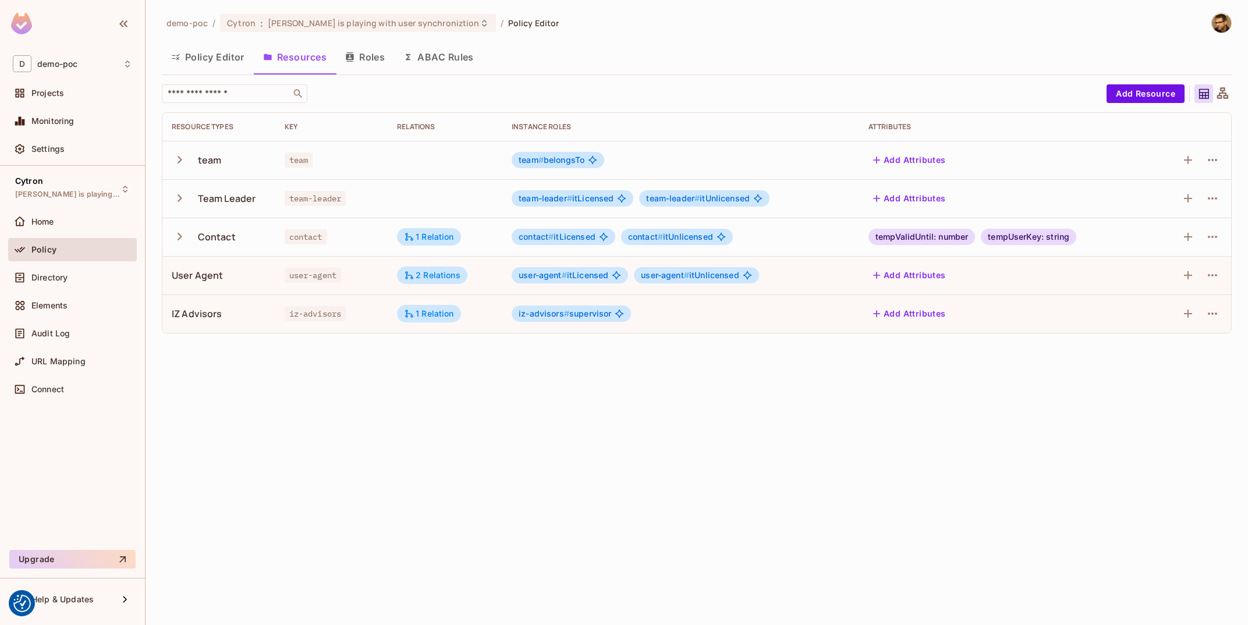
click at [163, 158] on td "team" at bounding box center [218, 160] width 113 height 38
click at [173, 161] on icon "button" at bounding box center [180, 160] width 16 height 16
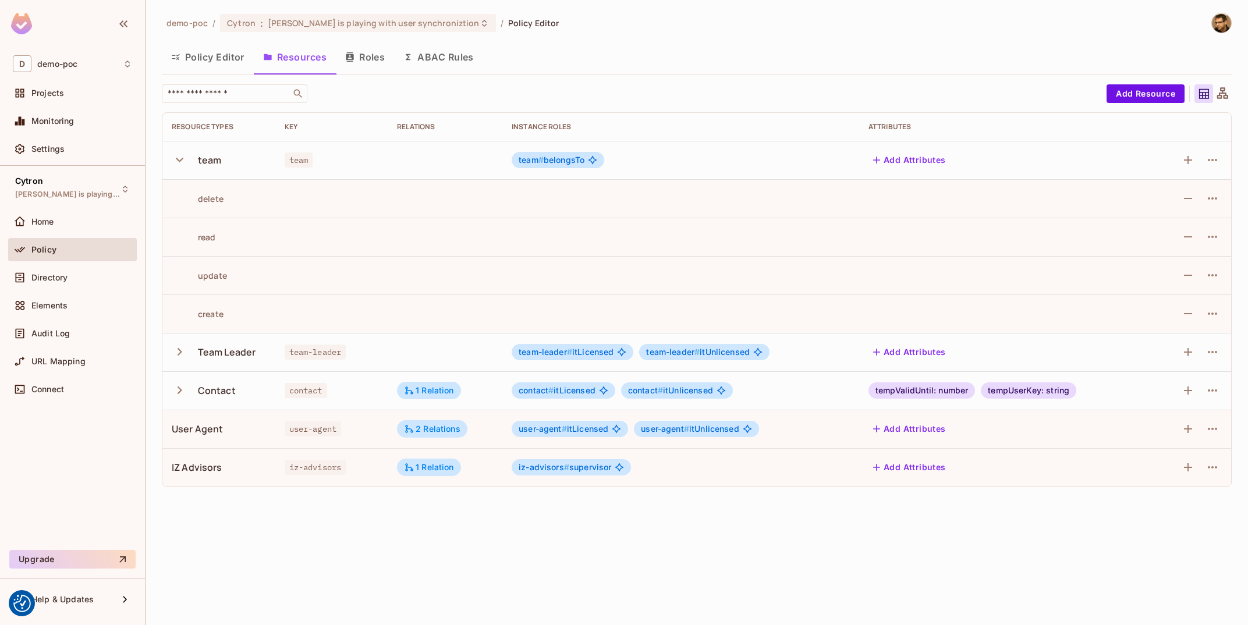
click at [1199, 158] on div at bounding box center [1190, 160] width 61 height 19
click at [1215, 161] on icon "button" at bounding box center [1212, 160] width 9 height 2
click at [1159, 204] on div "Edit Resource" at bounding box center [1161, 206] width 55 height 12
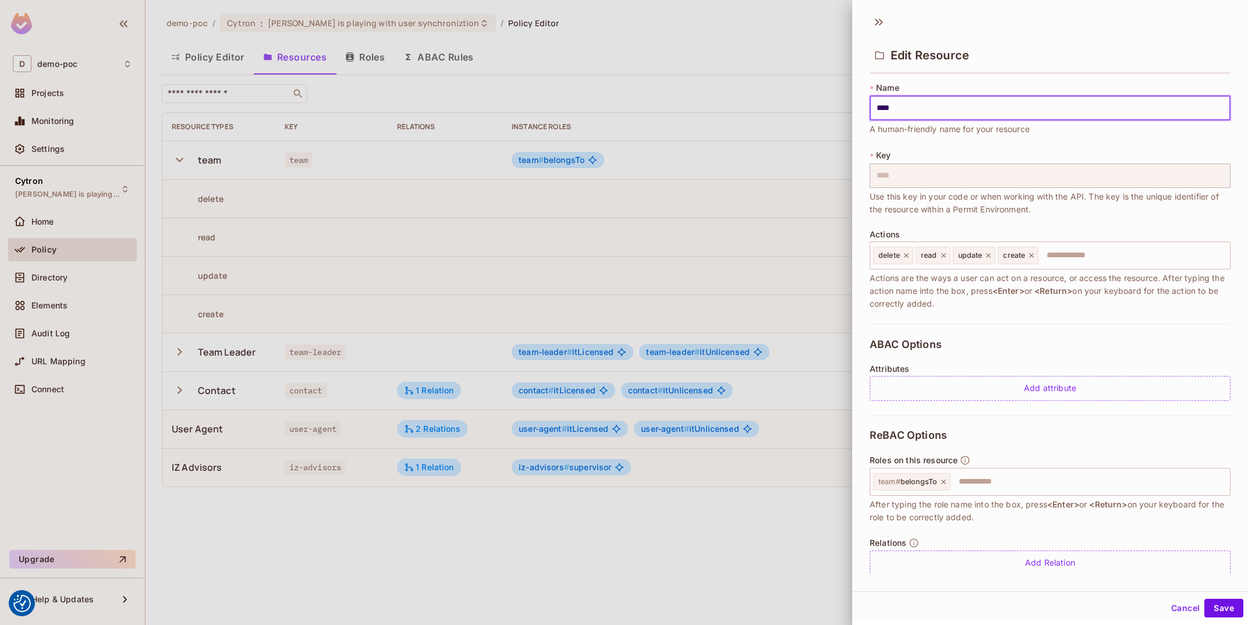
scroll to position [15, 0]
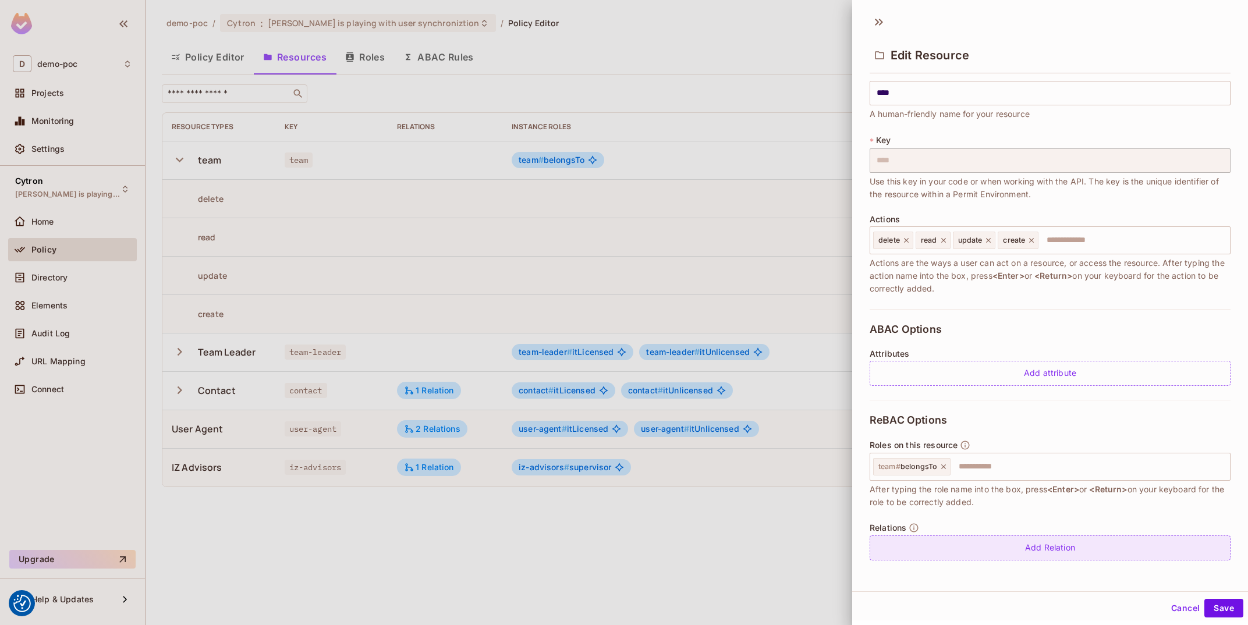
click at [1038, 555] on div "Add Relation" at bounding box center [1049, 547] width 361 height 25
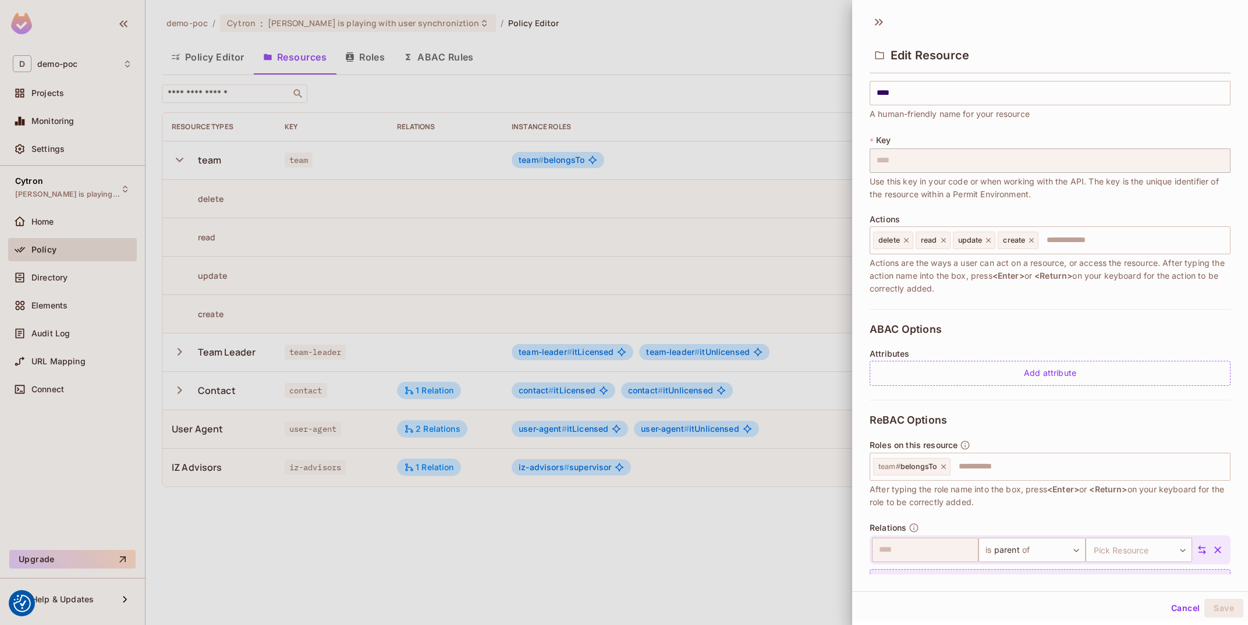
click at [1038, 555] on body "We use cookies to enhance your browsing experience, serve personalized ads or c…" at bounding box center [624, 312] width 1248 height 625
click at [1042, 574] on li "is consists of" at bounding box center [1021, 569] width 107 height 21
click at [1149, 544] on body "We use cookies to enhance your browsing experience, serve personalized ads or c…" at bounding box center [624, 312] width 1248 height 625
click at [1146, 564] on li "contact" at bounding box center [1127, 558] width 107 height 21
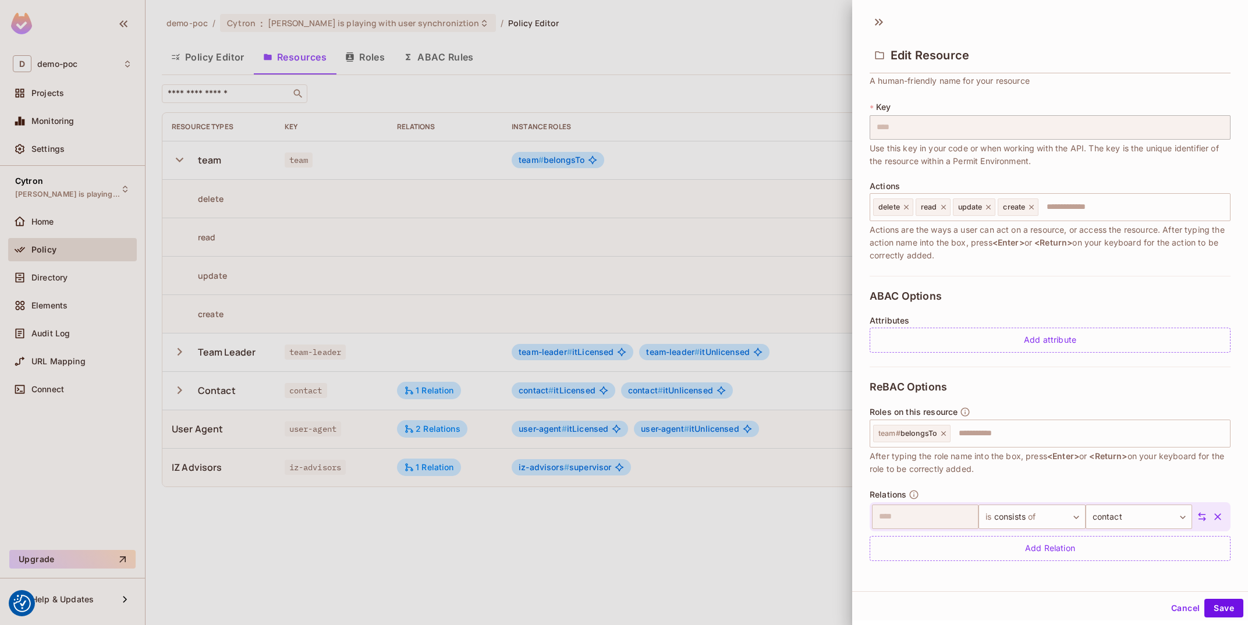
scroll to position [49, 0]
click at [1064, 522] on body "We use cookies to enhance your browsing experience, serve personalized ads or c…" at bounding box center [624, 312] width 1248 height 625
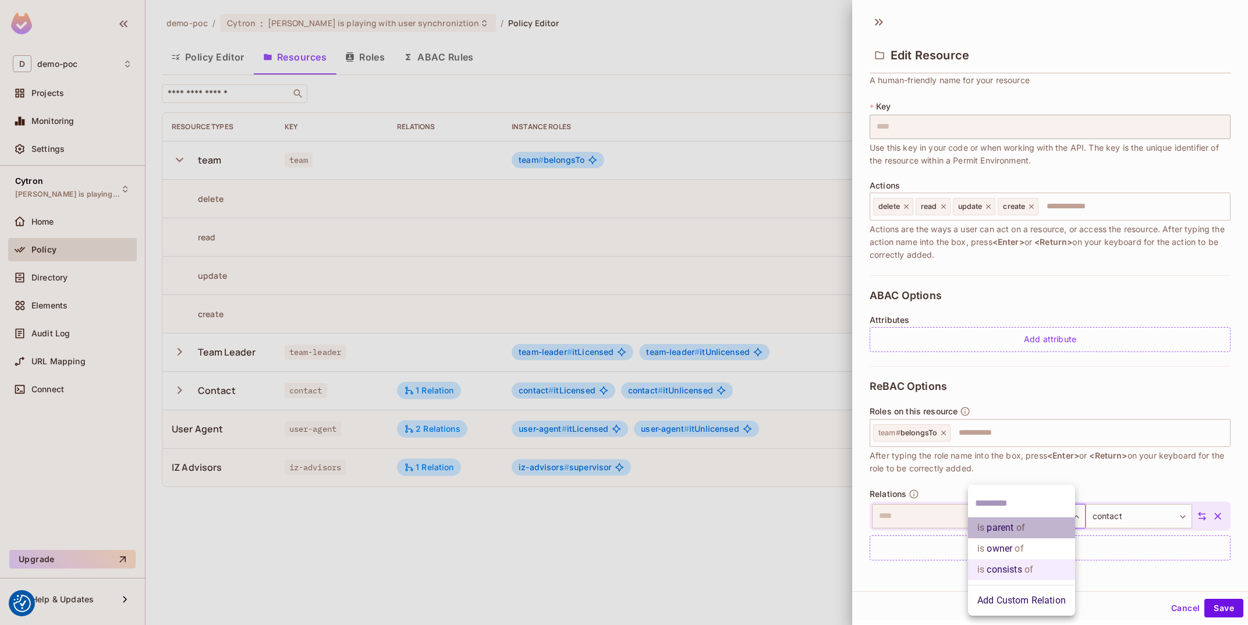
click at [1028, 532] on li "is parent of" at bounding box center [1021, 527] width 107 height 21
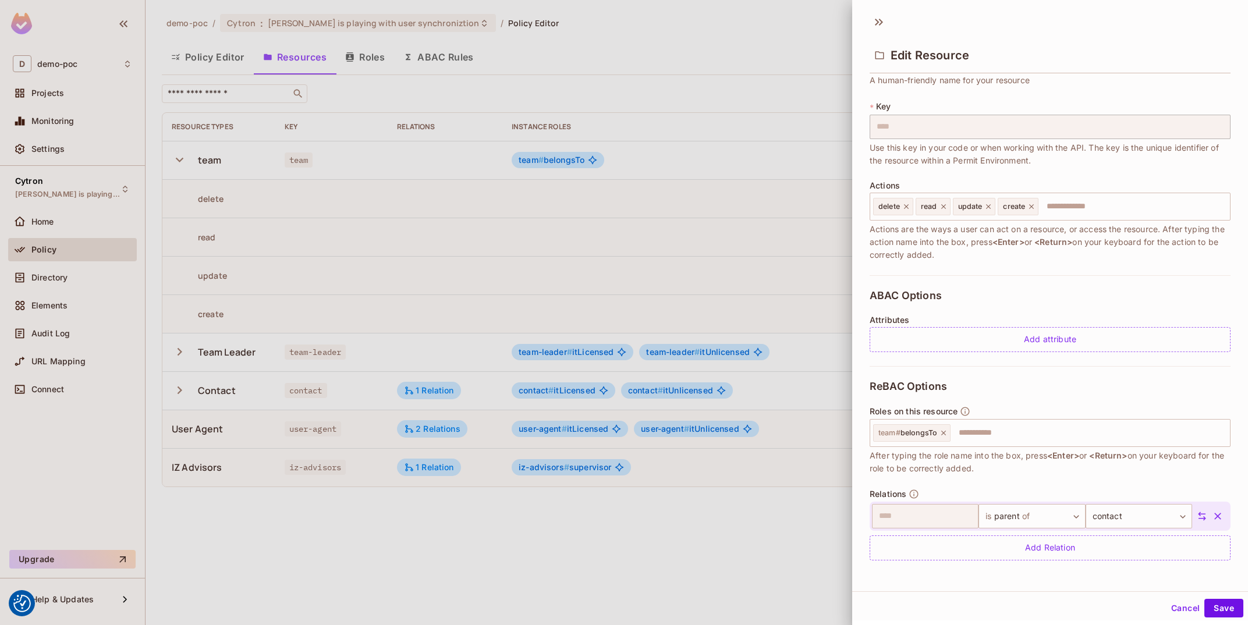
click at [1124, 468] on span "After typing the role name into the box, press <Enter> or <Return> on your keyb…" at bounding box center [1049, 462] width 361 height 26
click at [1085, 516] on body "We use cookies to enhance your browsing experience, serve personalized ads or c…" at bounding box center [624, 312] width 1248 height 625
click at [1046, 541] on li "is owner of" at bounding box center [1021, 548] width 107 height 21
click at [1085, 475] on div "ReBAC Options Roles on this resource team # belongsTo ​ After typing the role n…" at bounding box center [1049, 470] width 361 height 208
click at [1053, 519] on body "We use cookies to enhance your browsing experience, serve personalized ads or c…" at bounding box center [624, 312] width 1248 height 625
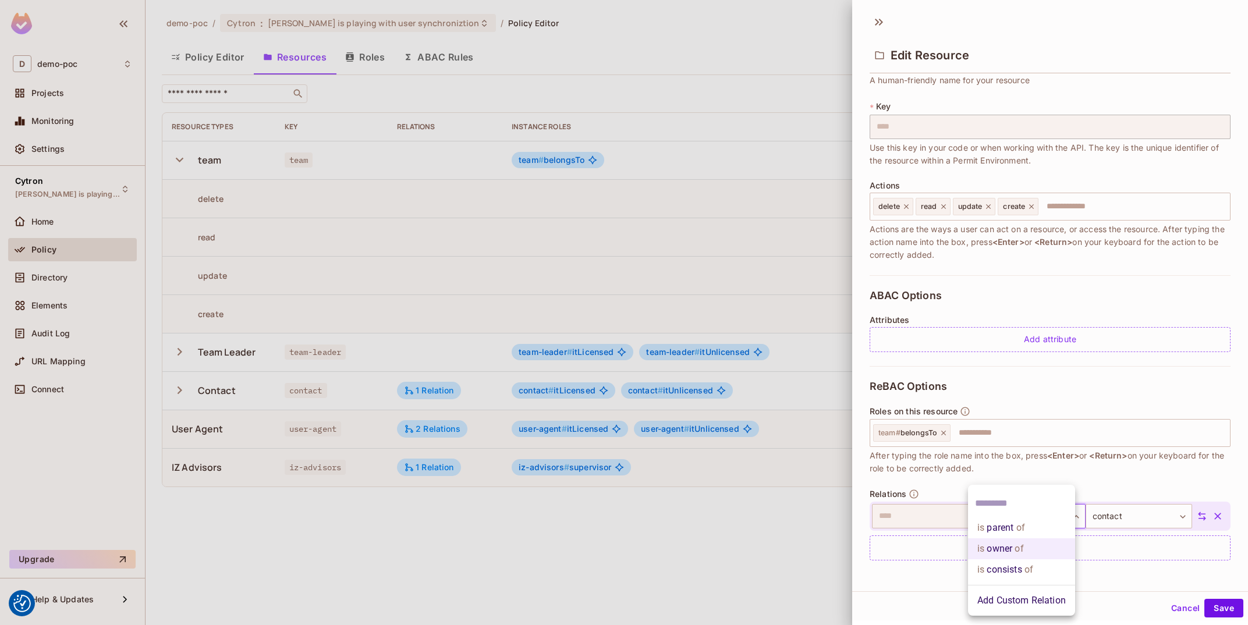
click at [1025, 523] on li "is parent of" at bounding box center [1021, 527] width 107 height 21
click at [1223, 607] on button "Save" at bounding box center [1223, 608] width 39 height 19
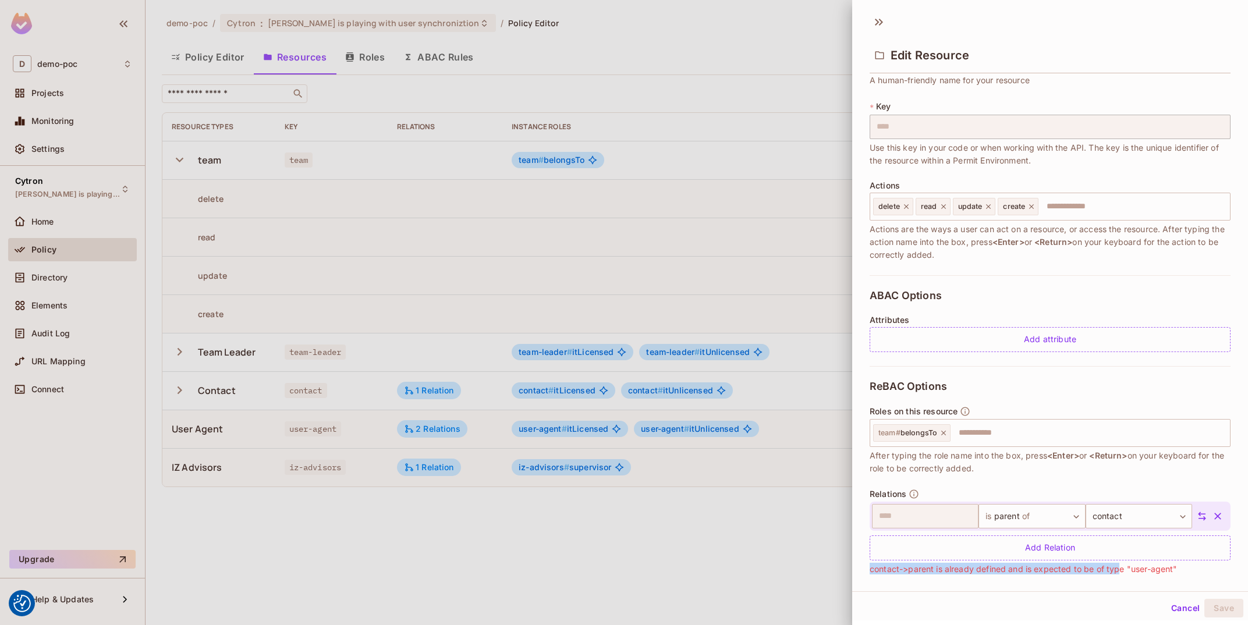
drag, startPoint x: 1126, startPoint y: 571, endPoint x: 1201, endPoint y: 573, distance: 75.1
click at [1201, 573] on div "Relations ​ is parent of ****** ​ contact ******* ​ Add Relation contact->paren…" at bounding box center [1049, 532] width 361 height 87
click at [1054, 526] on body "We use cookies to enhance your browsing experience, serve personalized ads or c…" at bounding box center [624, 312] width 1248 height 625
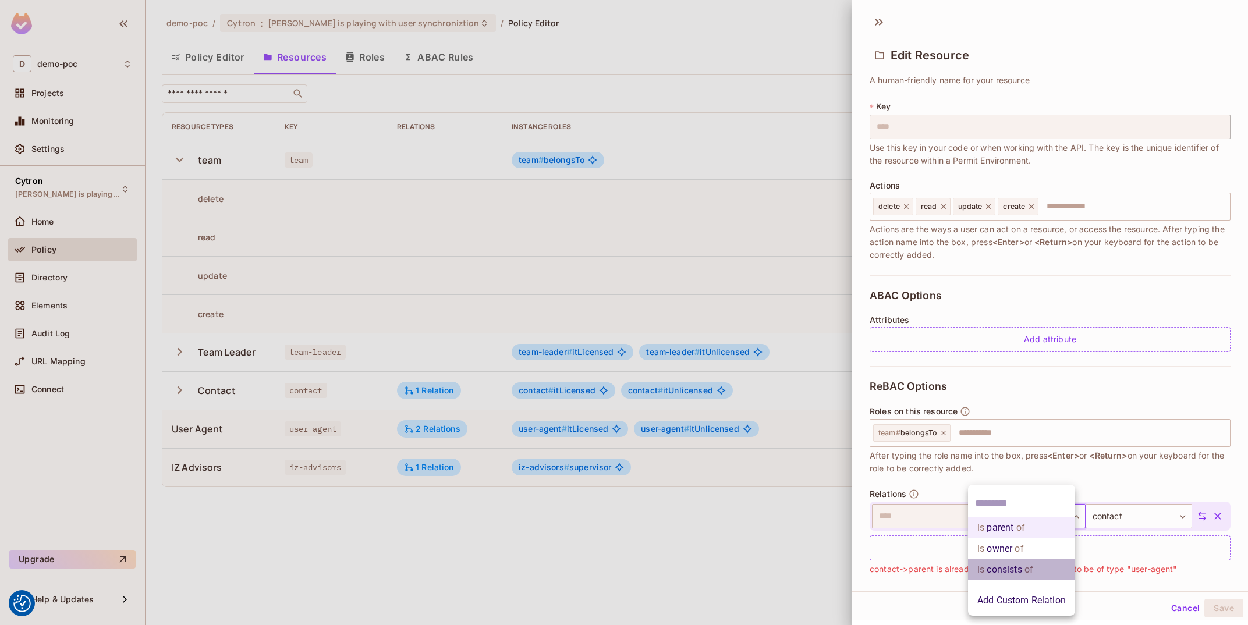
click at [1025, 574] on span "of" at bounding box center [1027, 570] width 11 height 14
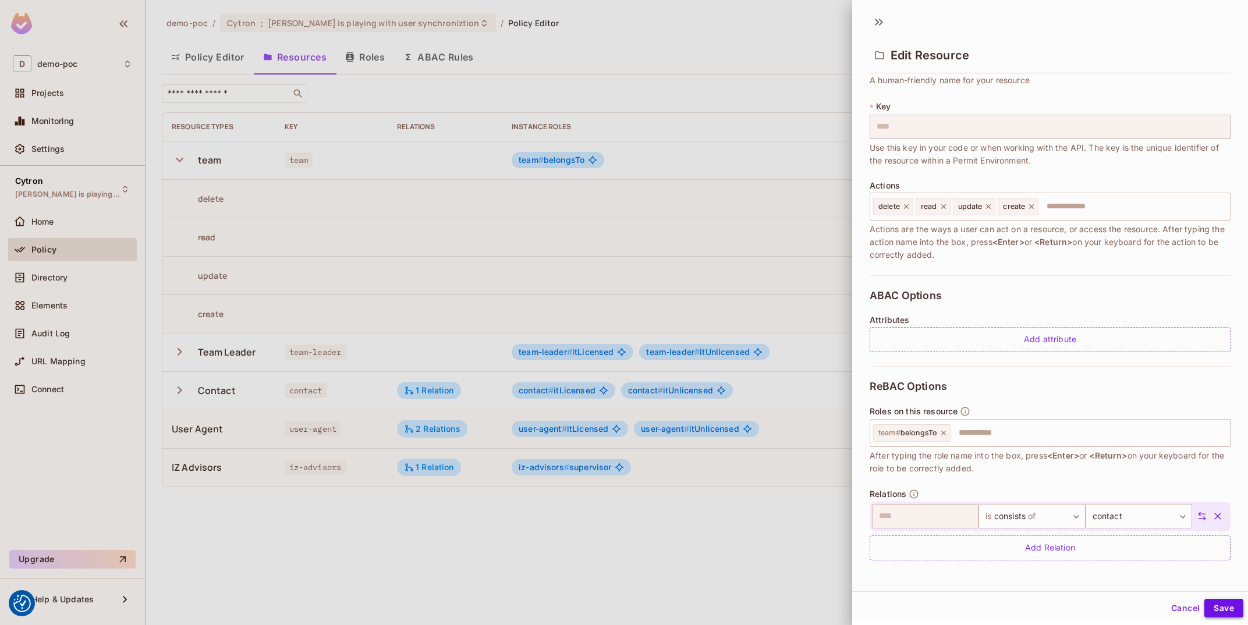
click at [1216, 606] on button "Save" at bounding box center [1223, 608] width 39 height 19
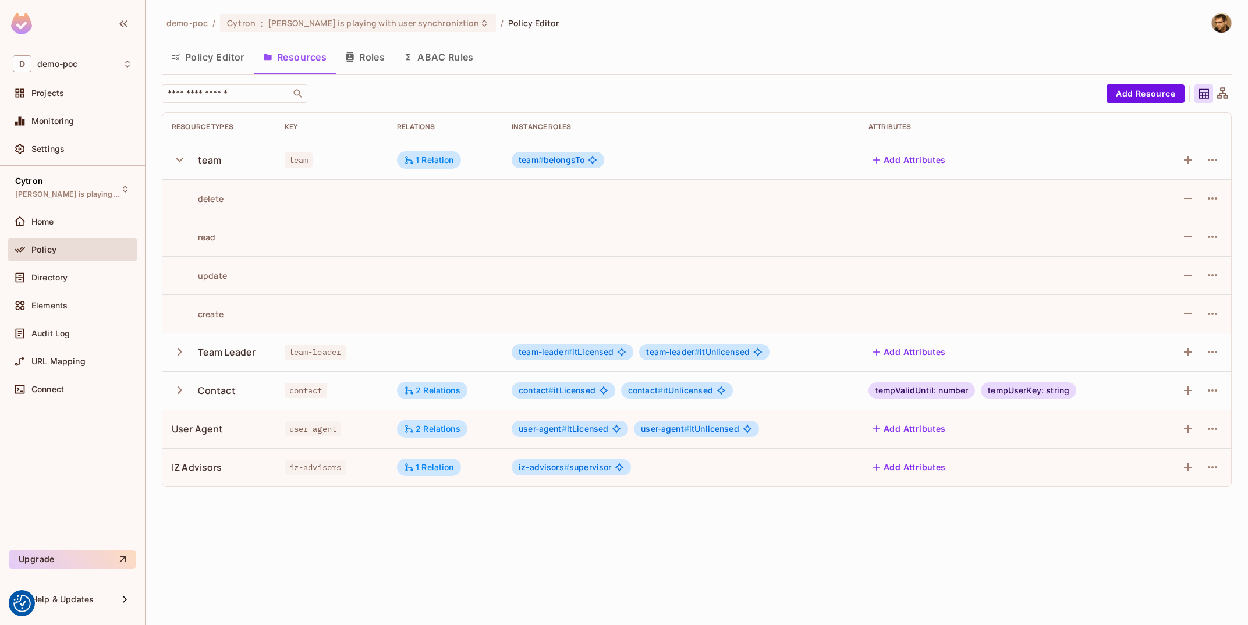
click at [76, 266] on div "Policy" at bounding box center [72, 252] width 129 height 28
click at [69, 280] on div "Directory" at bounding box center [81, 277] width 101 height 9
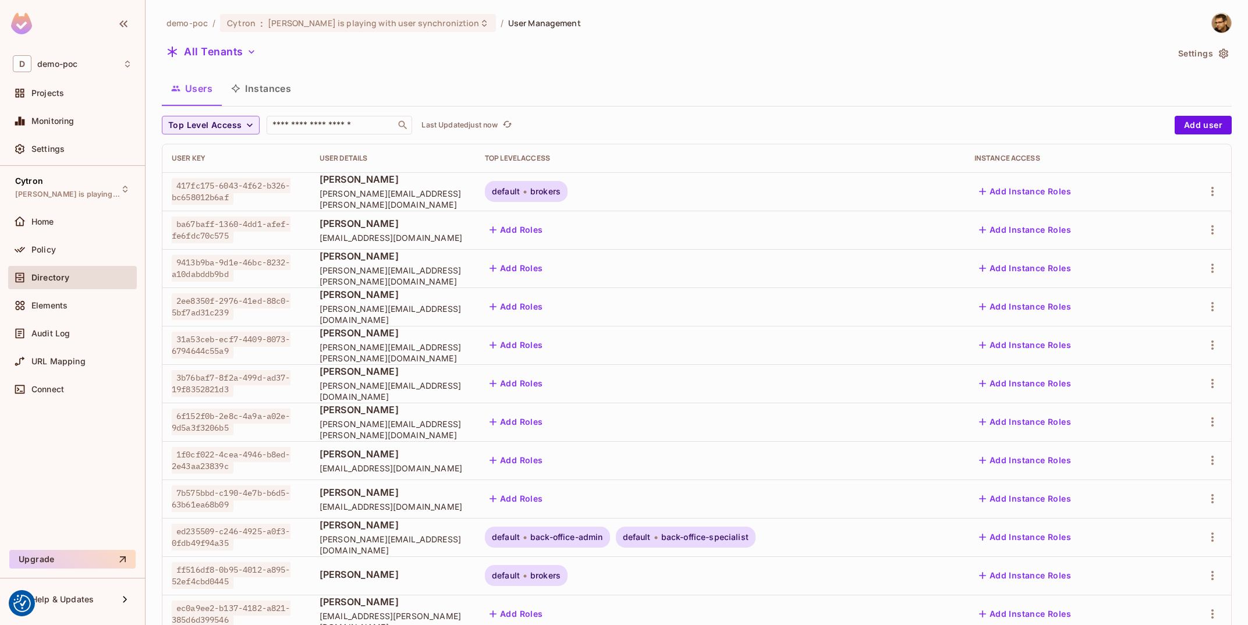
click at [252, 90] on button "Instances" at bounding box center [261, 88] width 79 height 29
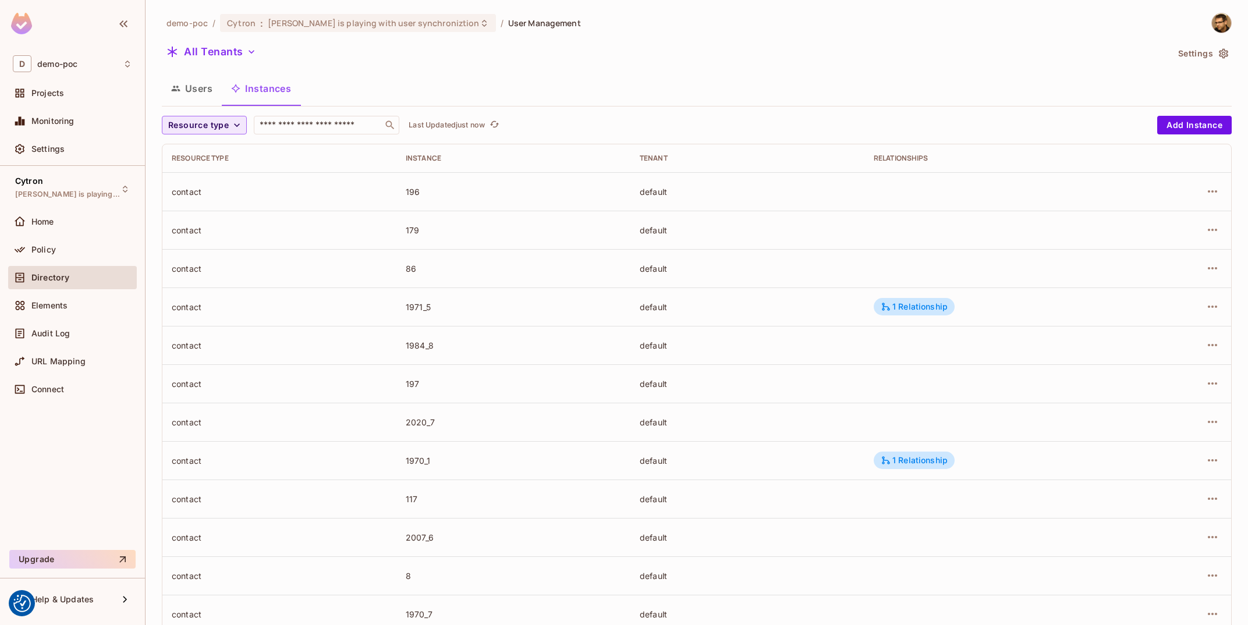
click at [218, 120] on span "Resource type" at bounding box center [198, 125] width 61 height 15
click at [205, 199] on span "Contact" at bounding box center [196, 201] width 51 height 11
click at [1213, 196] on icon "button" at bounding box center [1212, 191] width 14 height 14
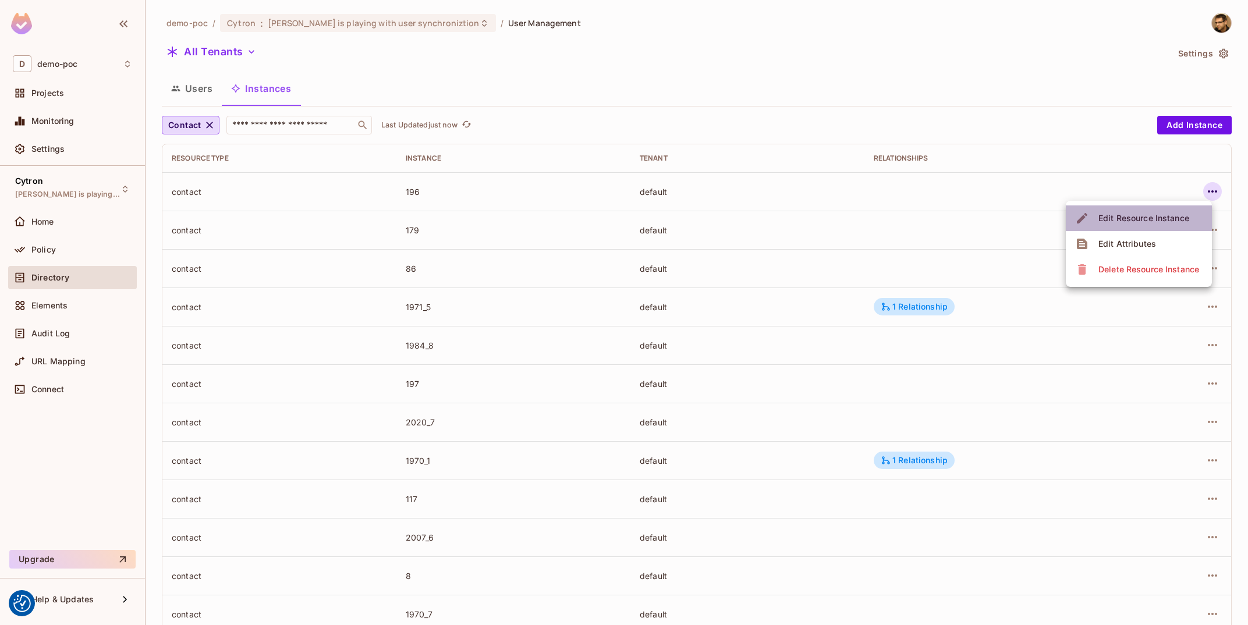
click at [1177, 217] on div "Edit Resource Instance" at bounding box center [1143, 218] width 91 height 12
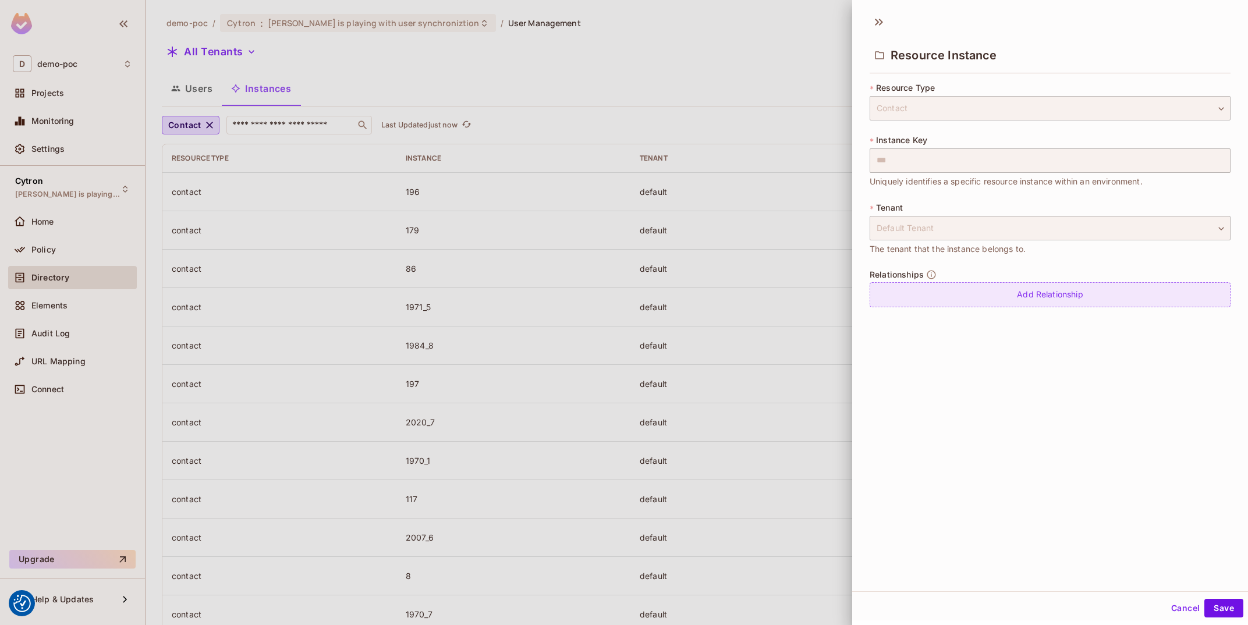
click at [1052, 293] on div "Add Relationship" at bounding box center [1049, 294] width 361 height 25
click at [1036, 301] on body "We use cookies to enhance your browsing experience, serve personalized ads or c…" at bounding box center [624, 312] width 1248 height 625
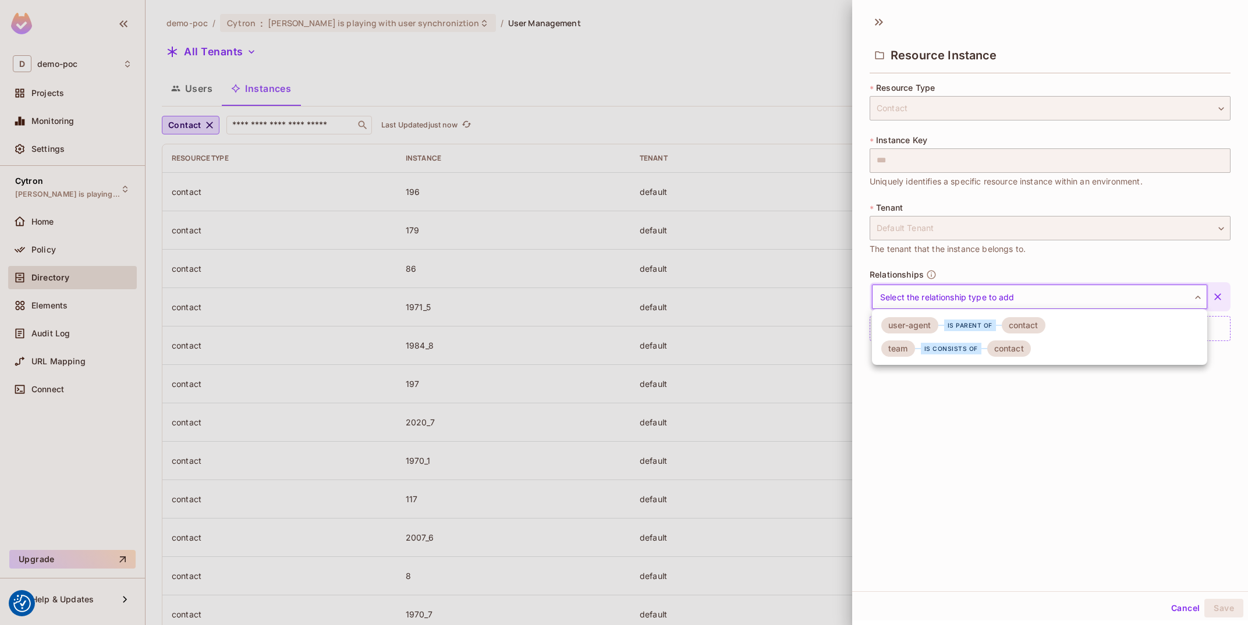
click at [1034, 345] on li "team is consists of contact" at bounding box center [1039, 348] width 335 height 23
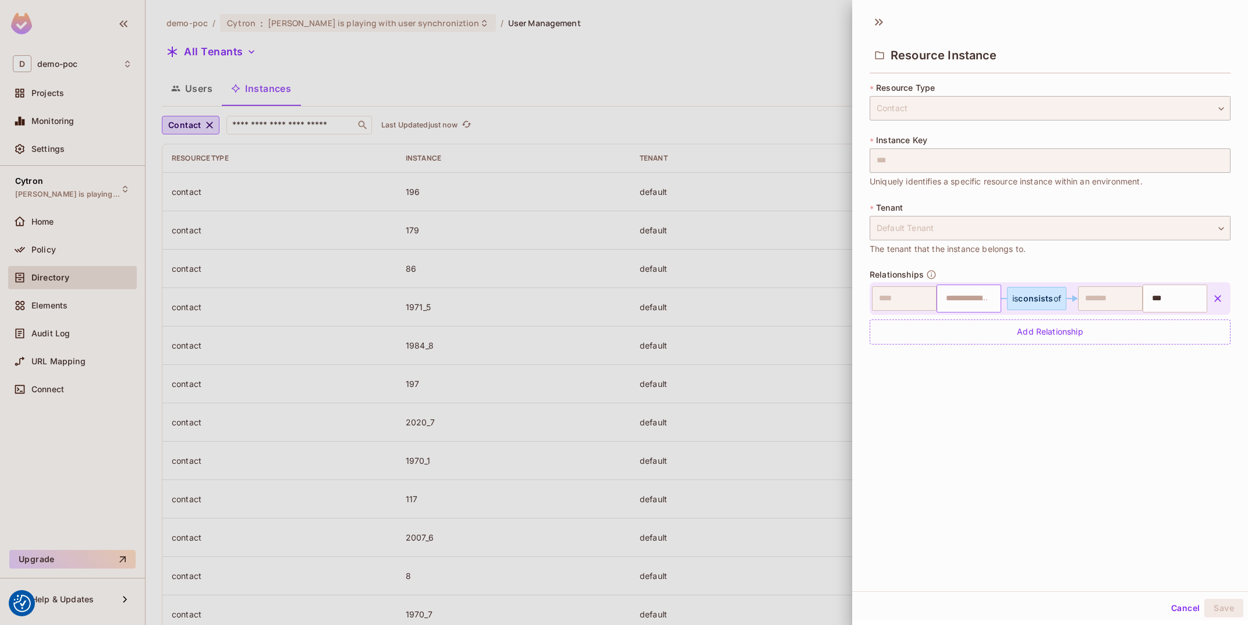
click at [976, 300] on input "text" at bounding box center [967, 298] width 57 height 23
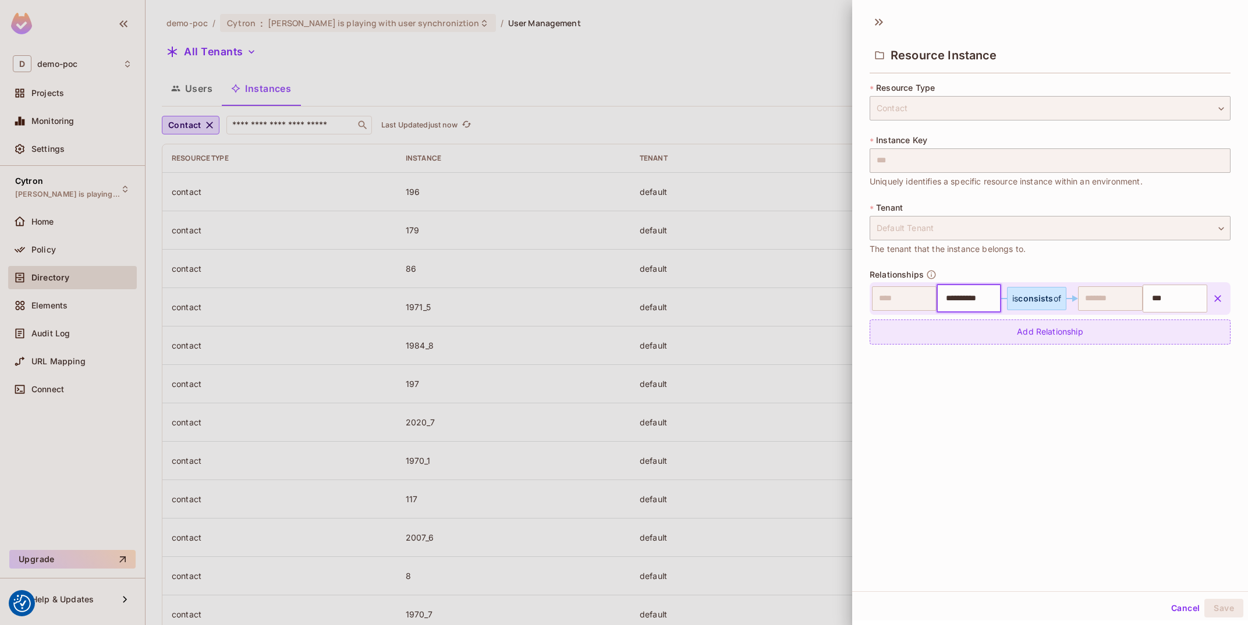
type input "**********"
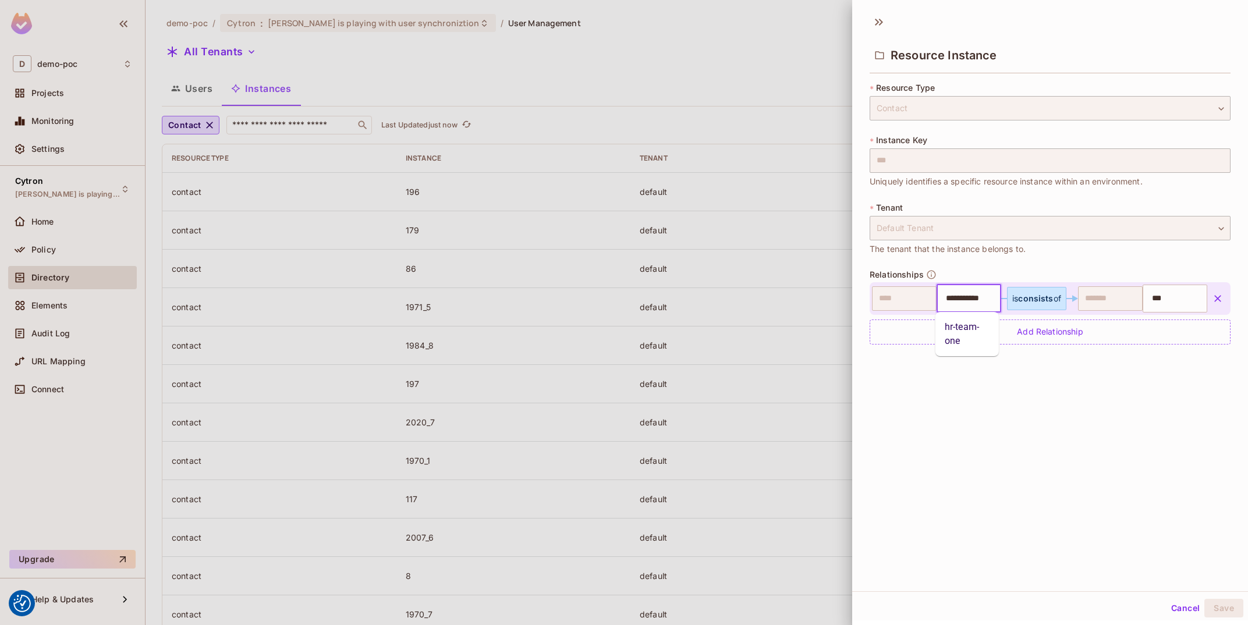
click at [1003, 402] on div "**********" at bounding box center [1050, 299] width 396 height 583
click at [1224, 602] on button "Save" at bounding box center [1223, 608] width 39 height 19
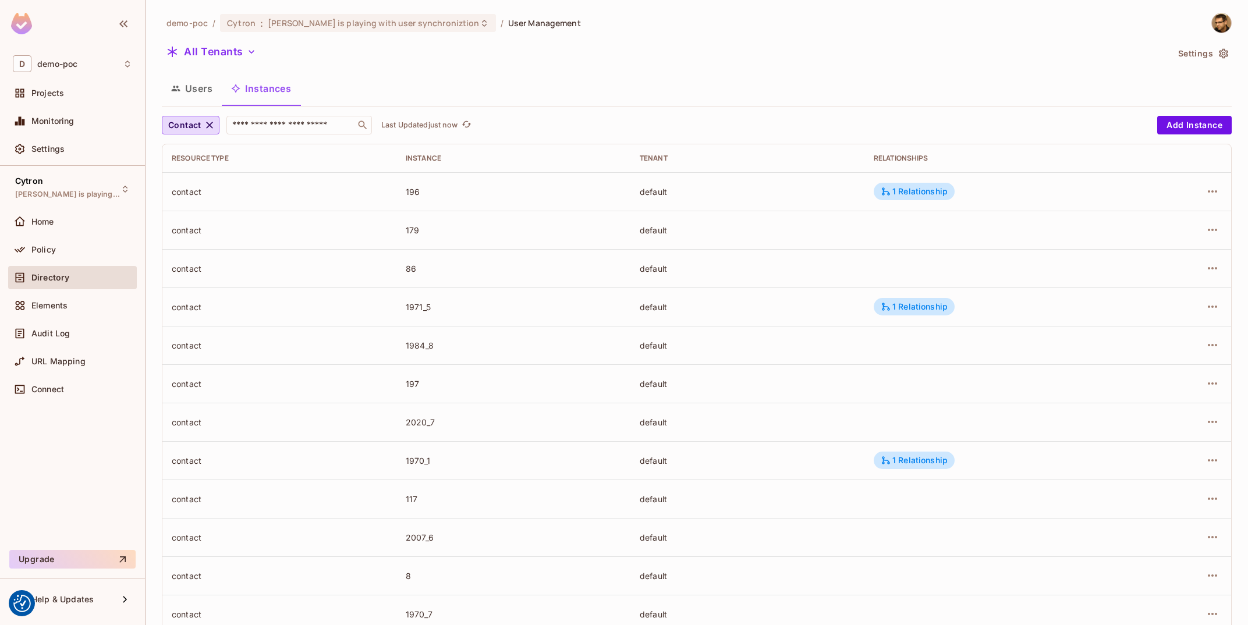
click at [1201, 303] on div at bounding box center [1180, 306] width 81 height 19
click at [1220, 311] on button "button" at bounding box center [1212, 306] width 19 height 19
click at [1159, 339] on div "Edit Resource Instance" at bounding box center [1143, 334] width 91 height 12
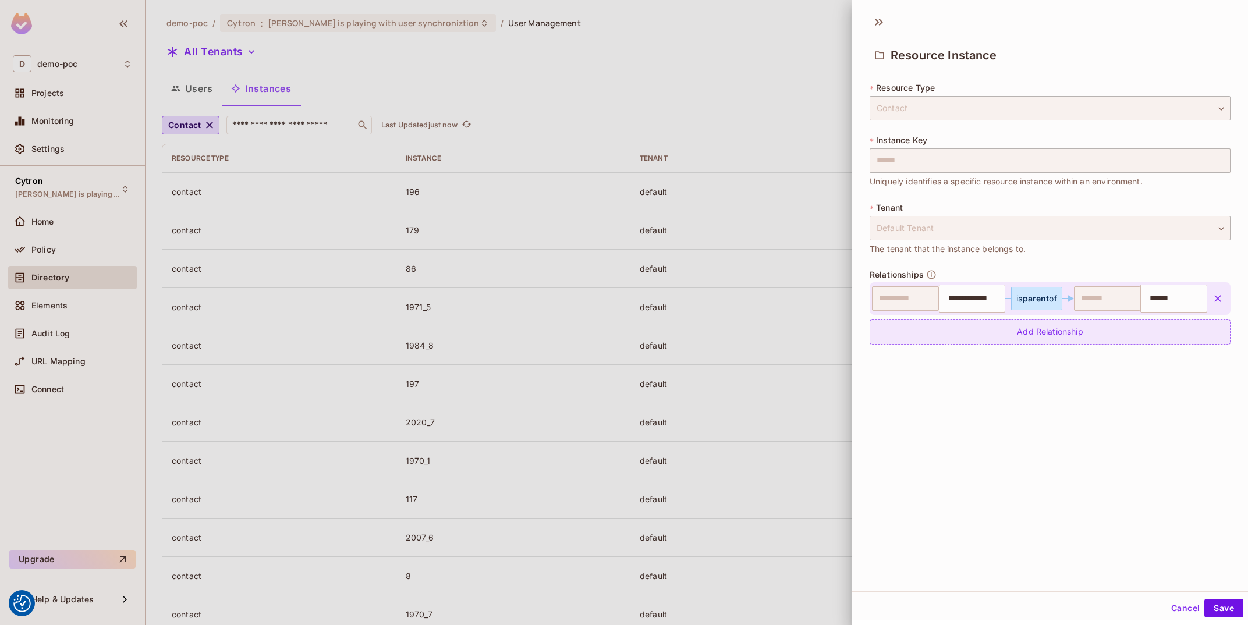
click at [1041, 328] on div "Add Relationship" at bounding box center [1049, 331] width 361 height 25
click at [986, 333] on body "We use cookies to enhance your browsing experience, serve personalized ads or c…" at bounding box center [624, 312] width 1248 height 625
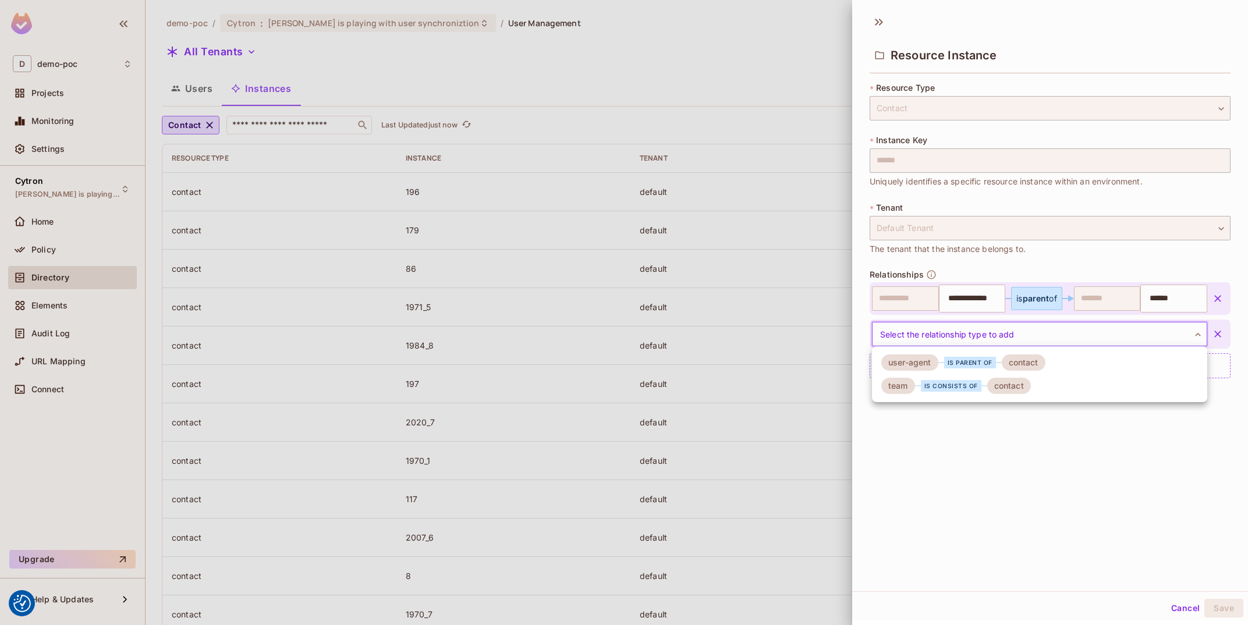
click at [1031, 385] on li "team is consists of contact" at bounding box center [1039, 385] width 335 height 23
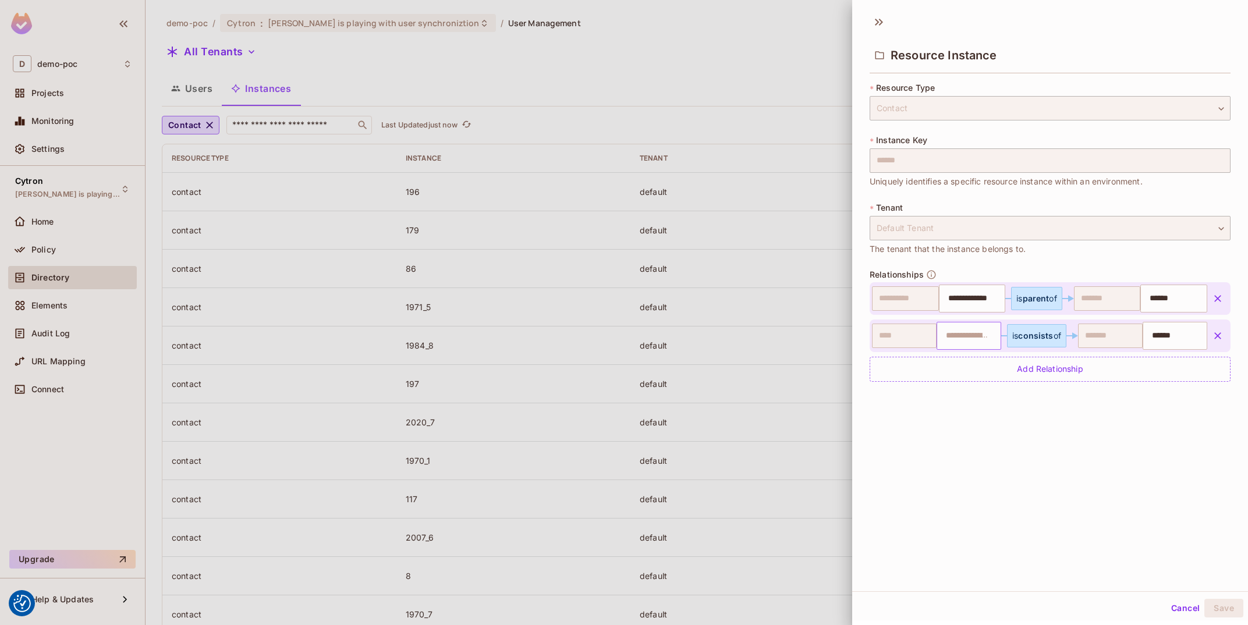
click at [958, 336] on input "text" at bounding box center [967, 335] width 57 height 23
type input "**********"
click at [1210, 609] on button "Save" at bounding box center [1223, 608] width 39 height 19
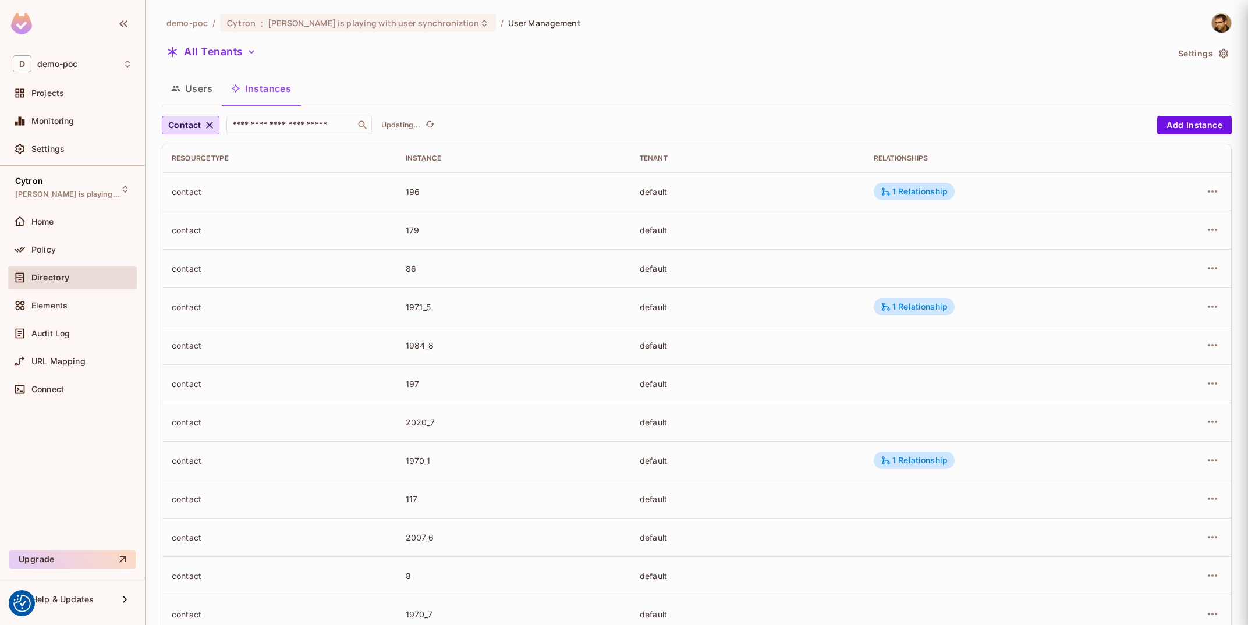
type input "**********"
type input "******"
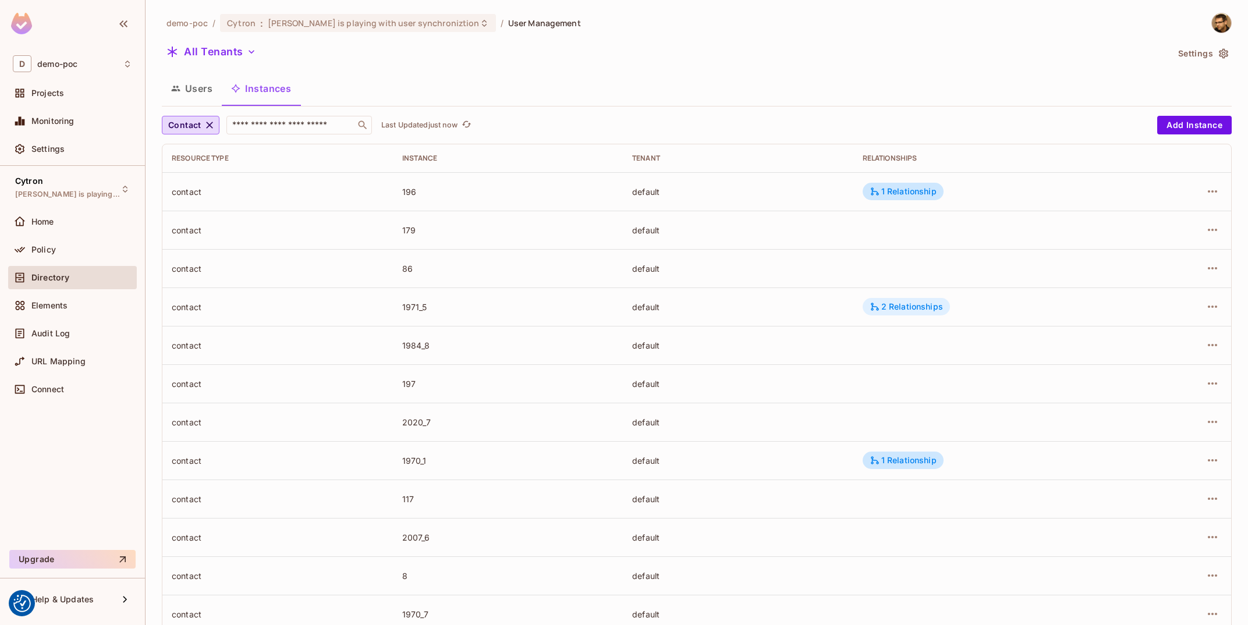
click at [901, 304] on div "2 Relationships" at bounding box center [905, 306] width 73 height 10
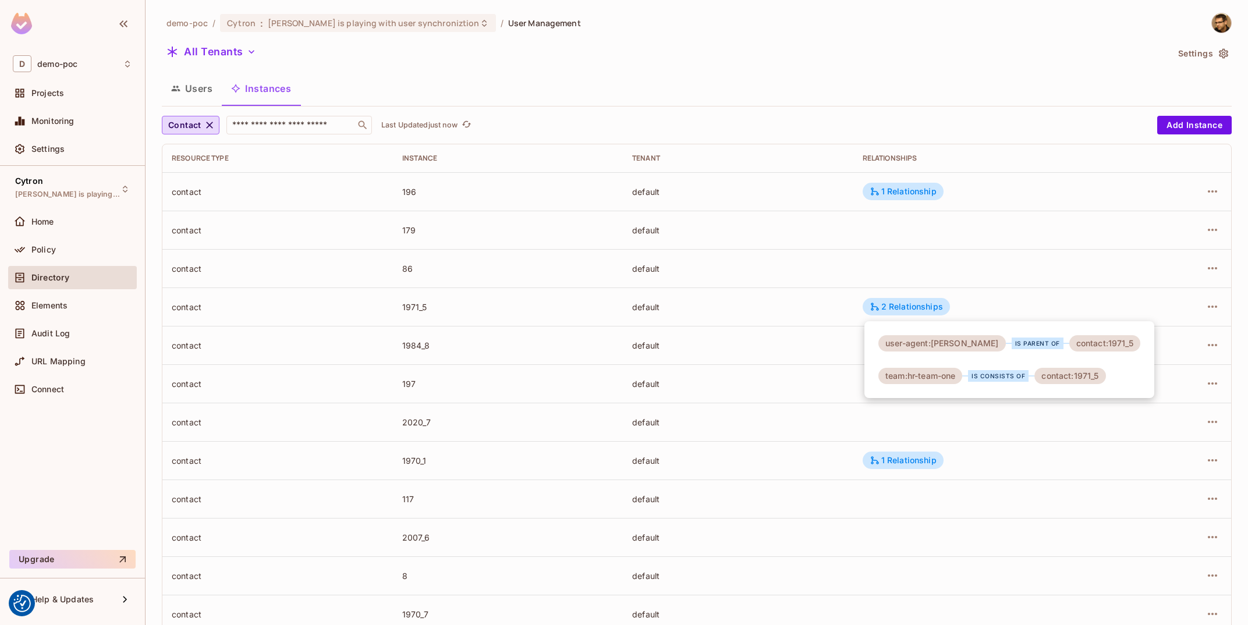
click at [824, 303] on div at bounding box center [624, 312] width 1248 height 625
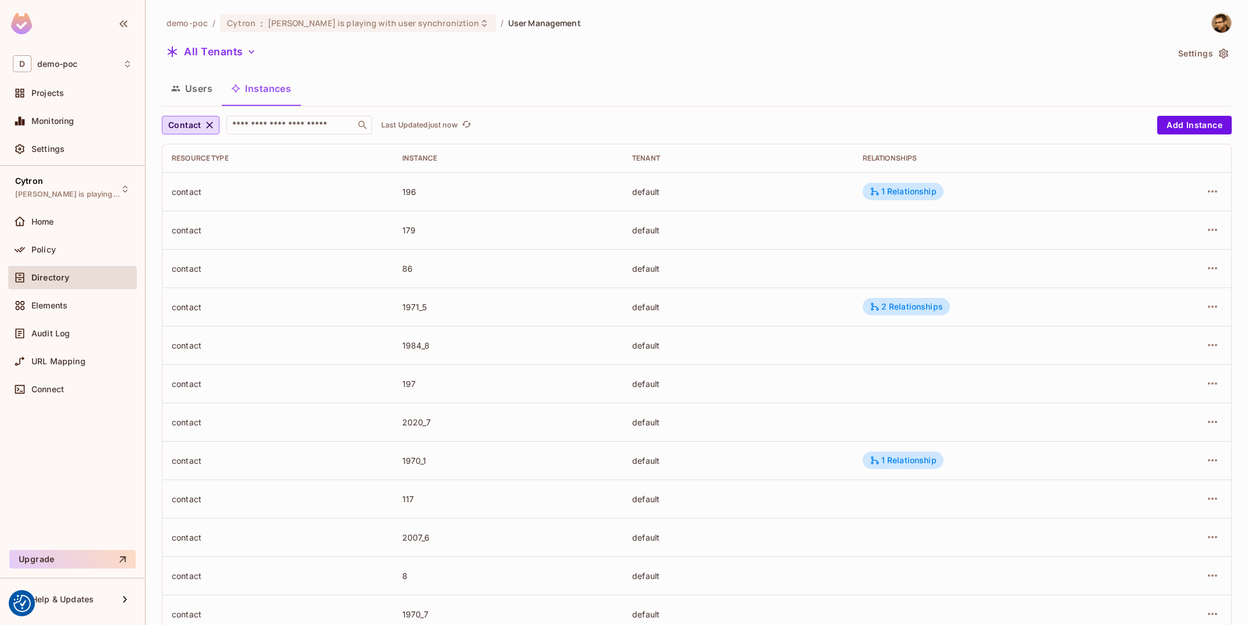
click at [197, 85] on button "Users" at bounding box center [192, 88] width 60 height 29
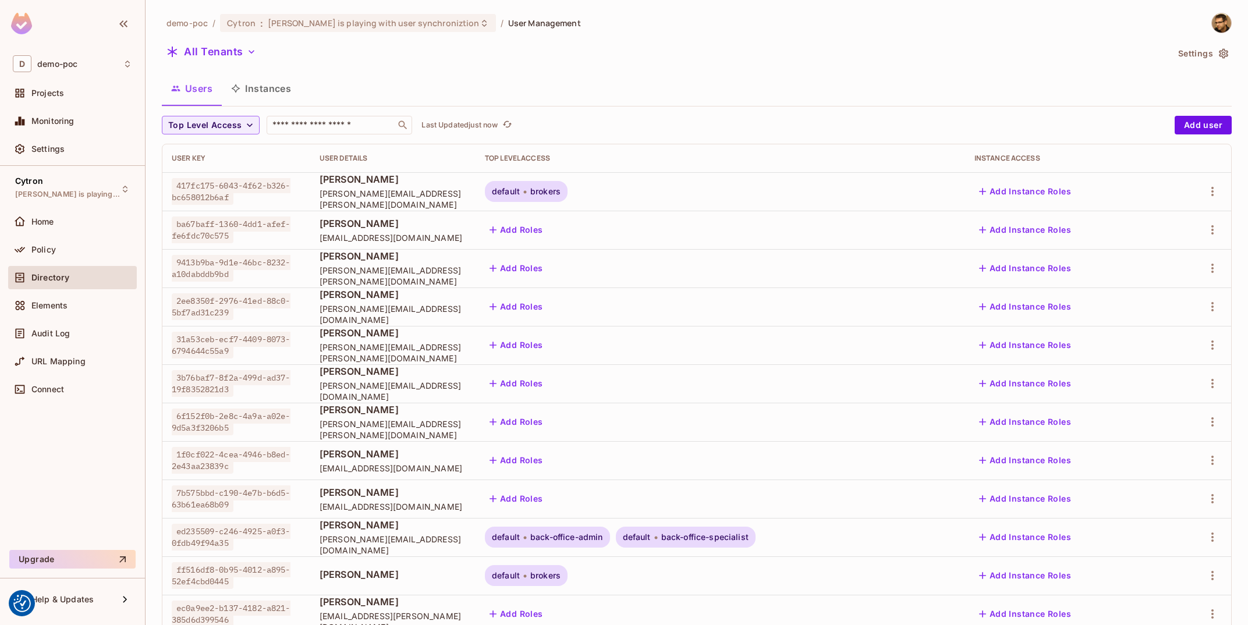
click at [290, 90] on button "Instances" at bounding box center [261, 88] width 79 height 29
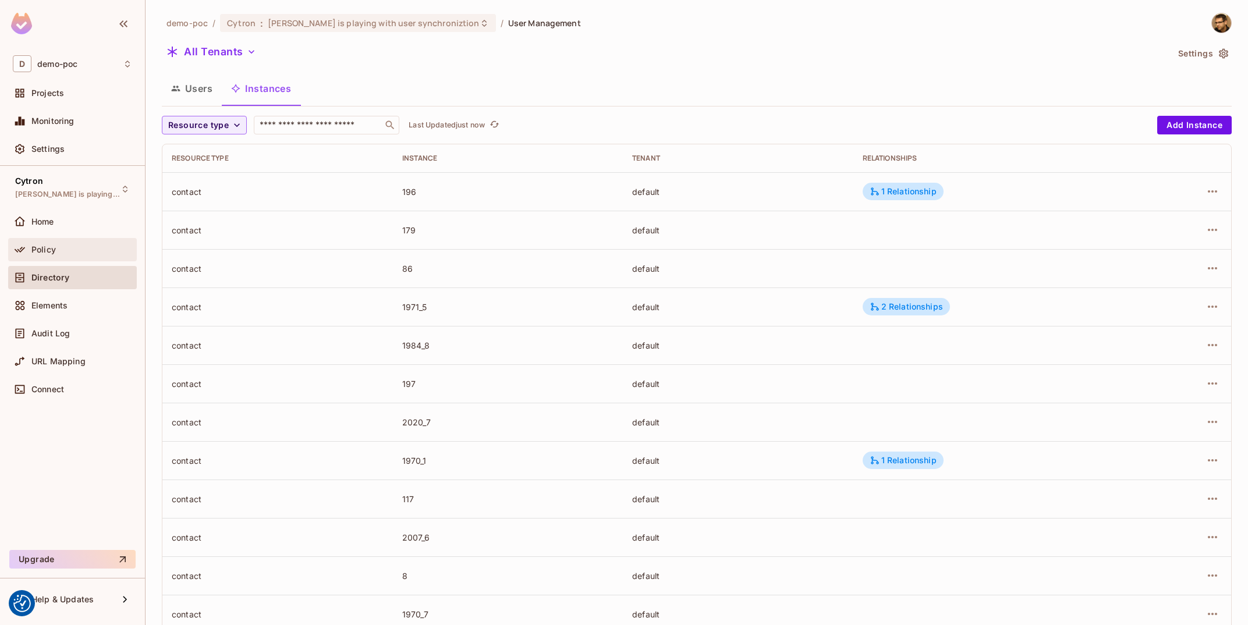
click at [77, 240] on div "Policy" at bounding box center [72, 249] width 129 height 23
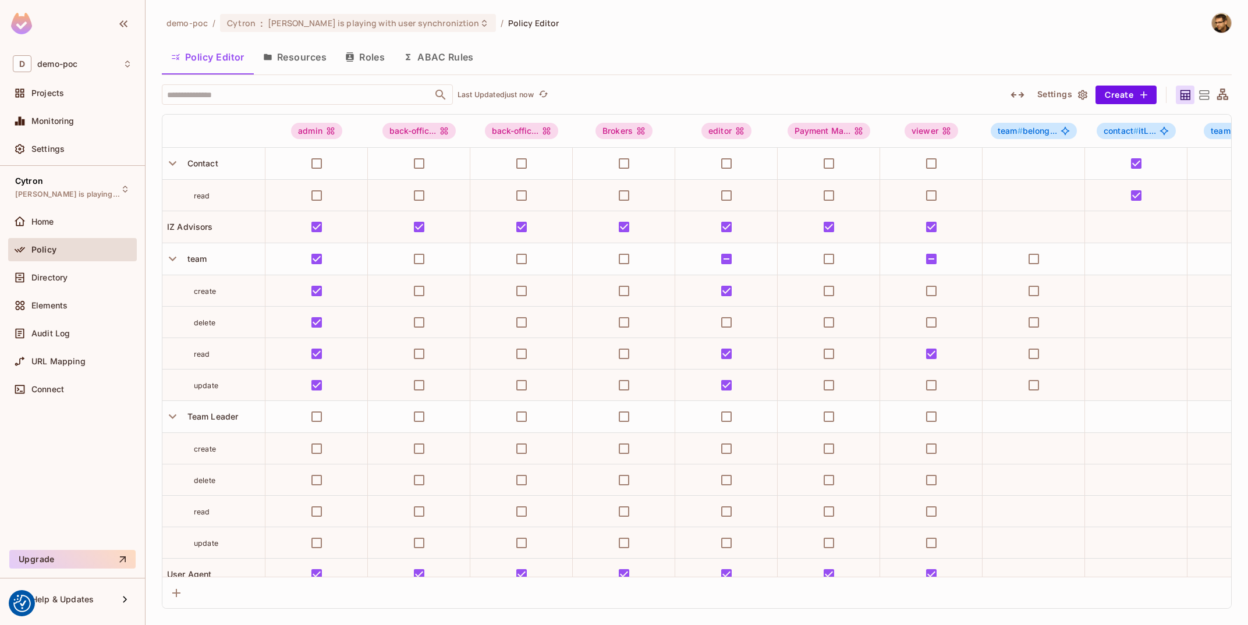
click at [266, 68] on button "Resources" at bounding box center [295, 56] width 82 height 29
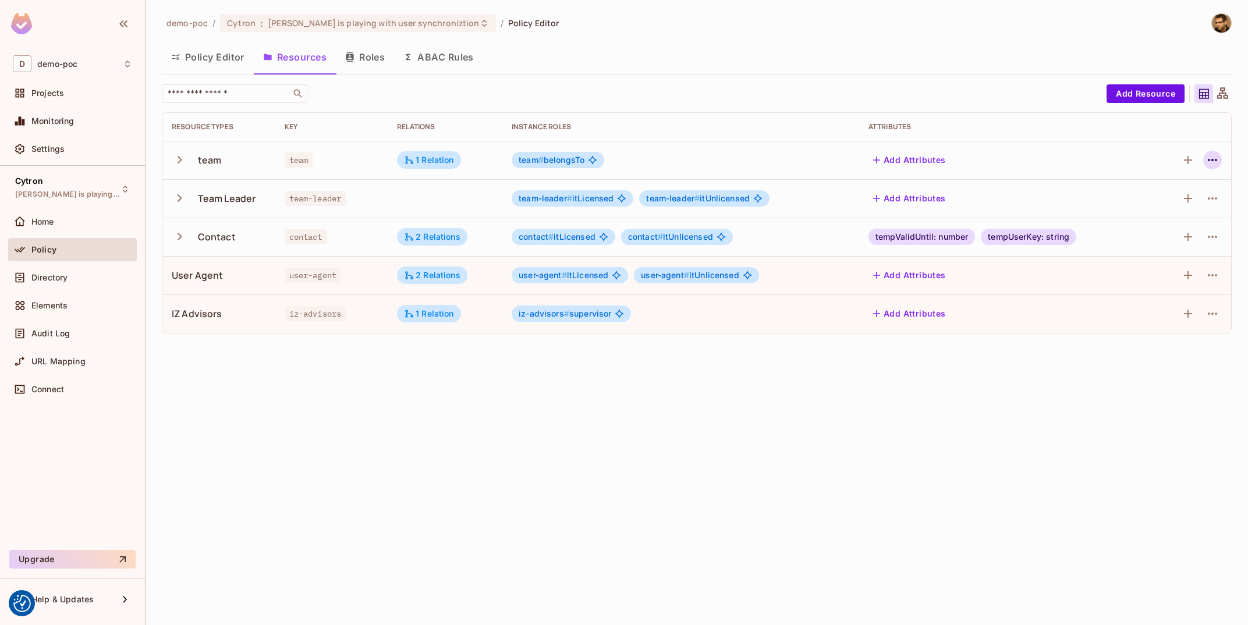
click at [1217, 159] on icon "button" at bounding box center [1212, 160] width 14 height 14
click at [1151, 197] on span "Edit Resource" at bounding box center [1162, 206] width 62 height 19
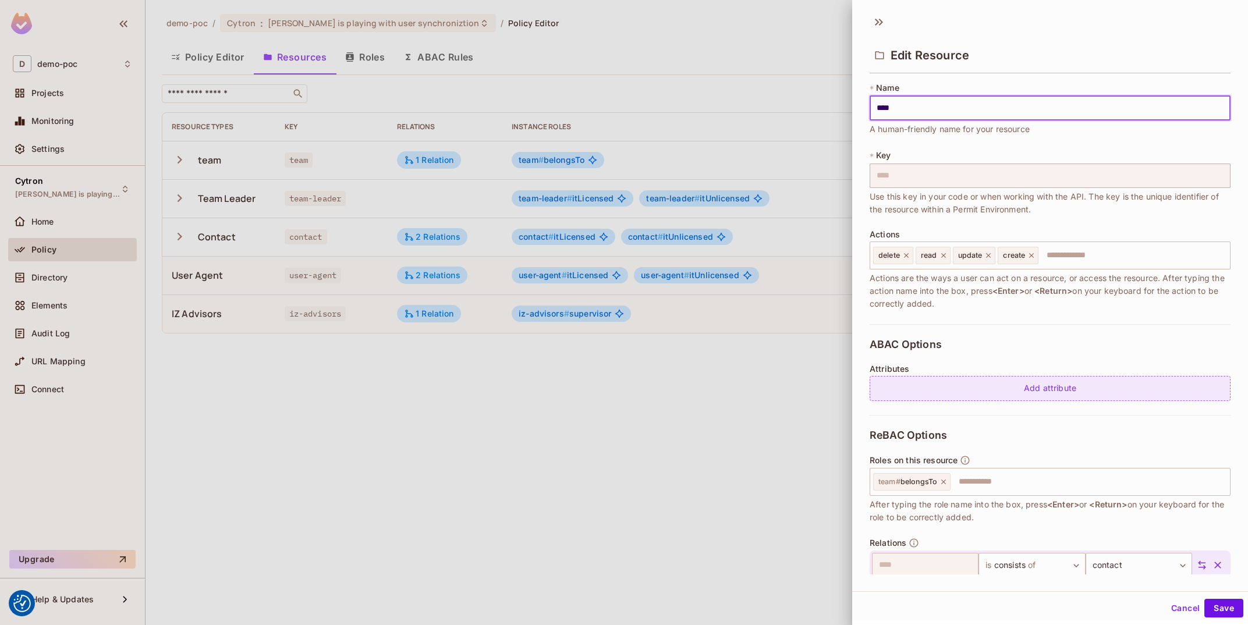
scroll to position [49, 0]
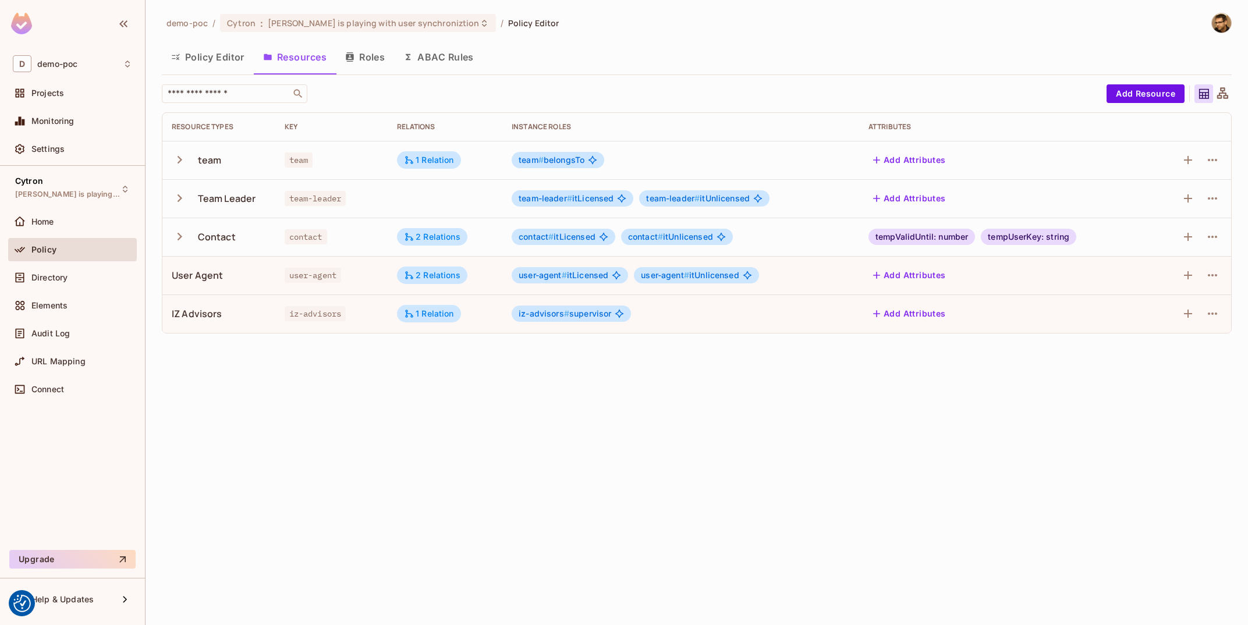
click at [381, 60] on button "Roles" at bounding box center [365, 56] width 58 height 29
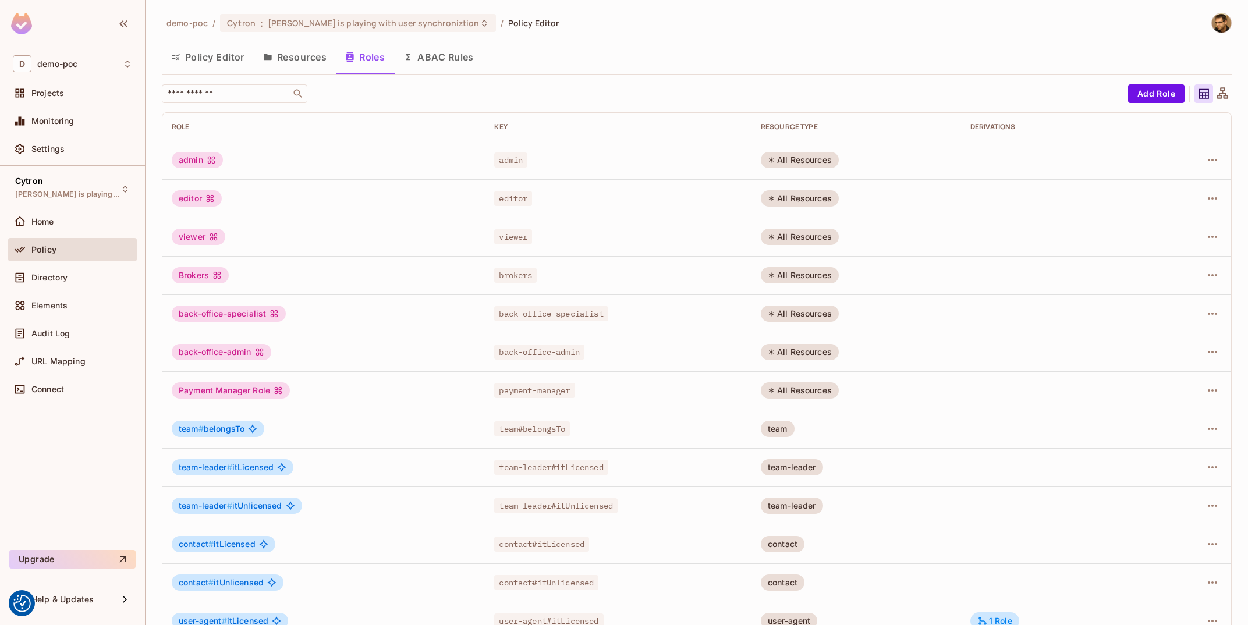
scroll to position [140, 0]
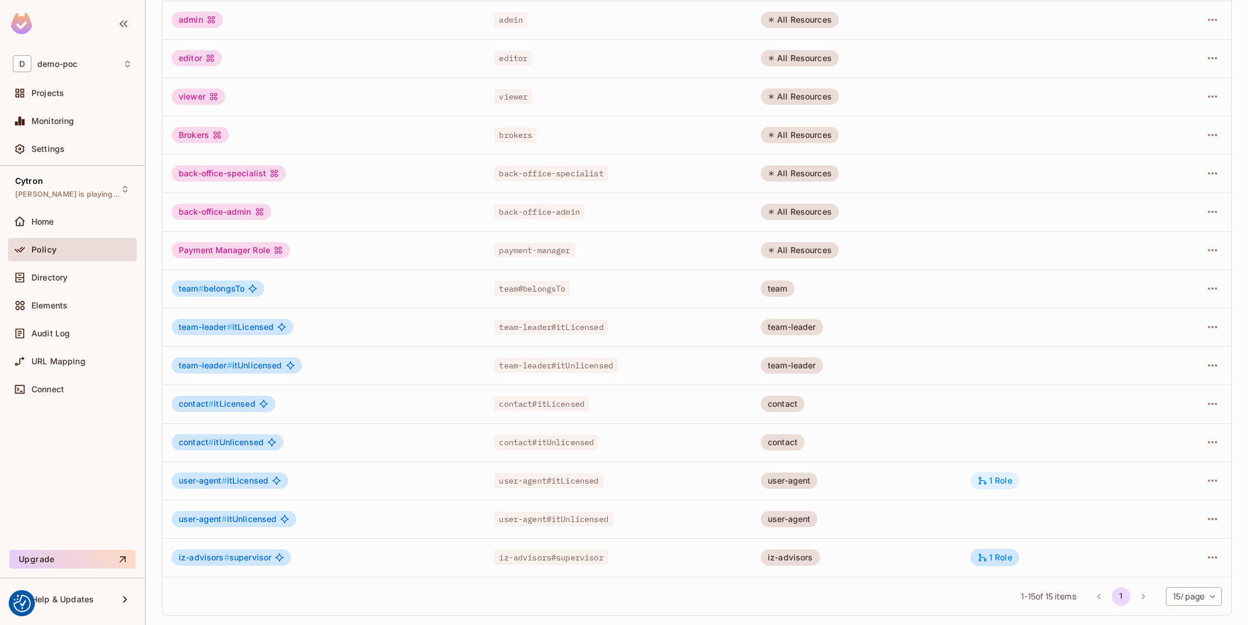
click at [1006, 489] on div "1 Role" at bounding box center [994, 480] width 49 height 17
click at [1227, 475] on td at bounding box center [1190, 480] width 81 height 38
click at [1213, 481] on icon "button" at bounding box center [1212, 481] width 9 height 2
click at [1180, 507] on span "Edit Role" at bounding box center [1160, 507] width 42 height 19
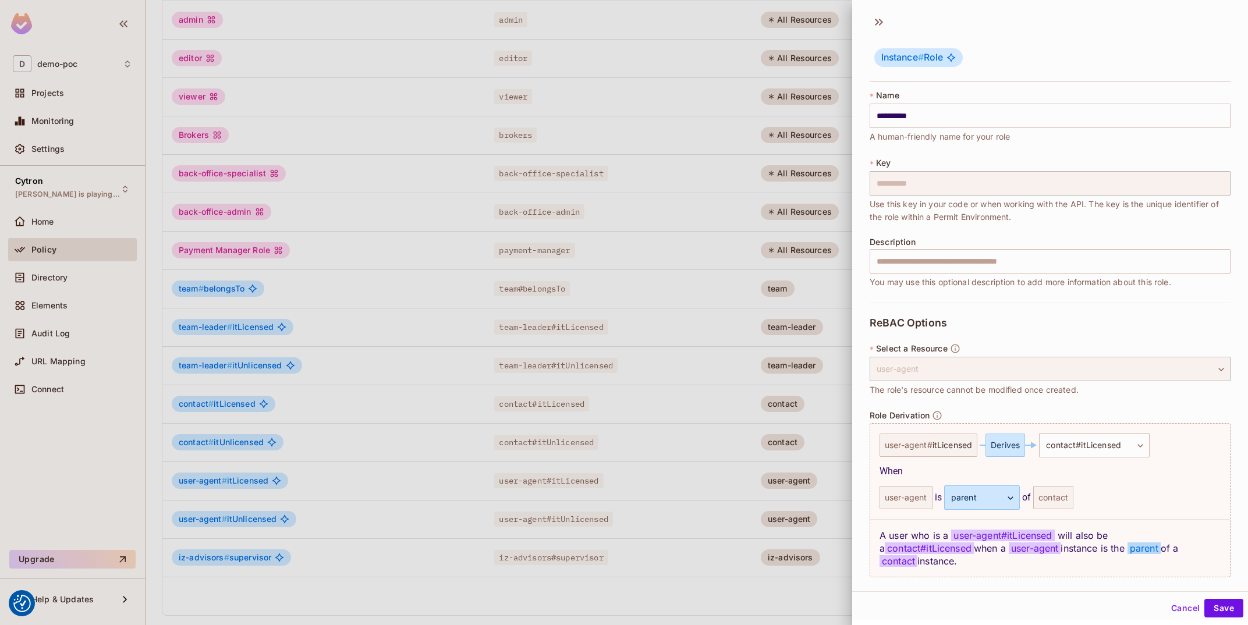
scroll to position [26, 0]
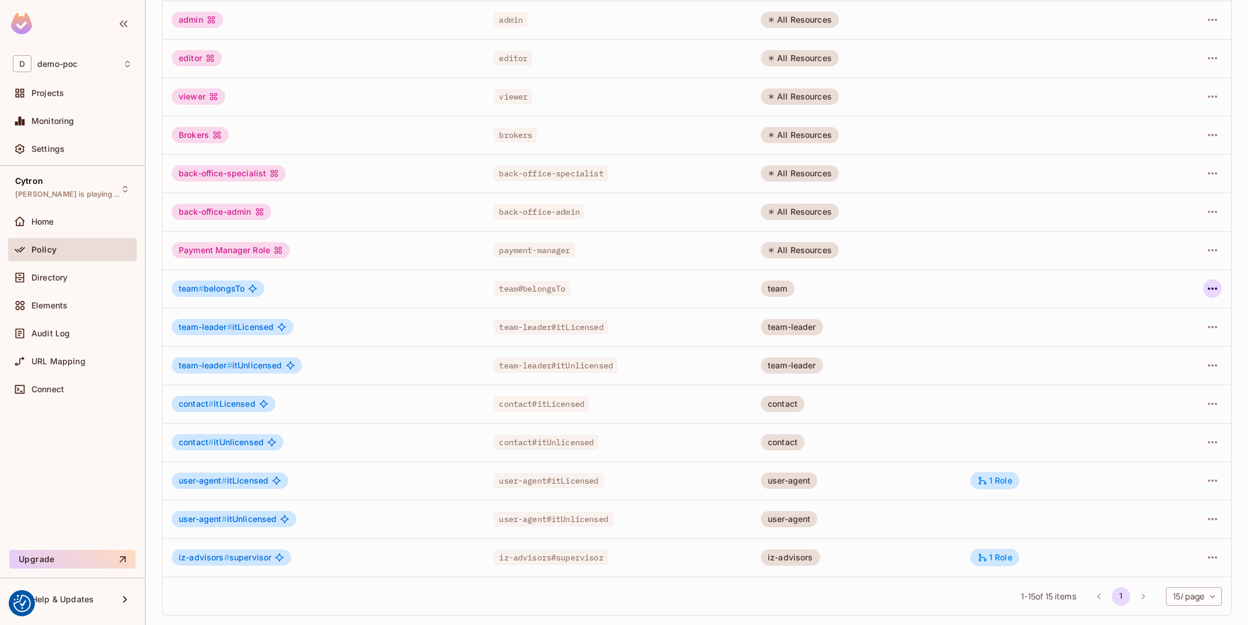
click at [1218, 289] on icon "button" at bounding box center [1212, 289] width 14 height 14
click at [1176, 317] on div "Edit Role" at bounding box center [1160, 316] width 35 height 12
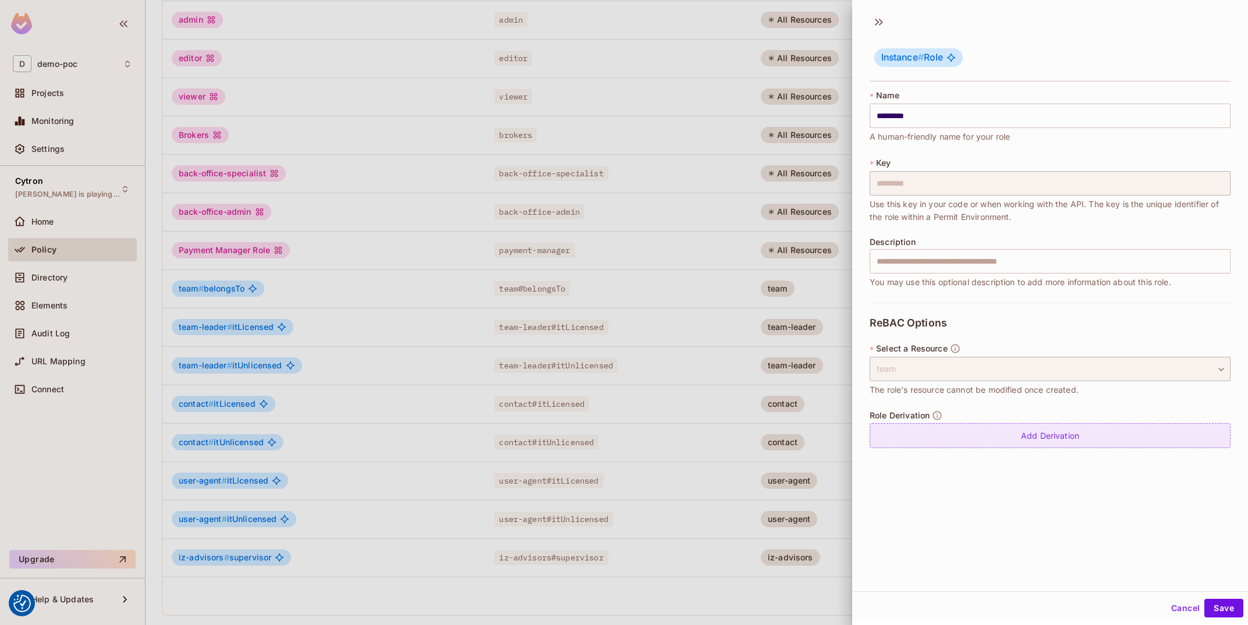
click at [1054, 438] on div "Add Derivation" at bounding box center [1049, 435] width 361 height 25
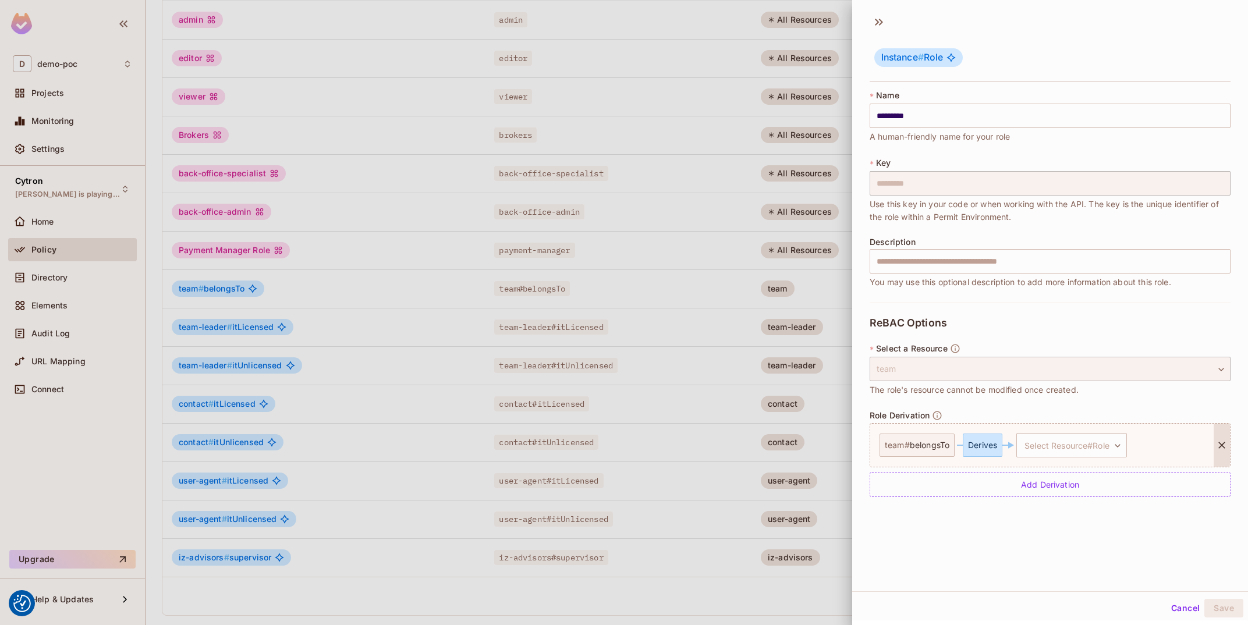
click at [897, 446] on div "team # belongsTo" at bounding box center [916, 445] width 75 height 23
click at [1085, 451] on body "We use cookies to enhance your browsing experience, serve personalized ads or c…" at bounding box center [624, 312] width 1248 height 625
click at [1103, 499] on li "contact # itLicensed" at bounding box center [1064, 500] width 111 height 21
click at [958, 498] on body "We use cookies to enhance your browsing experience, serve personalized ads or c…" at bounding box center [624, 312] width 1248 height 625
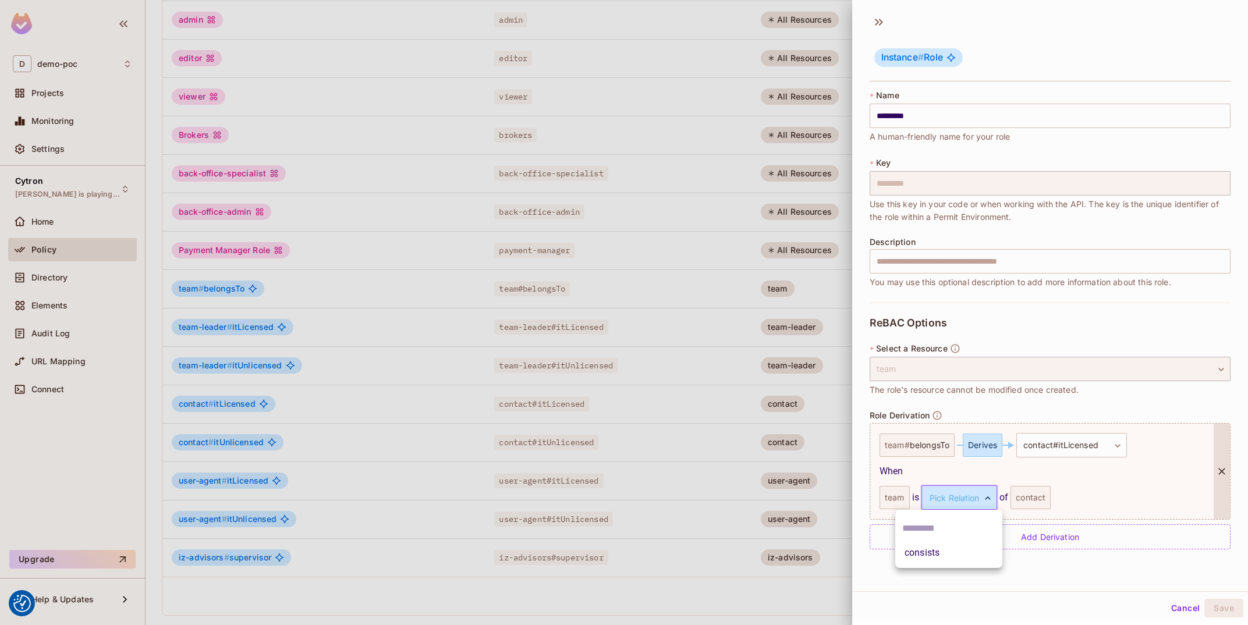
click at [961, 545] on li "consists" at bounding box center [948, 552] width 107 height 21
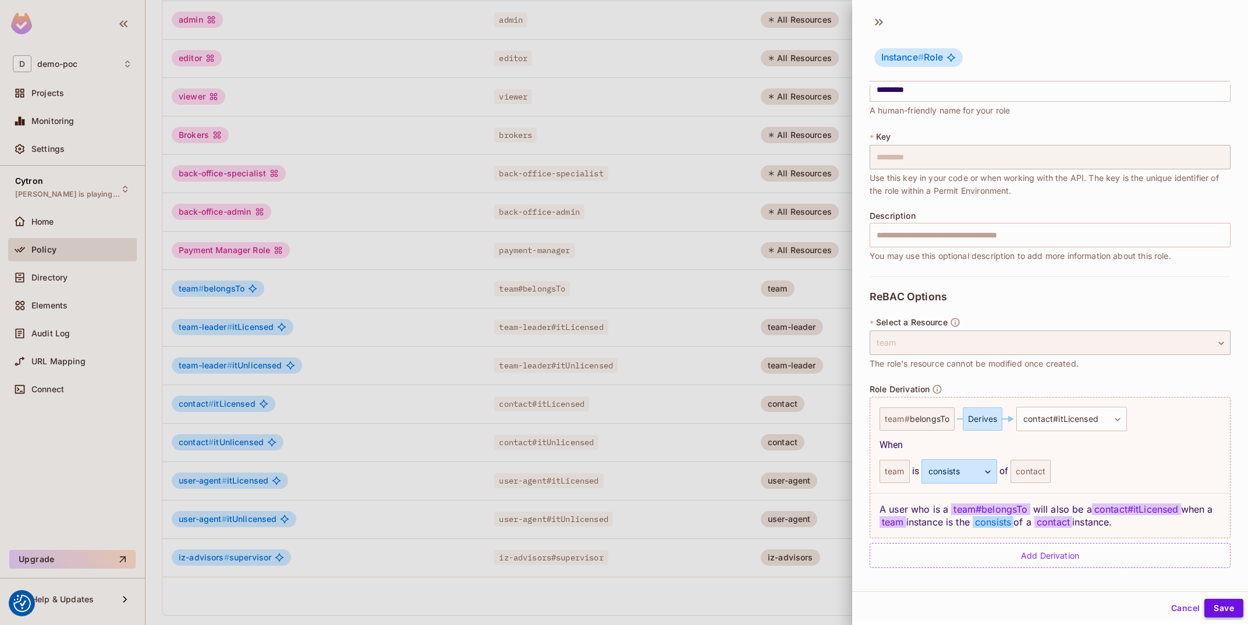
click at [1220, 612] on button "Save" at bounding box center [1223, 608] width 39 height 19
